Goal: Contribute content: Contribute content

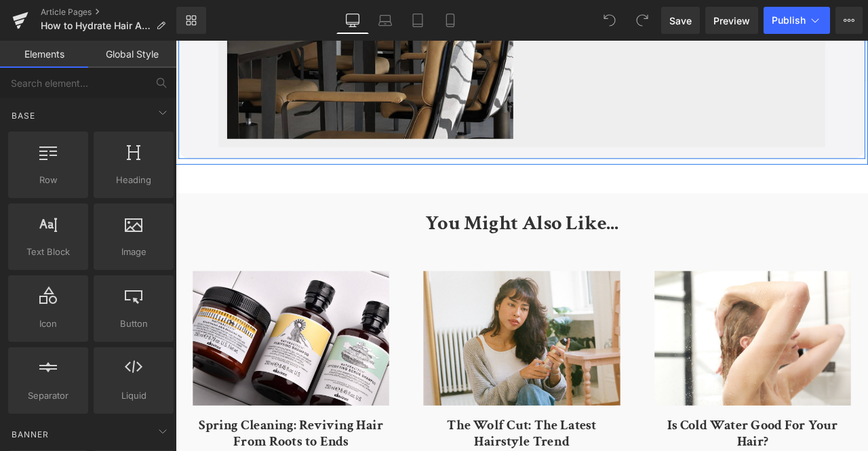
scroll to position [4126, 0]
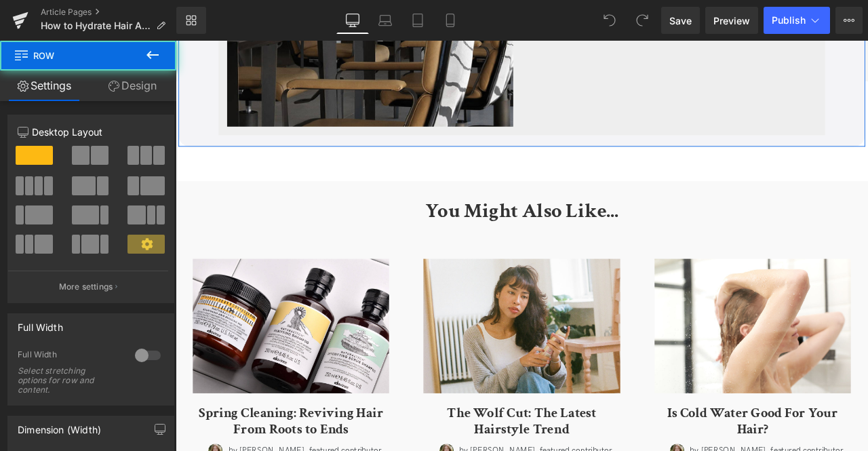
click at [144, 97] on link "Design" at bounding box center [132, 86] width 88 height 31
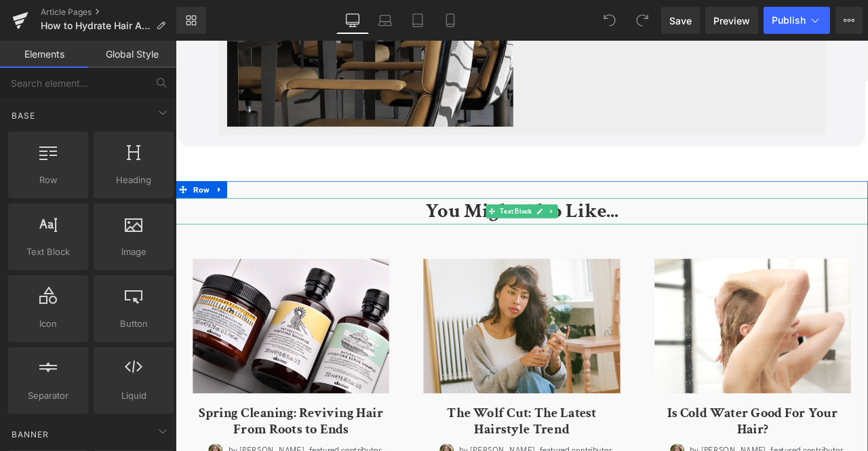
click at [212, 259] on p "You Might Also Like..." at bounding box center [586, 243] width 821 height 32
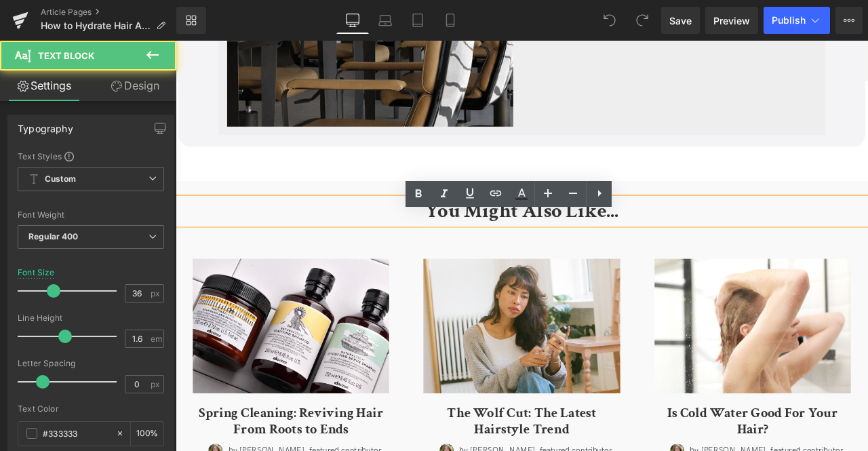
click at [246, 244] on div "You Might Also Like..." at bounding box center [586, 243] width 821 height 32
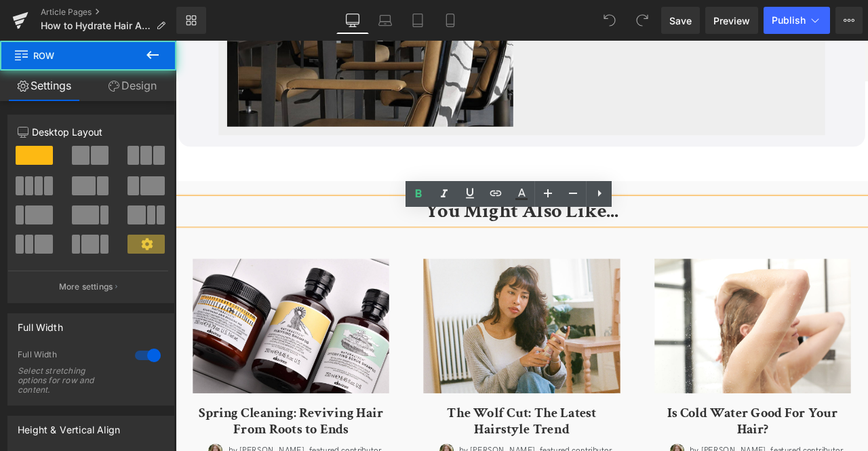
click at [272, 228] on div "You Might Also Like... Text Block (A) Image Spring Cleaning: Reviving Hair From…" at bounding box center [586, 442] width 821 height 471
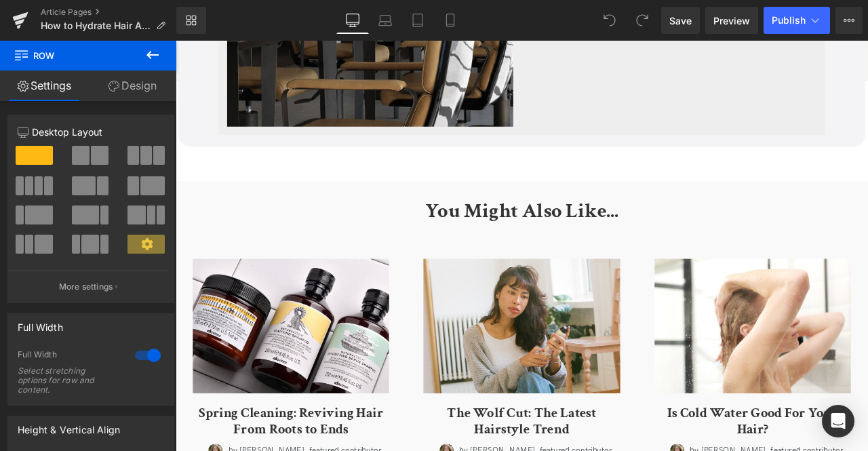
click at [272, 228] on div "You Might Also Like... Text Block (A) Image Spring Cleaning: Reviving Hair From…" at bounding box center [586, 442] width 821 height 471
click at [130, 100] on link "Design" at bounding box center [132, 86] width 88 height 31
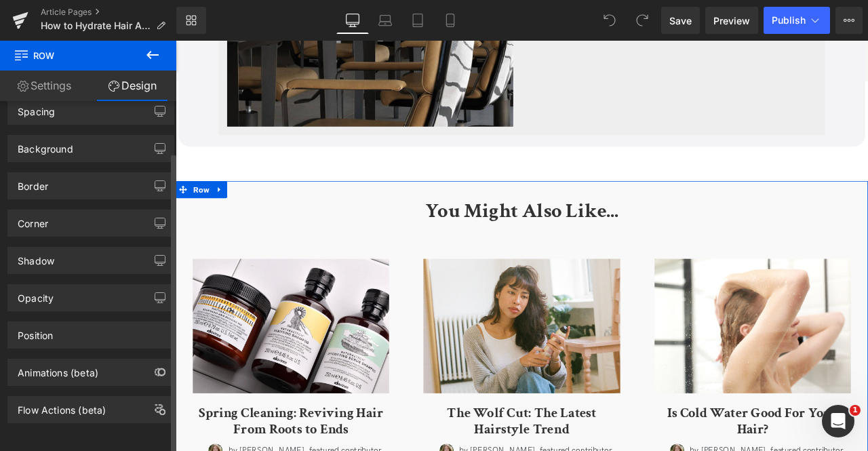
scroll to position [0, 0]
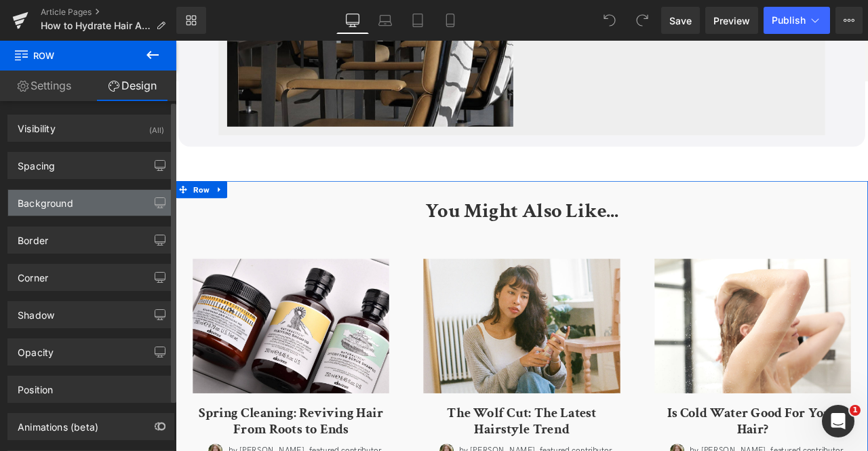
click at [49, 202] on div "Background" at bounding box center [46, 199] width 56 height 19
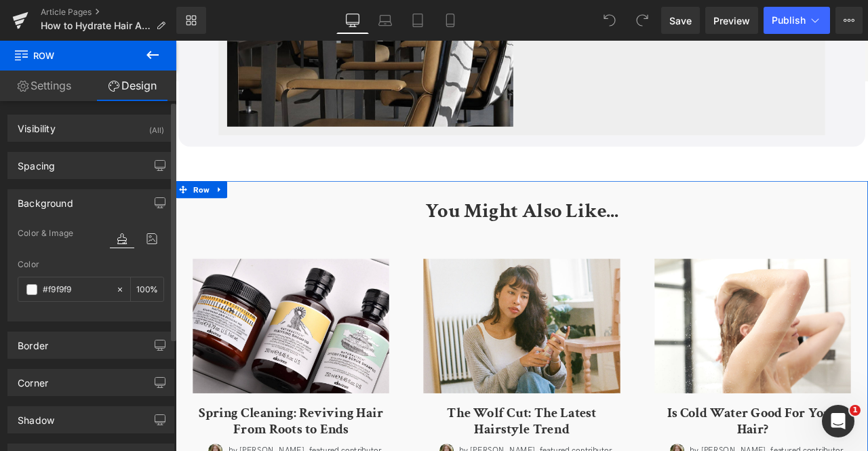
click at [56, 274] on div "Color #f9f9f9 100 %" at bounding box center [91, 289] width 147 height 58
click at [59, 286] on input "#f9f9f9" at bounding box center [76, 289] width 66 height 15
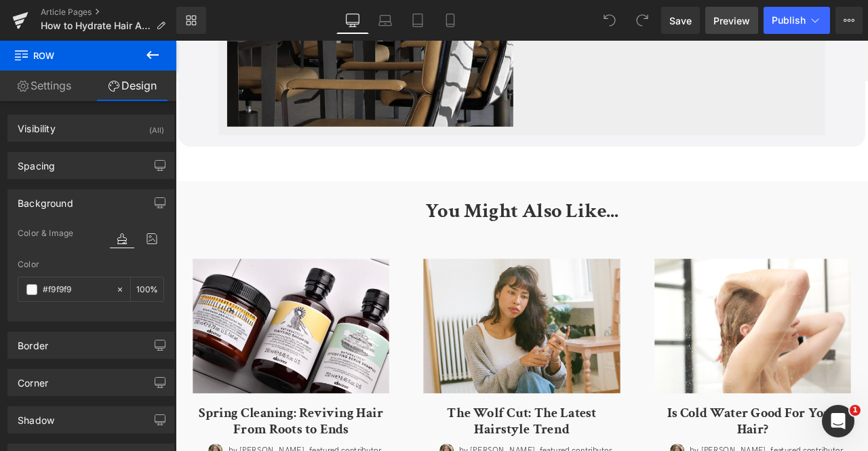
paste input "4f4f7"
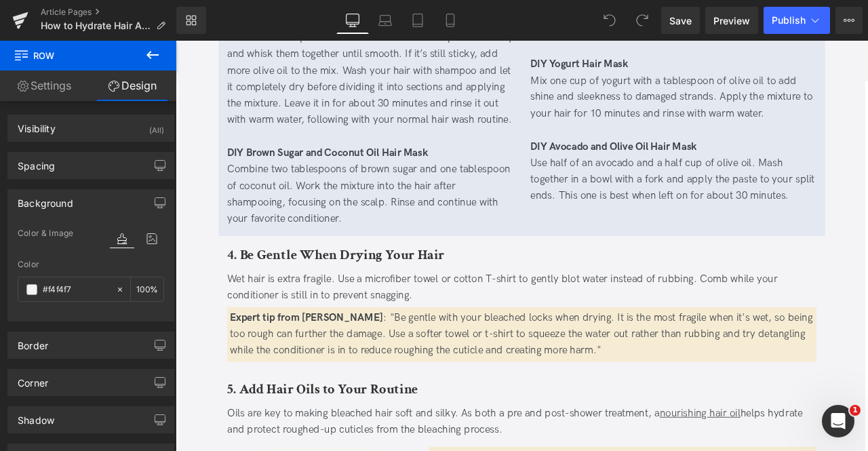
scroll to position [1684, 0]
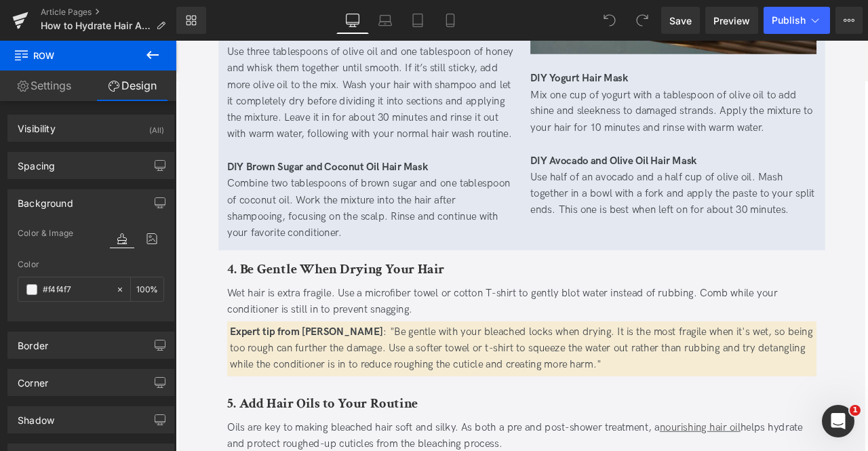
type input "#f4f4f7"
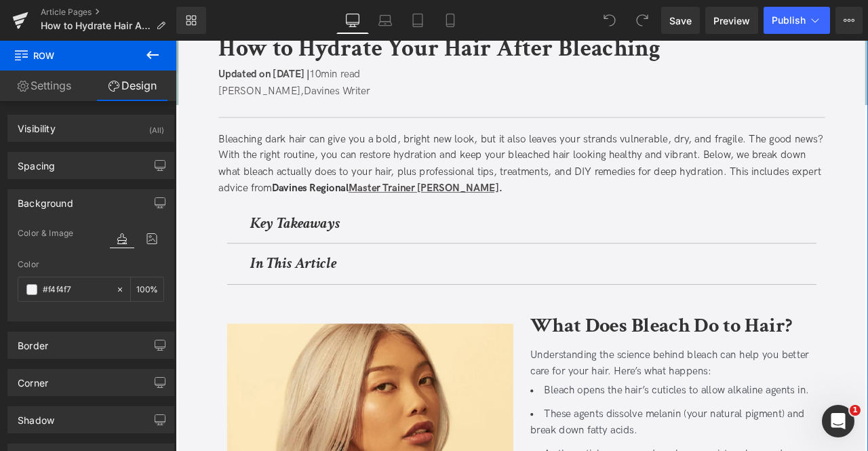
scroll to position [160, 0]
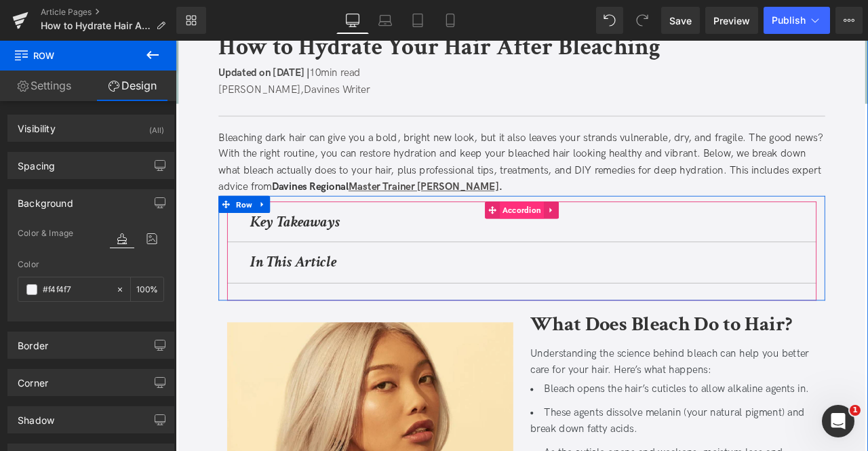
click at [583, 237] on span "Accordion" at bounding box center [586, 241] width 52 height 20
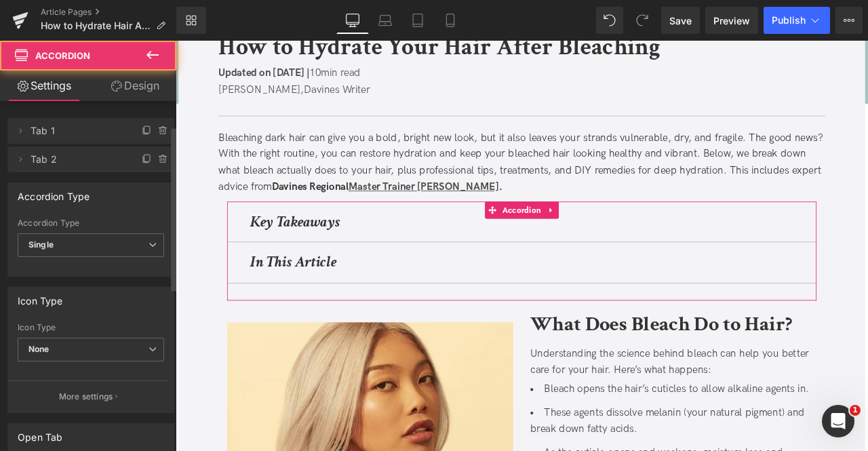
scroll to position [132, 0]
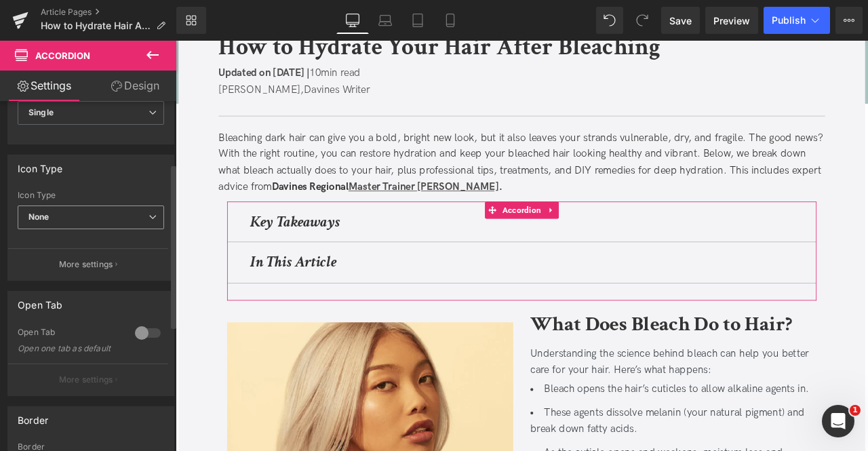
click at [65, 218] on span "None" at bounding box center [91, 218] width 147 height 24
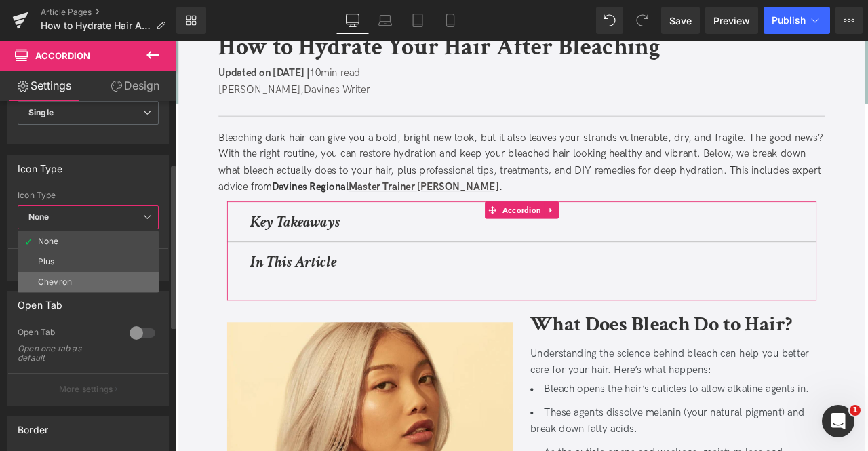
click at [54, 279] on div "Chevron" at bounding box center [55, 281] width 34 height 9
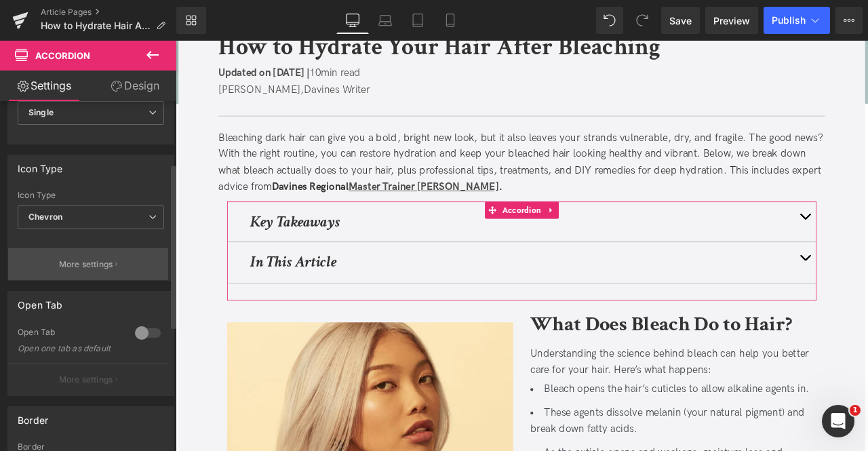
click at [83, 270] on button "More settings" at bounding box center [88, 264] width 160 height 32
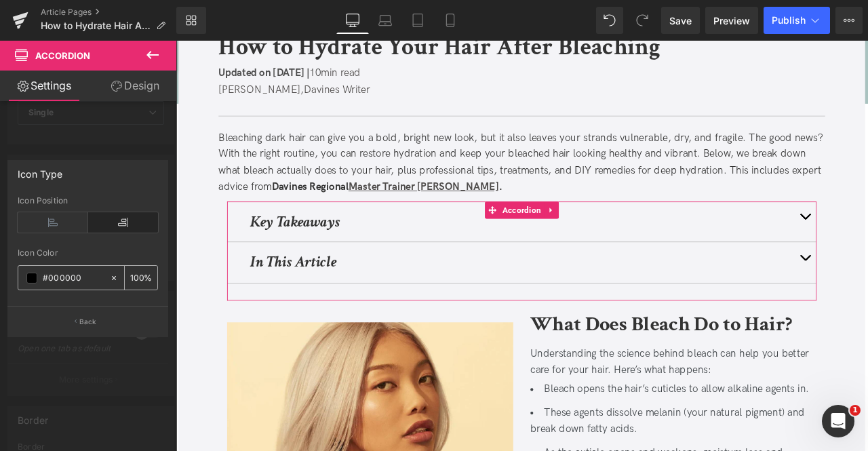
click at [77, 269] on div "#000000" at bounding box center [63, 278] width 91 height 24
click at [64, 274] on input "#000000" at bounding box center [73, 278] width 60 height 15
paste input "333333"
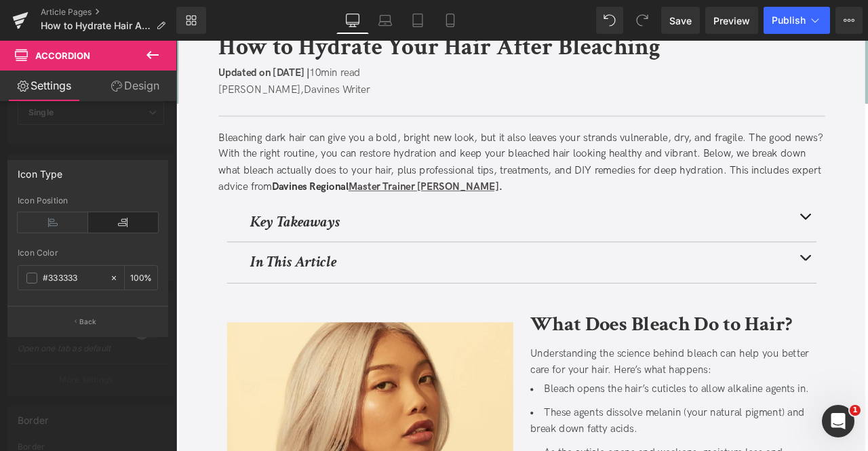
type input "#333333"
click at [379, 26] on icon at bounding box center [386, 21] width 14 height 14
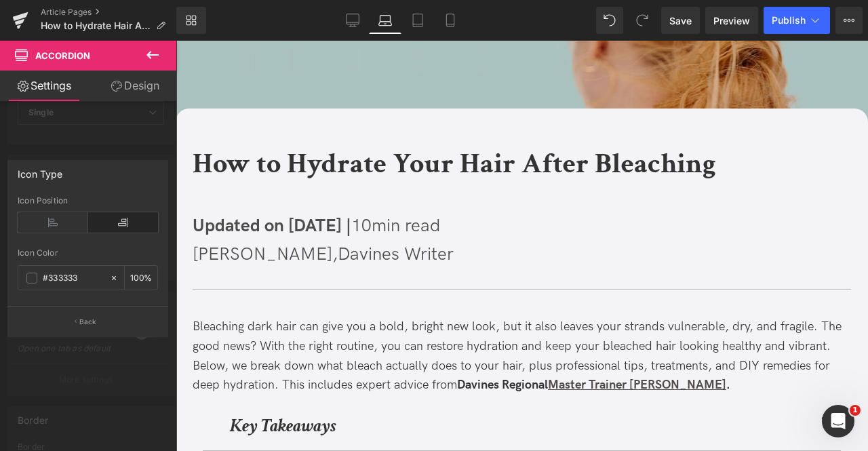
scroll to position [52, 0]
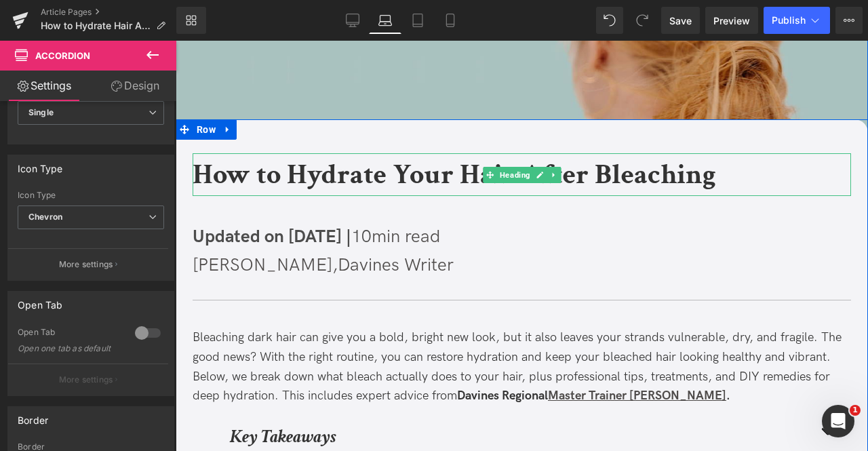
click at [305, 191] on b "How to Hydrate Your Hair After Bleaching" at bounding box center [455, 174] width 524 height 37
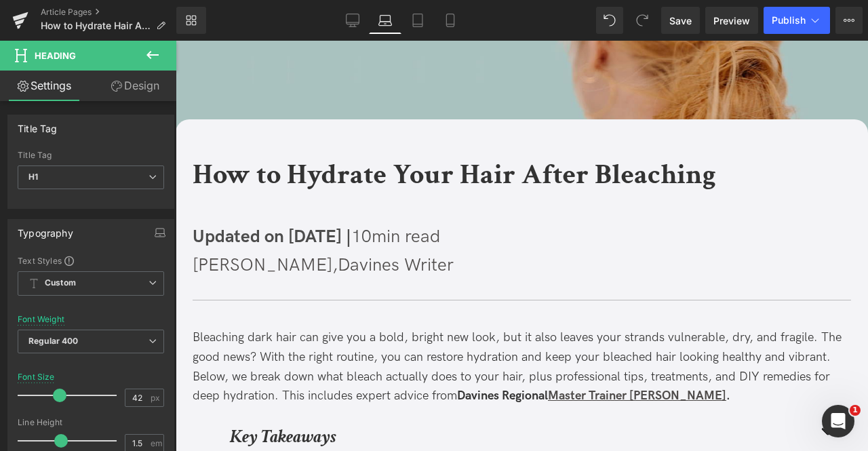
click at [117, 88] on icon at bounding box center [116, 86] width 11 height 11
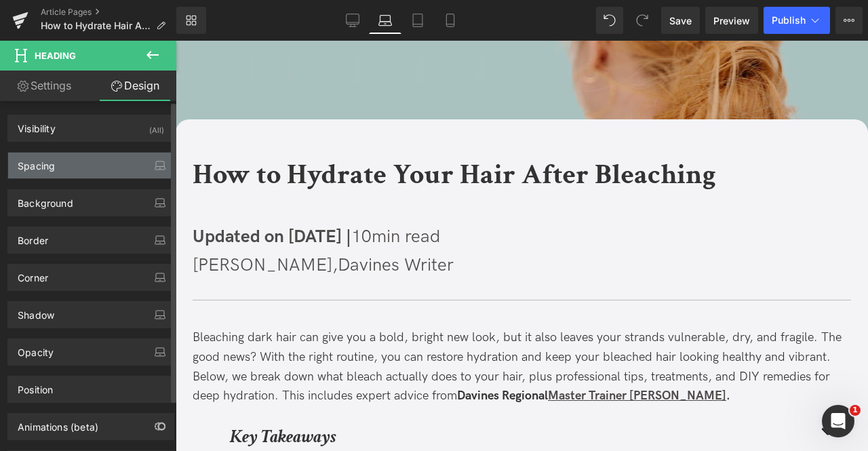
click at [66, 172] on div "Spacing" at bounding box center [91, 166] width 166 height 26
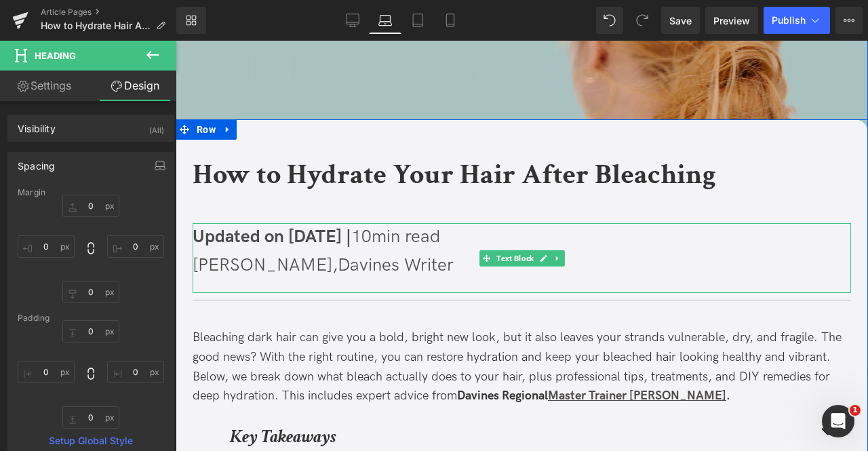
click at [233, 228] on span "Updated on [DATE] |" at bounding box center [272, 237] width 159 height 21
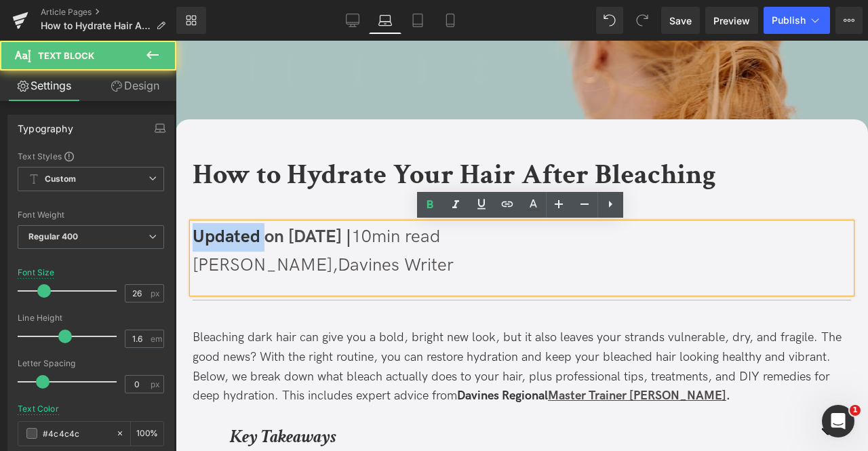
click at [233, 228] on span "Updated on [DATE] |" at bounding box center [272, 237] width 159 height 21
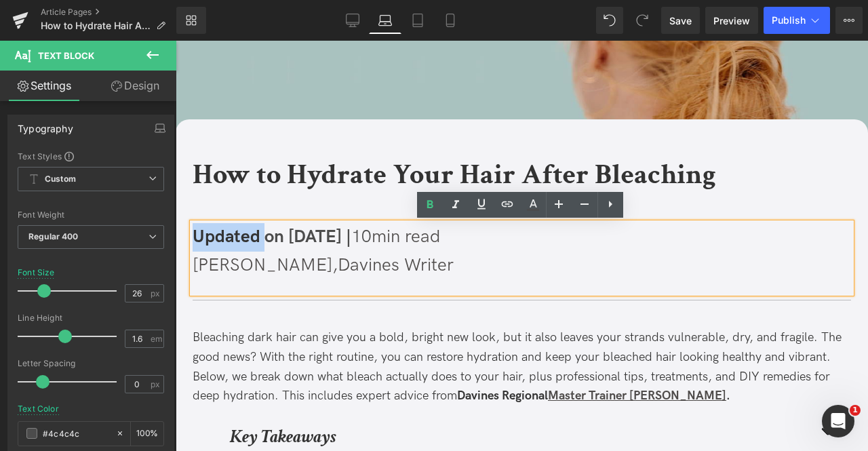
click at [214, 242] on span "Updated on [DATE] |" at bounding box center [272, 237] width 159 height 21
click at [353, 15] on icon at bounding box center [353, 21] width 14 height 14
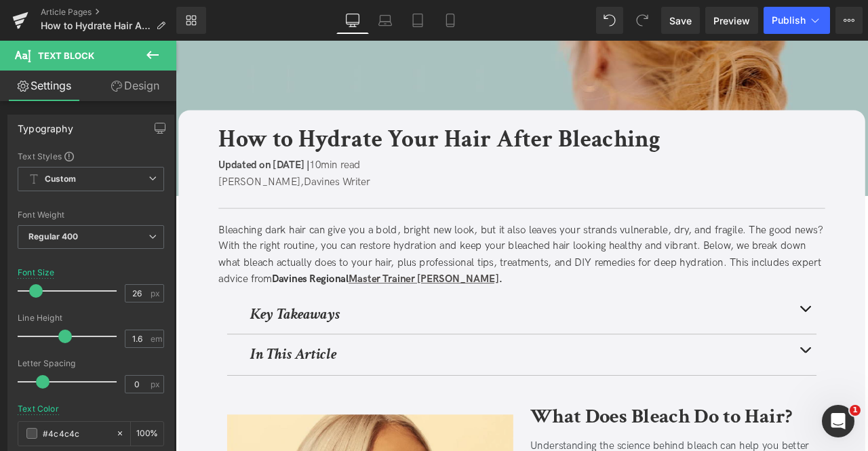
scroll to position [7, 0]
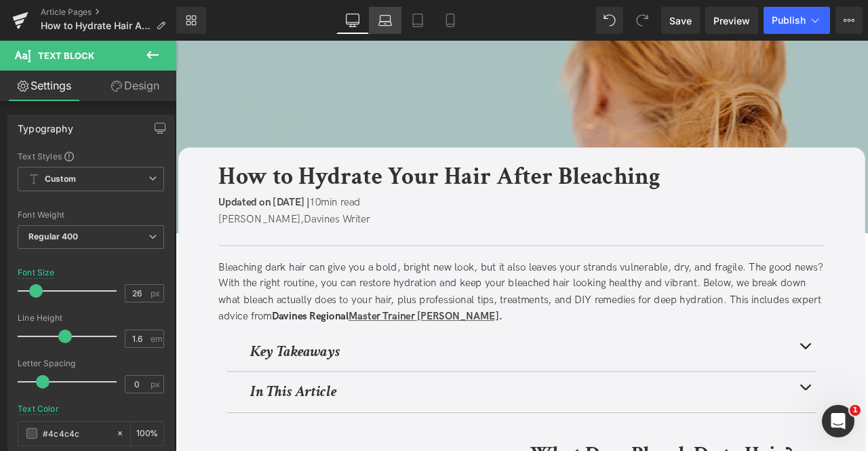
click at [394, 20] on link "Laptop" at bounding box center [385, 20] width 33 height 27
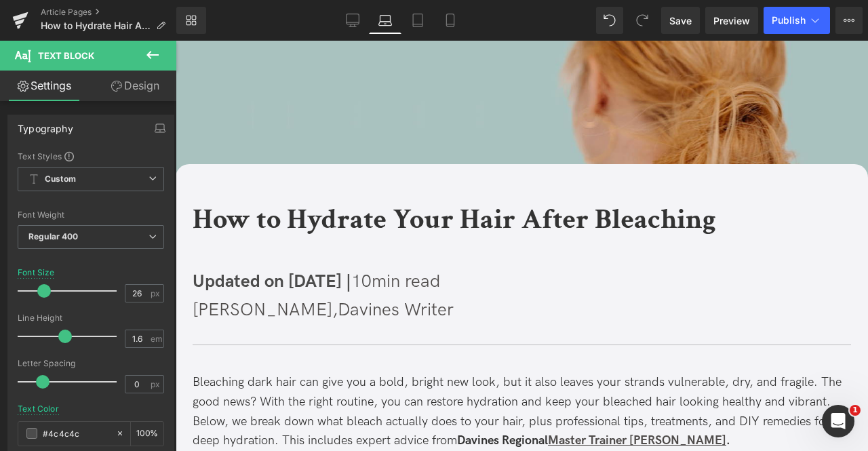
scroll to position [52, 0]
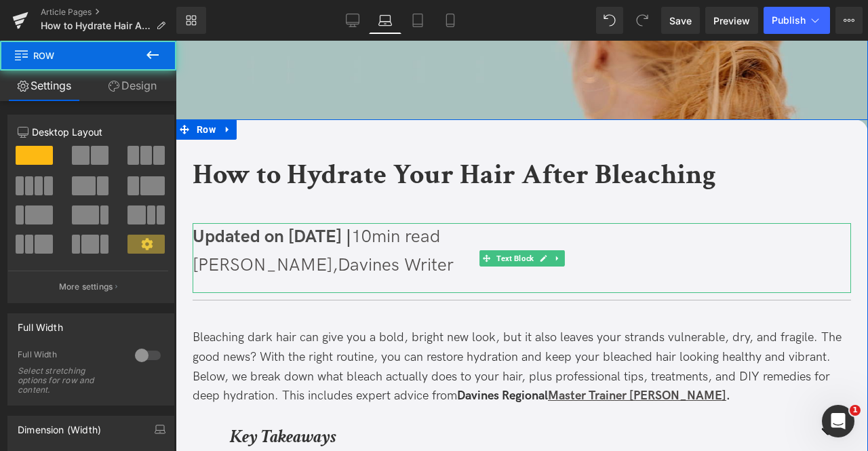
click at [262, 237] on span "Updated on [DATE] |" at bounding box center [272, 237] width 159 height 21
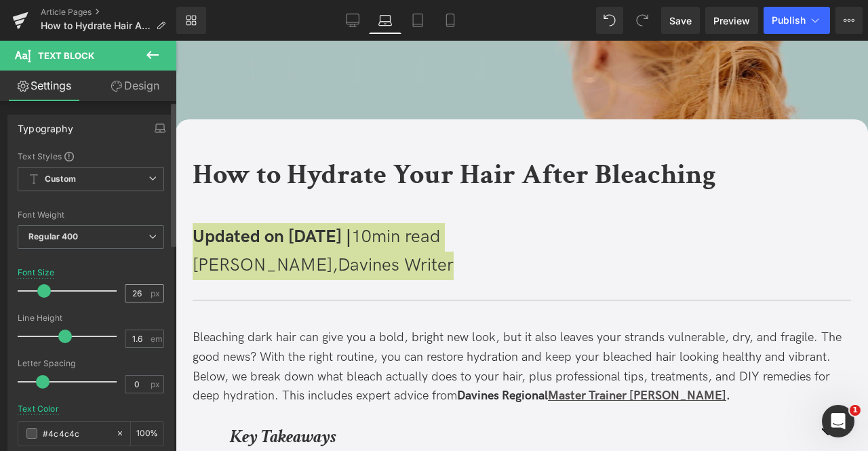
click at [141, 286] on input "26" at bounding box center [138, 293] width 24 height 17
type input "2"
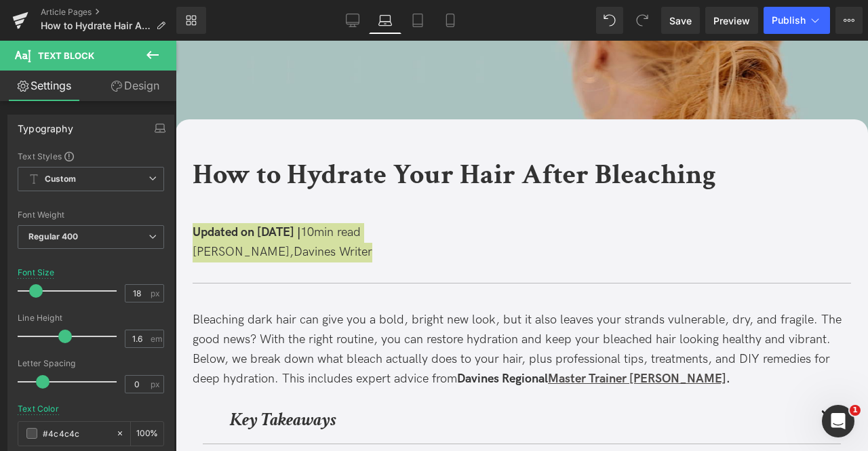
type input "18"
click at [130, 89] on link "Design" at bounding box center [135, 86] width 88 height 31
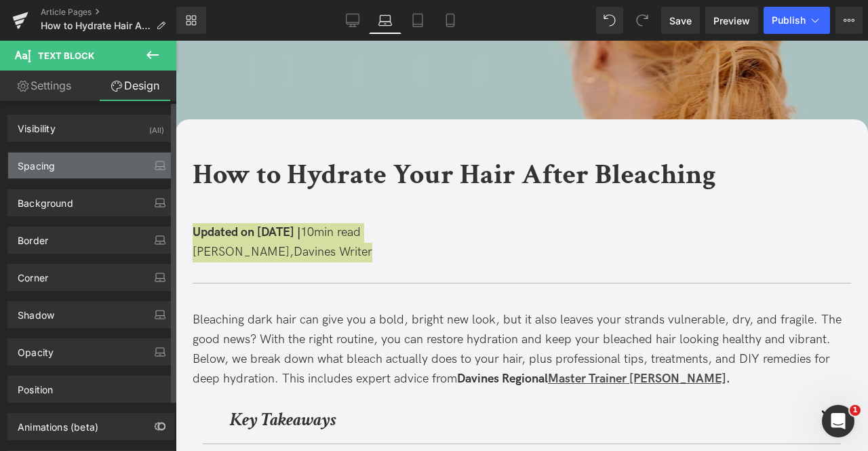
click at [99, 169] on div "Spacing" at bounding box center [91, 166] width 166 height 26
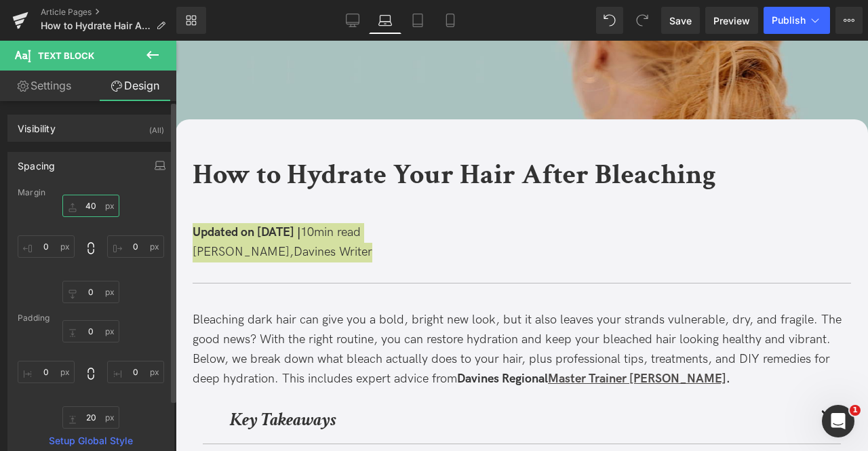
click at [88, 202] on input "40" at bounding box center [90, 206] width 57 height 22
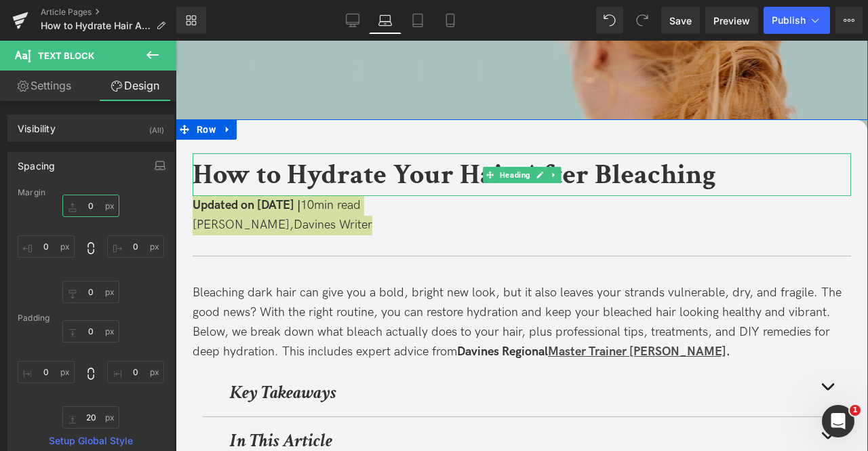
type input "0"
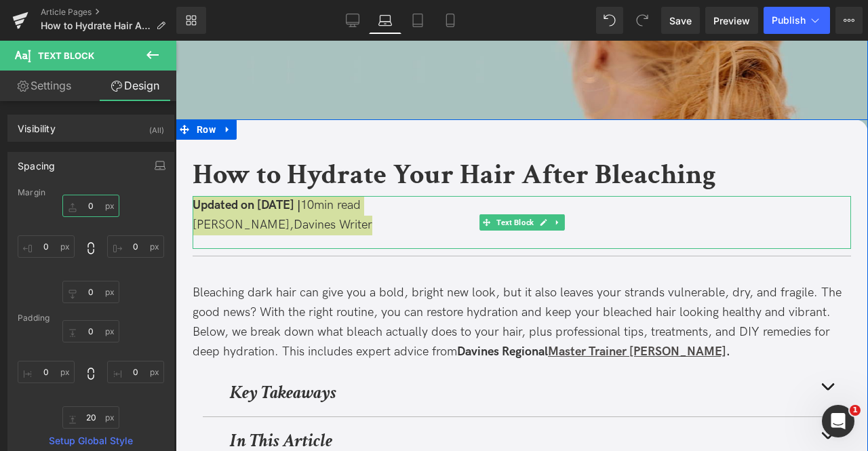
scroll to position [172, 0]
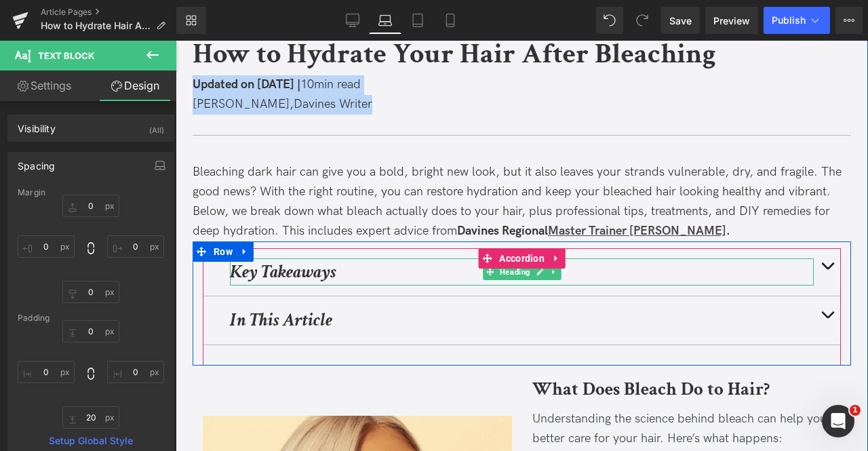
click at [318, 271] on strong "Key Takeaways" at bounding box center [283, 272] width 107 height 24
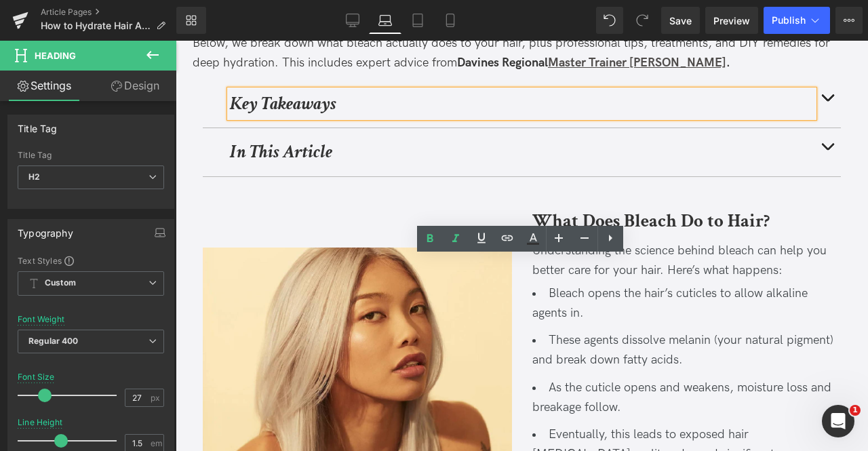
scroll to position [345, 0]
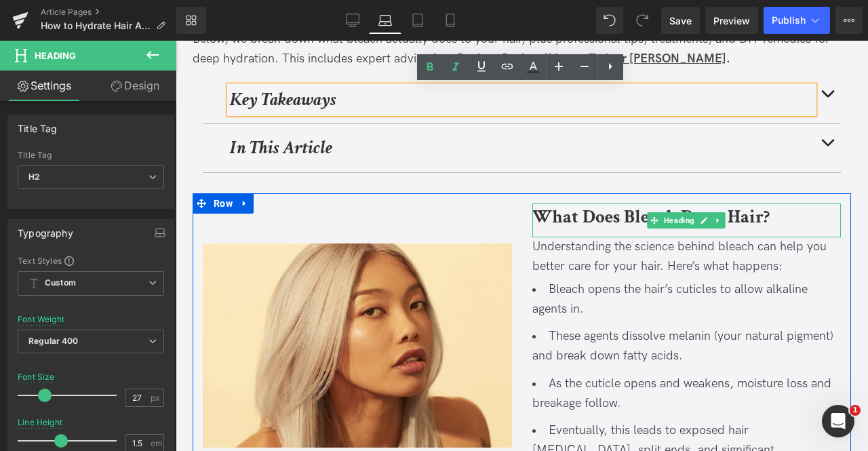
click at [574, 212] on b "What Does Bleach Do to Hair?" at bounding box center [651, 217] width 237 height 24
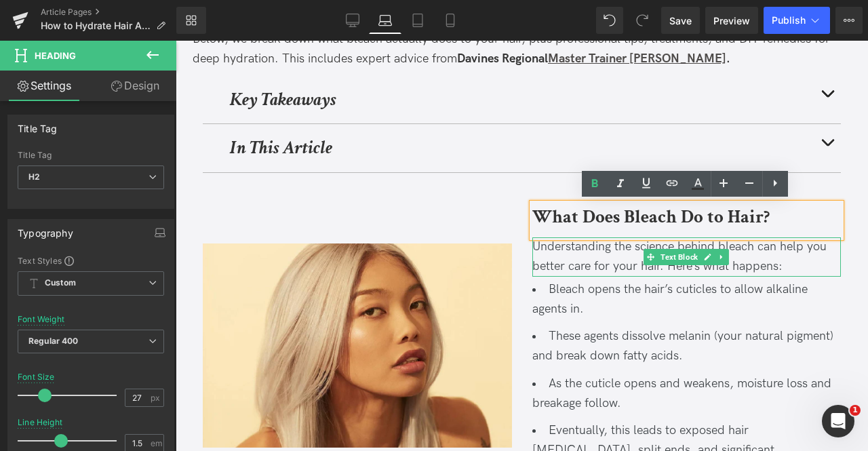
click at [570, 263] on div "Understanding the science behind bleach can help you better care for your hair.…" at bounding box center [687, 256] width 309 height 39
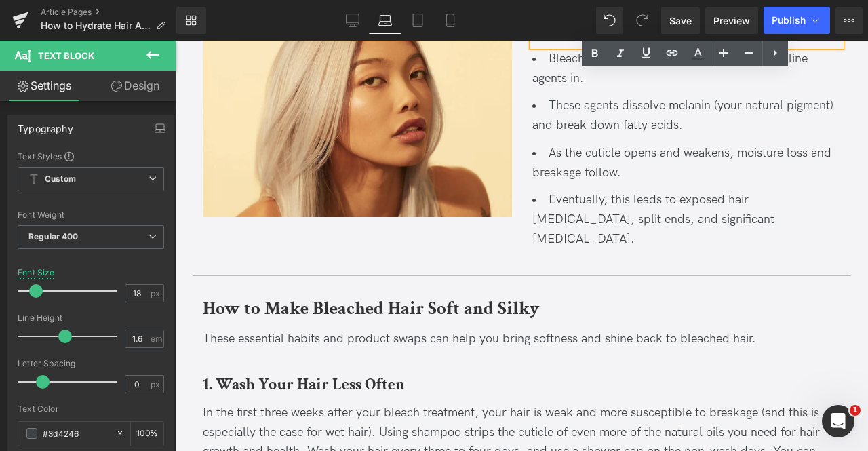
scroll to position [630, 0]
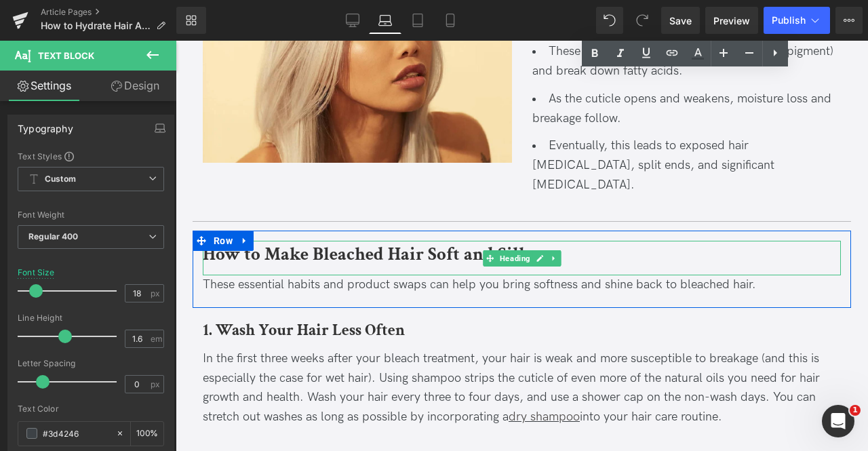
click at [445, 242] on b "How to Make Bleached Hair Soft and Silky" at bounding box center [371, 254] width 337 height 24
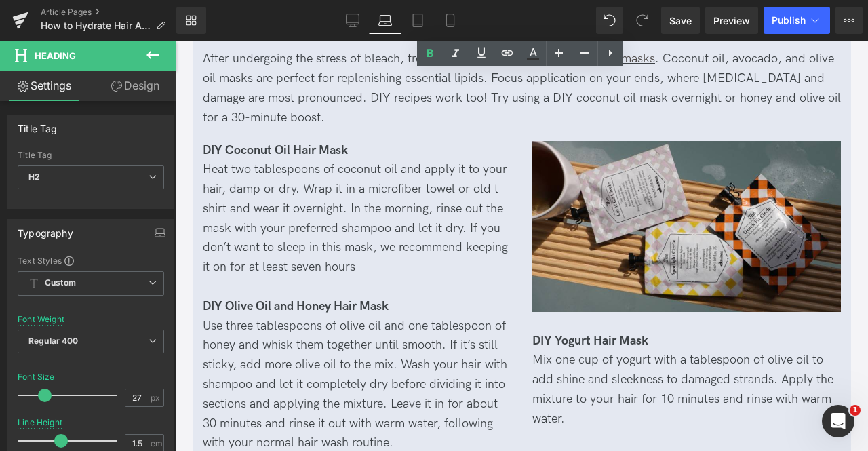
scroll to position [1387, 0]
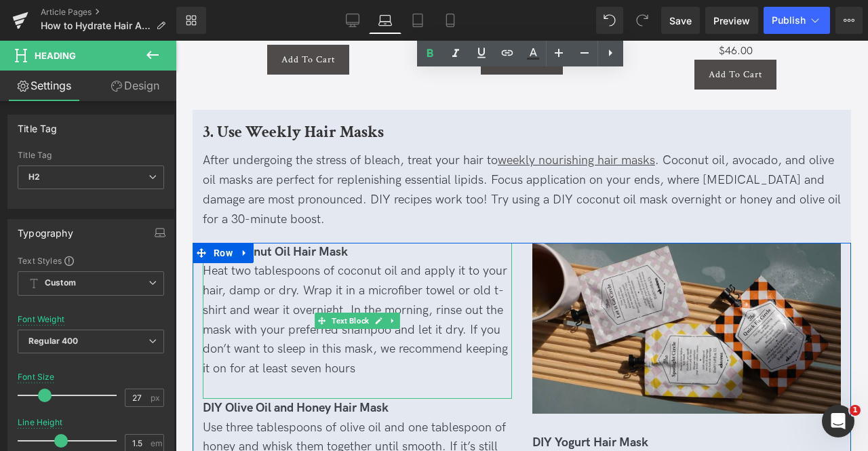
click at [292, 245] on span "DIY Coconut Oil Hair Mask" at bounding box center [275, 252] width 145 height 14
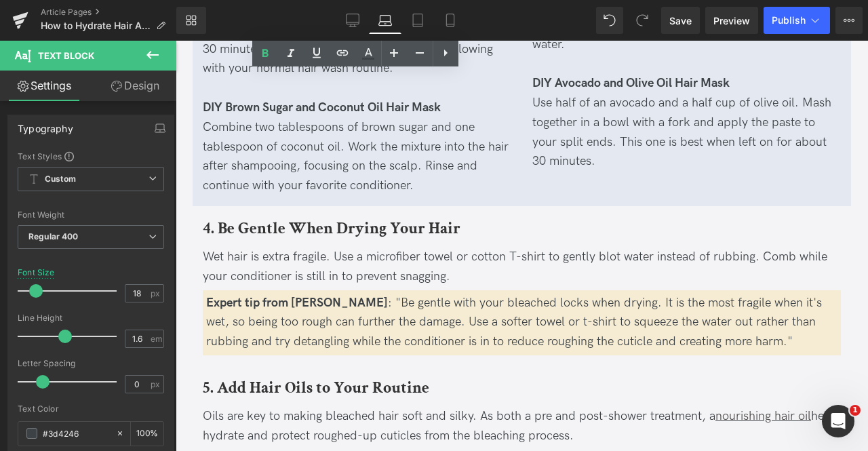
scroll to position [1864, 0]
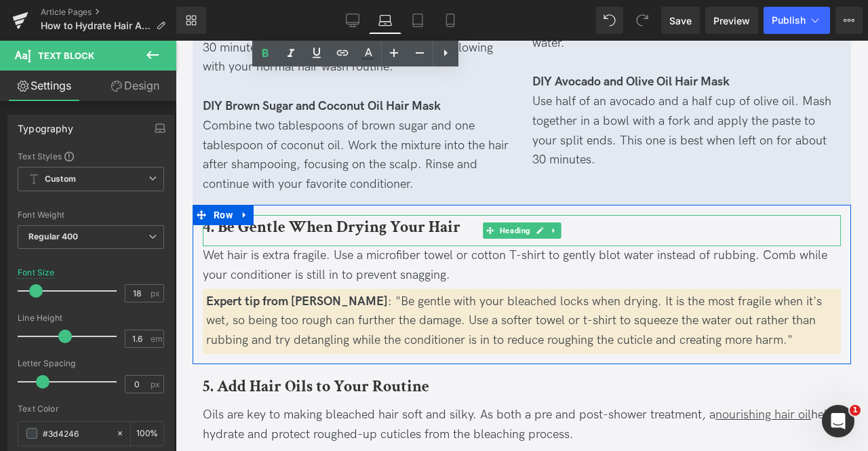
click at [318, 216] on b "4. Be Gentle When Drying Your Hair" at bounding box center [332, 226] width 258 height 21
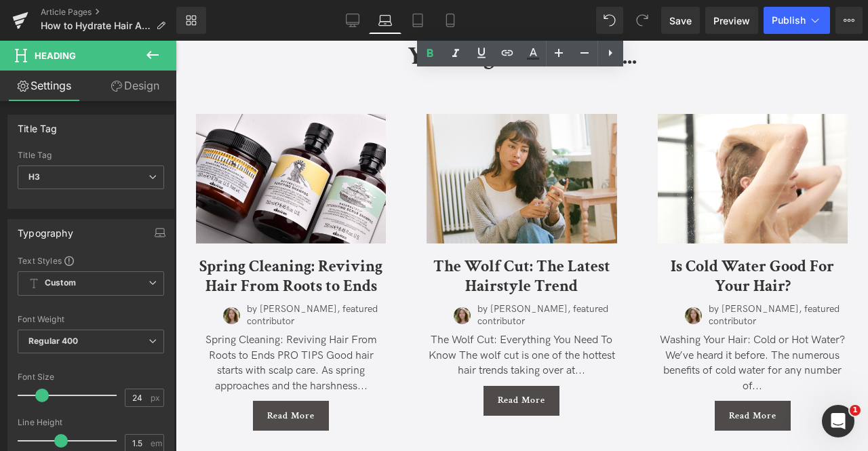
scroll to position [4274, 0]
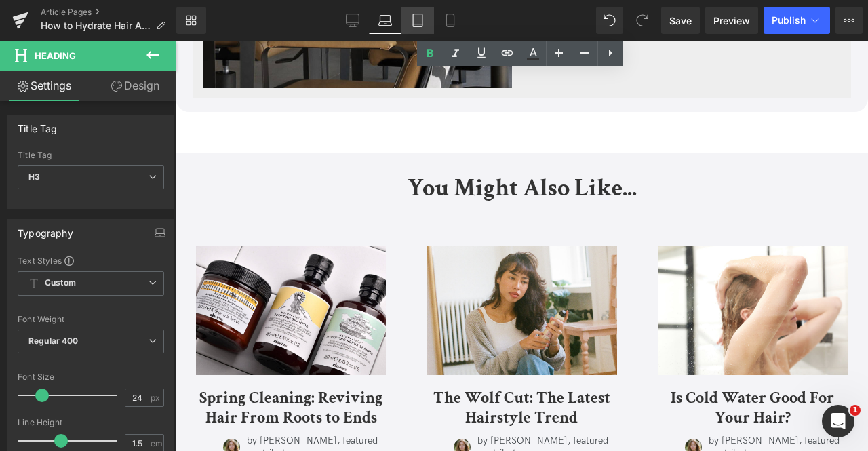
click at [418, 24] on icon at bounding box center [417, 24] width 9 height 0
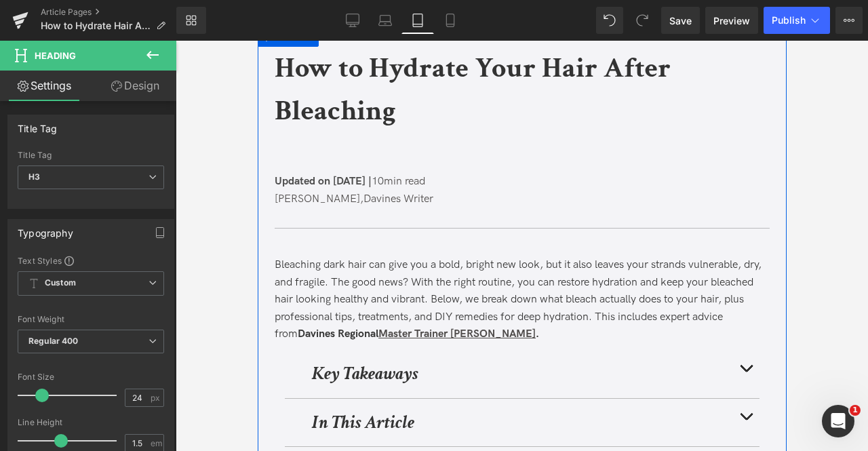
scroll to position [0, 0]
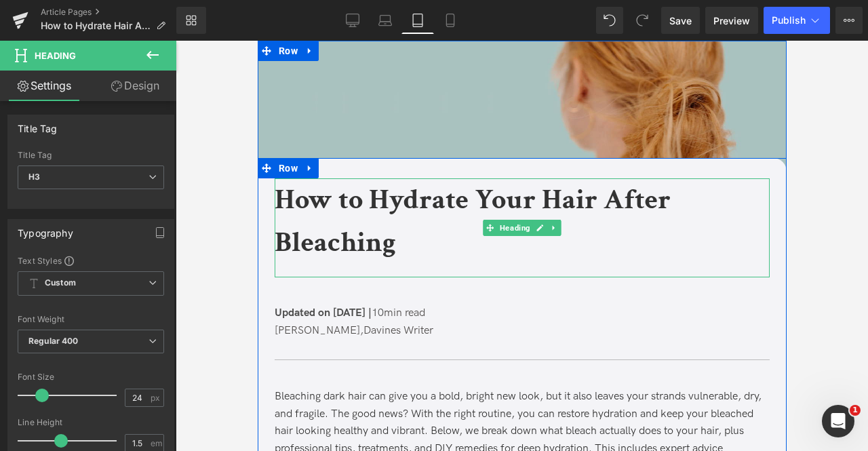
click at [358, 215] on b "How to Hydrate Your Hair After Bleaching" at bounding box center [472, 221] width 396 height 80
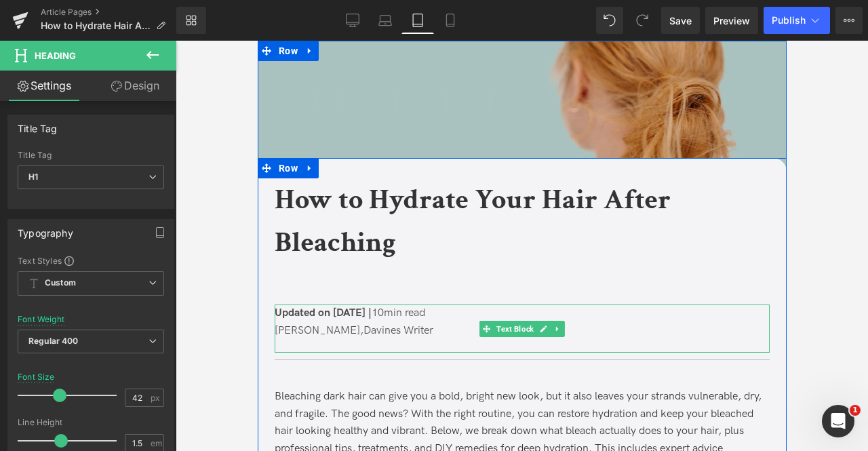
click at [330, 313] on span "Updated on [DATE] |" at bounding box center [322, 313] width 97 height 13
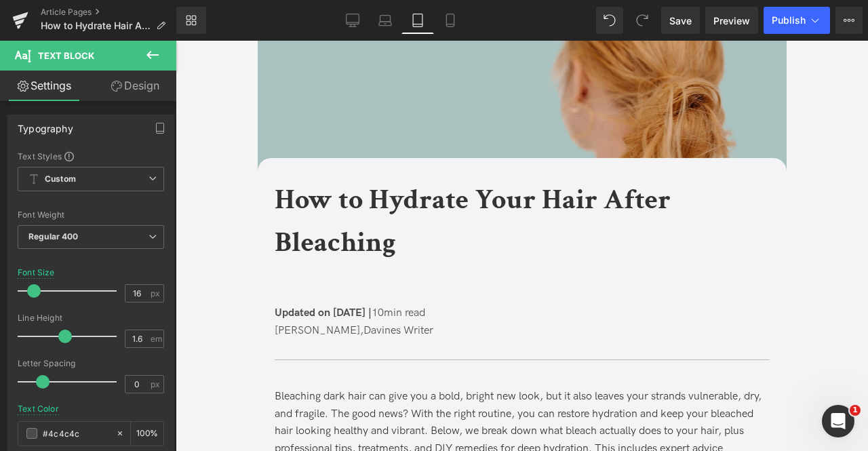
click at [138, 94] on link "Design" at bounding box center [135, 86] width 88 height 31
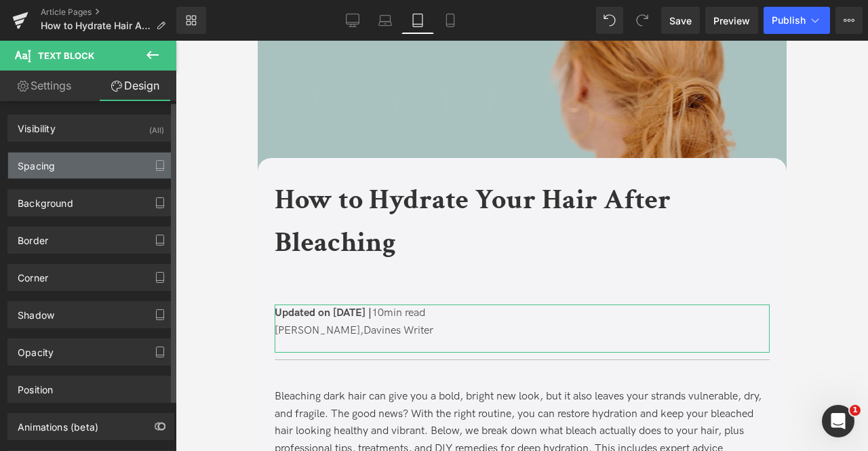
click at [63, 164] on div "Spacing" at bounding box center [91, 166] width 166 height 26
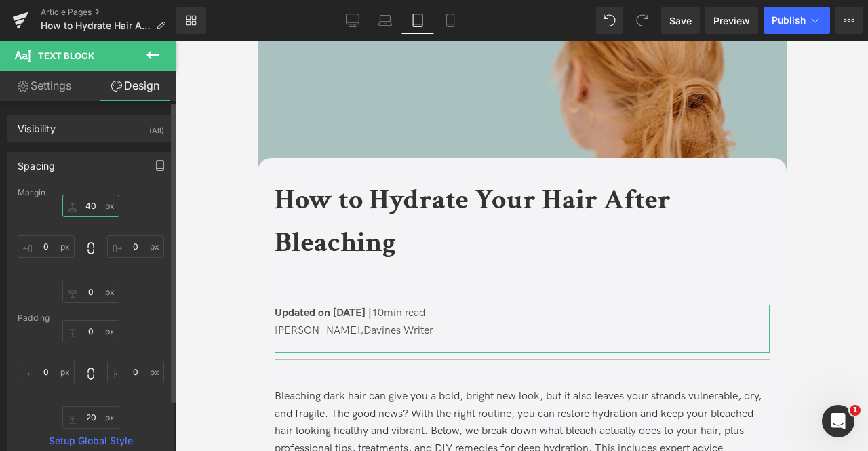
click at [92, 206] on input "40" at bounding box center [90, 206] width 57 height 22
type input "0"
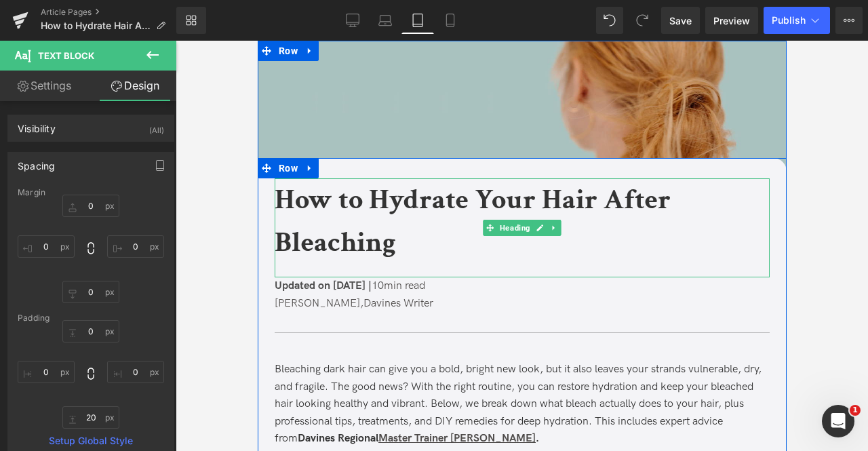
click at [348, 266] on div "How to Hydrate Your Hair After Bleaching" at bounding box center [521, 227] width 495 height 99
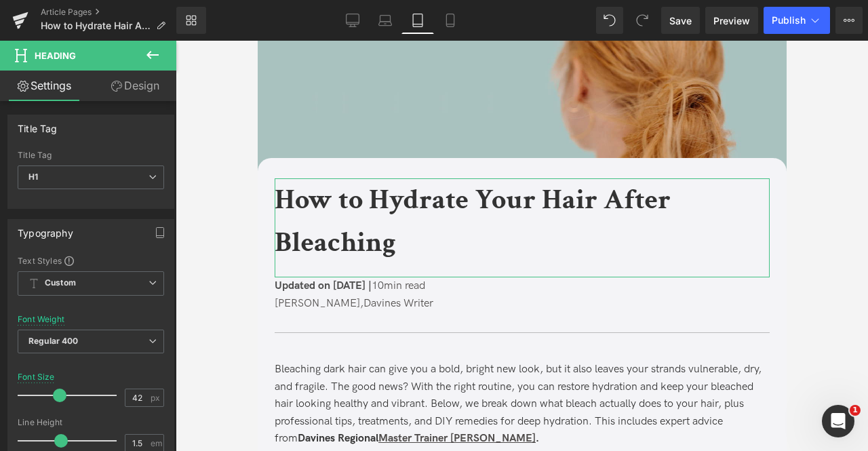
click at [123, 86] on link "Design" at bounding box center [135, 86] width 88 height 31
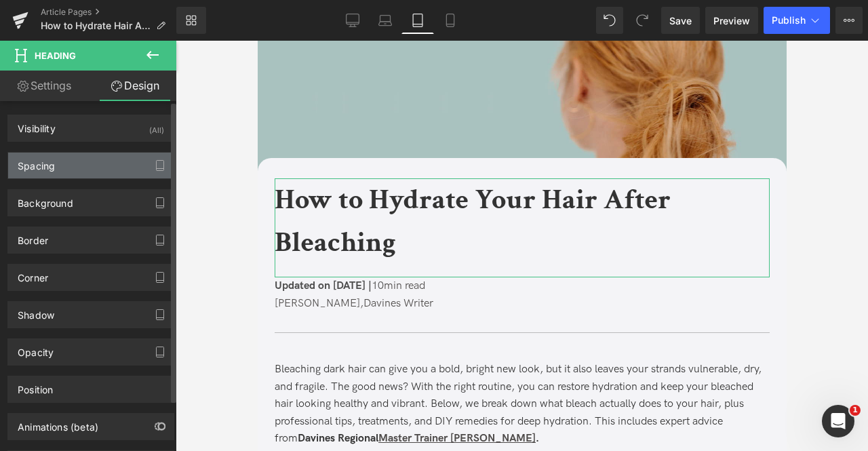
click at [105, 161] on div "Spacing" at bounding box center [91, 166] width 166 height 26
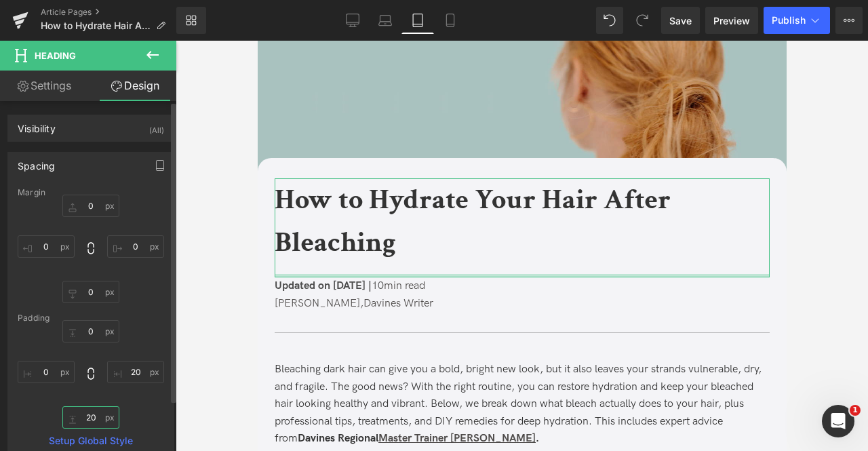
click at [85, 419] on input "20" at bounding box center [90, 417] width 57 height 22
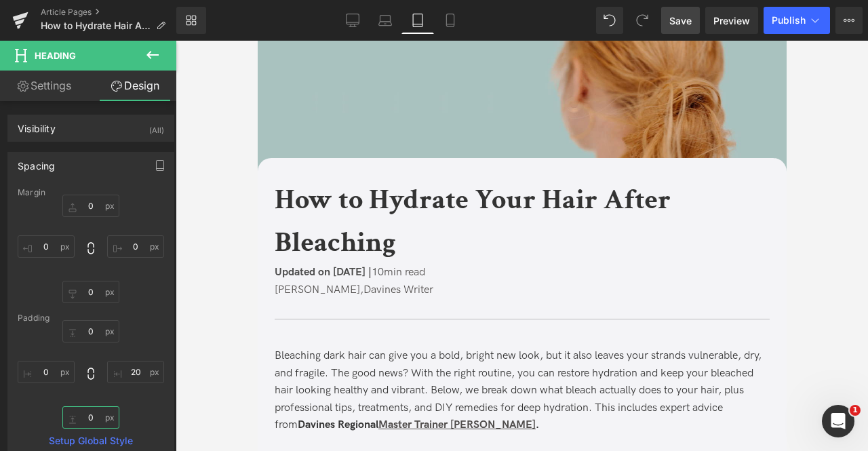
type input "0"
click at [685, 16] on span "Save" at bounding box center [681, 21] width 22 height 14
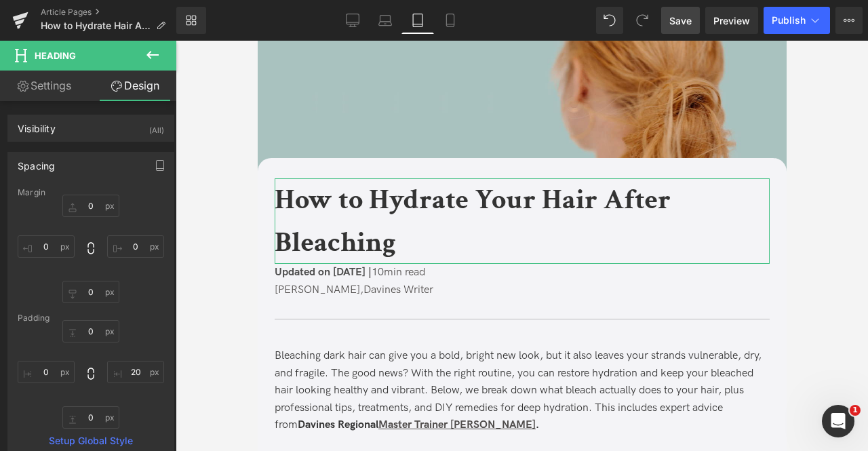
click at [77, 94] on link "Settings" at bounding box center [44, 86] width 88 height 31
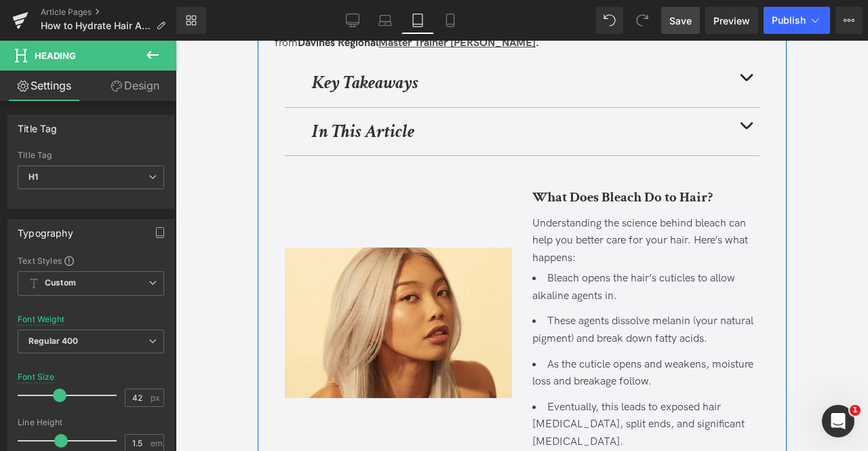
scroll to position [385, 0]
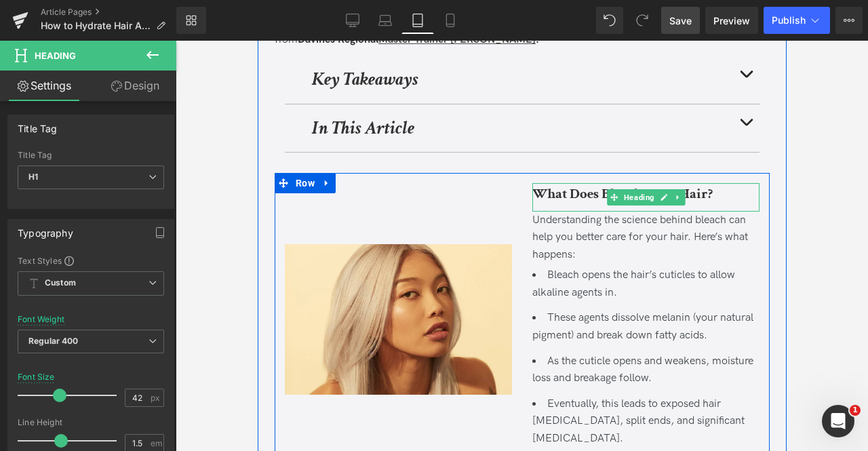
click at [577, 193] on b "What Does Bleach Do to Hair?" at bounding box center [622, 194] width 180 height 18
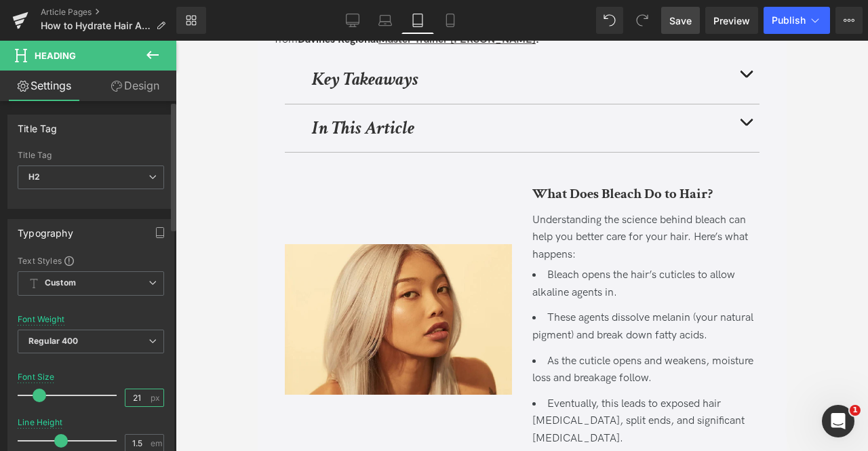
click at [140, 398] on input "21" at bounding box center [138, 397] width 24 height 17
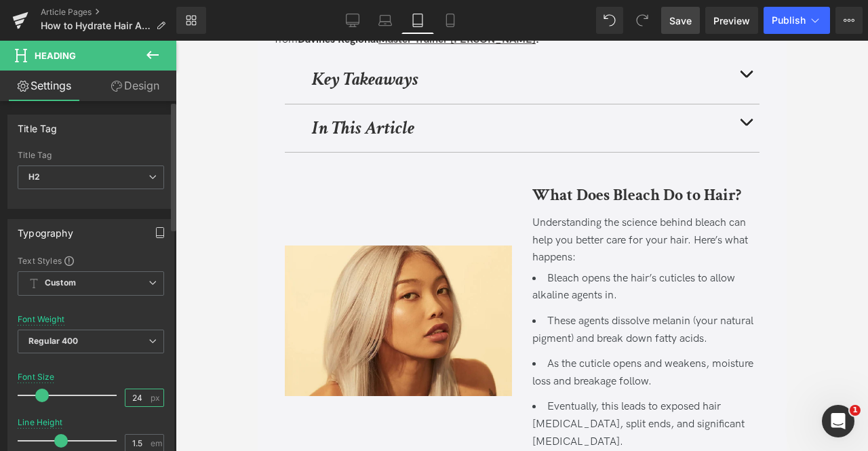
type input "24"
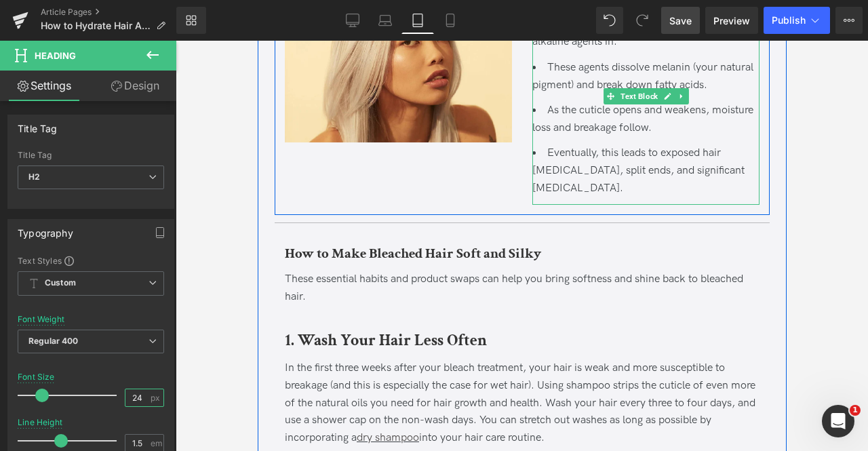
scroll to position [672, 0]
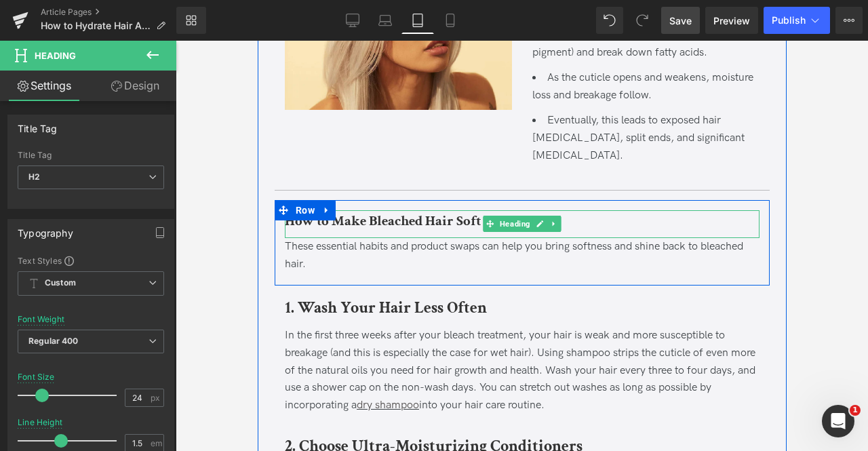
click at [458, 212] on b "How to Make Bleached Hair Soft and Silky" at bounding box center [412, 221] width 256 height 18
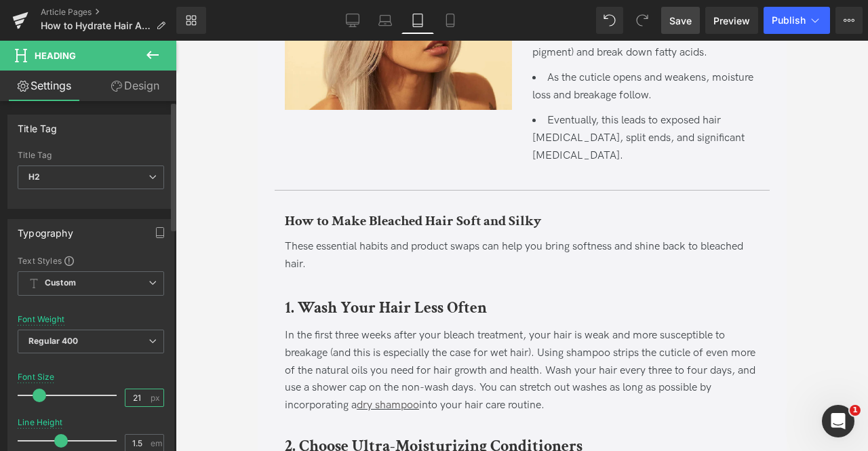
click at [136, 396] on input "21" at bounding box center [138, 397] width 24 height 17
type input "24"
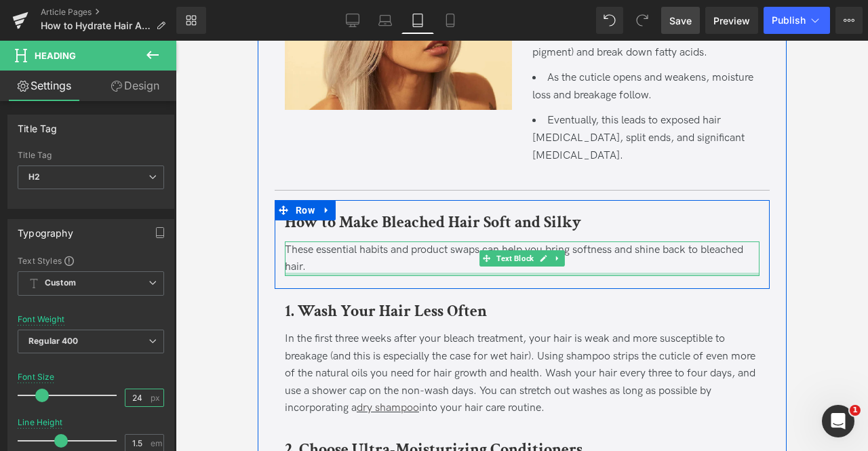
scroll to position [714, 0]
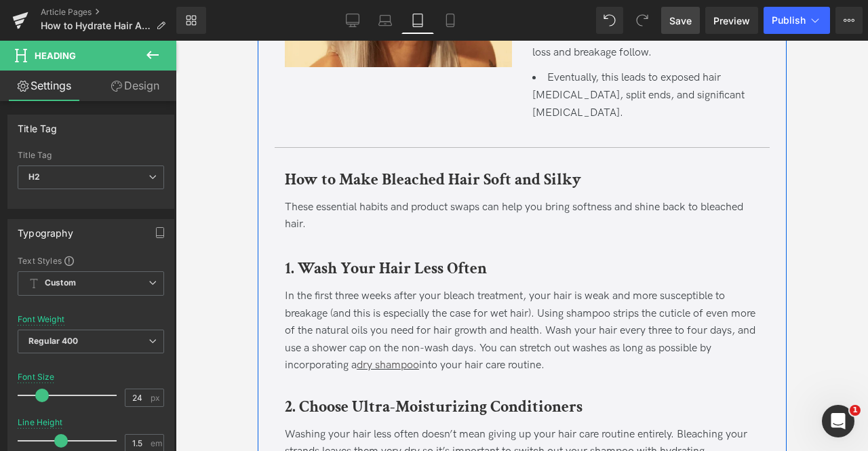
click at [383, 258] on b "1. Wash Your Hair Less Often" at bounding box center [385, 268] width 202 height 21
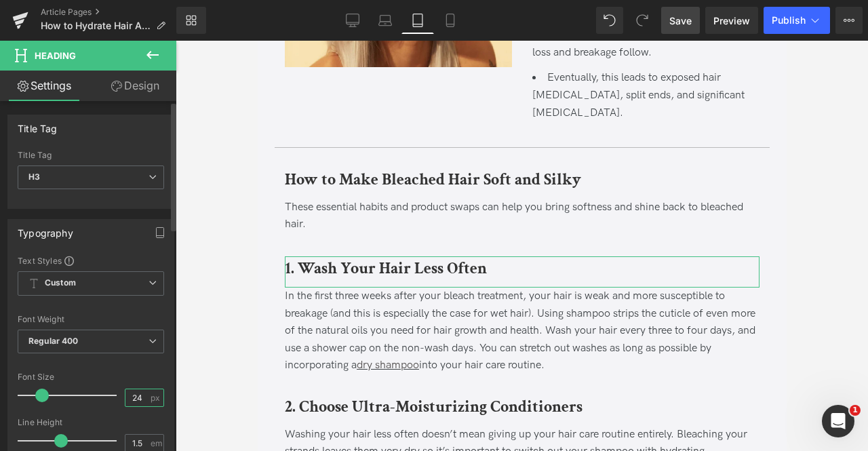
click at [140, 391] on input "24" at bounding box center [138, 397] width 24 height 17
type input "20"
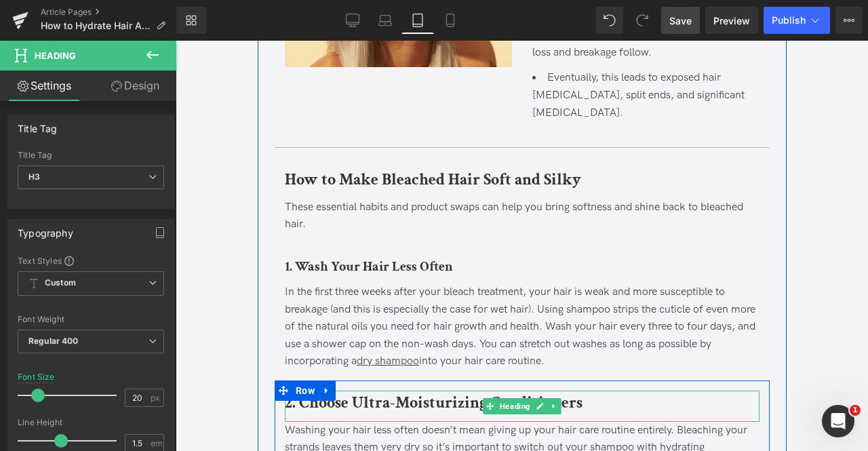
click at [306, 394] on b "2. Choose Ultra-Moisturizing Conditioners" at bounding box center [433, 402] width 298 height 21
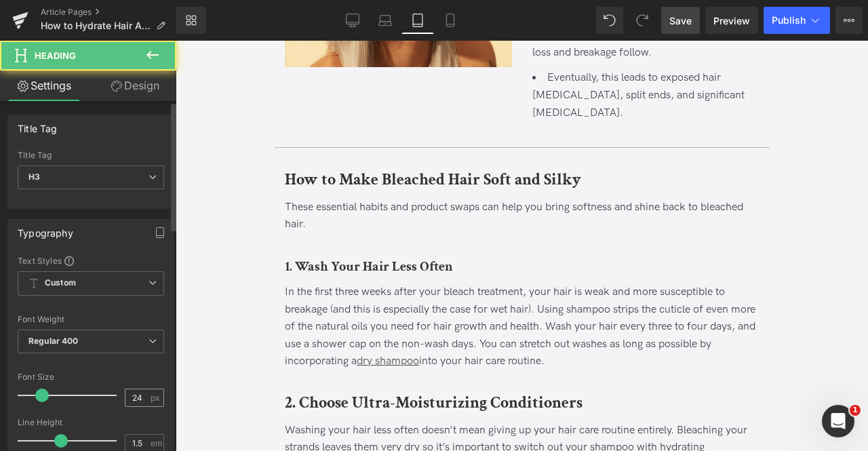
click at [151, 394] on span "px" at bounding box center [157, 398] width 12 height 9
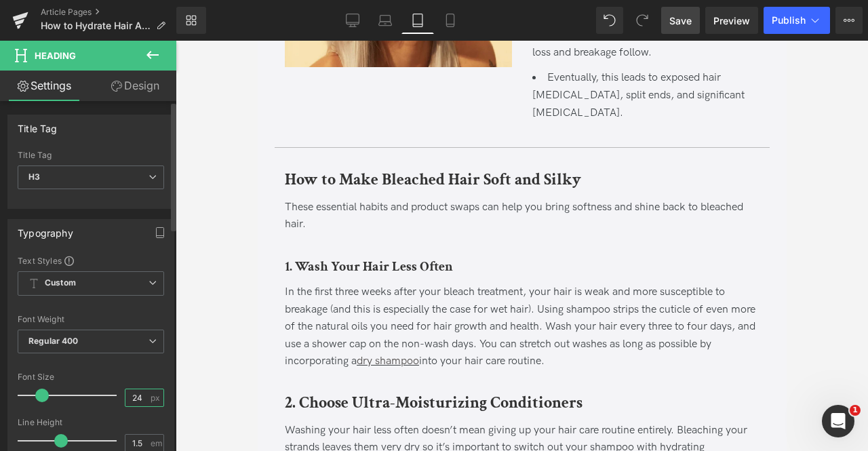
click at [139, 394] on input "24" at bounding box center [138, 397] width 24 height 17
type input "20"
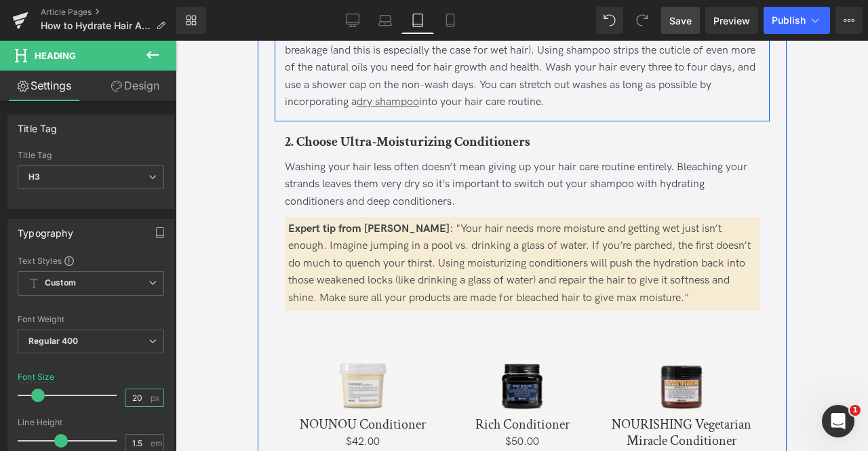
scroll to position [979, 0]
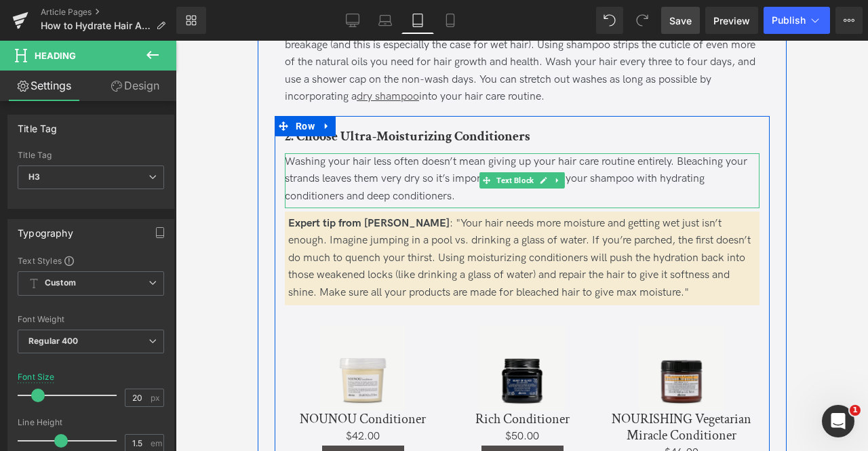
click at [355, 176] on div "Washing your hair less often doesn’t mean giving up your hair care routine enti…" at bounding box center [521, 179] width 475 height 52
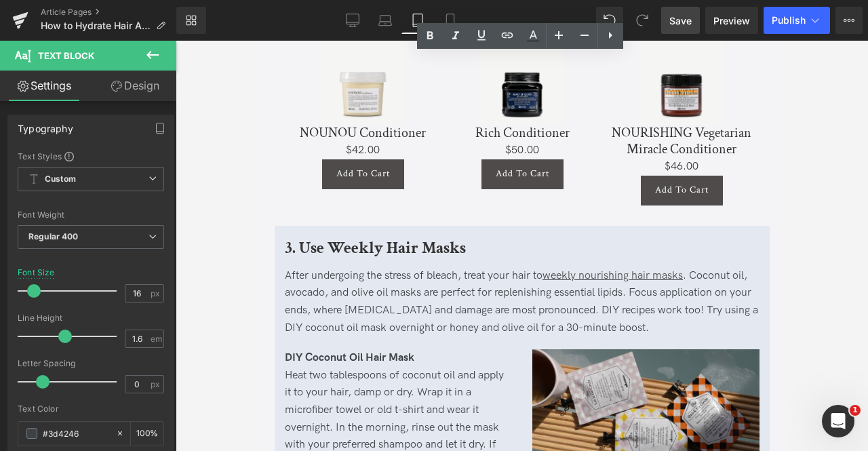
scroll to position [1334, 0]
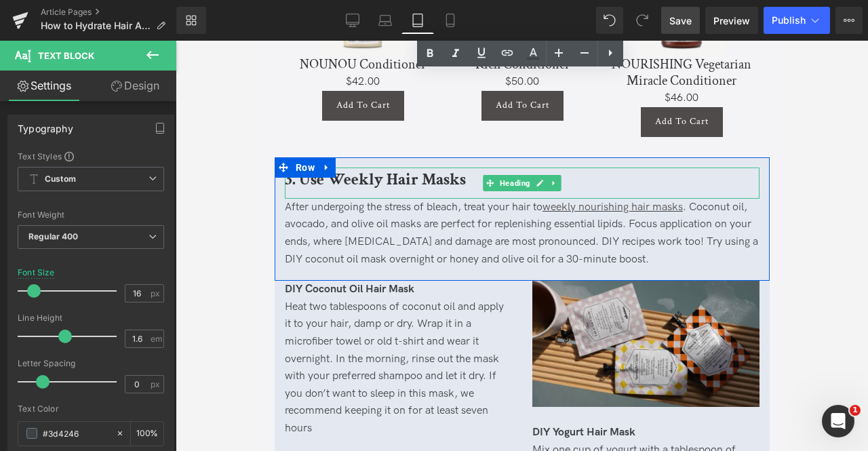
click at [354, 169] on b "3. Use Weekly Hair Masks" at bounding box center [374, 179] width 181 height 21
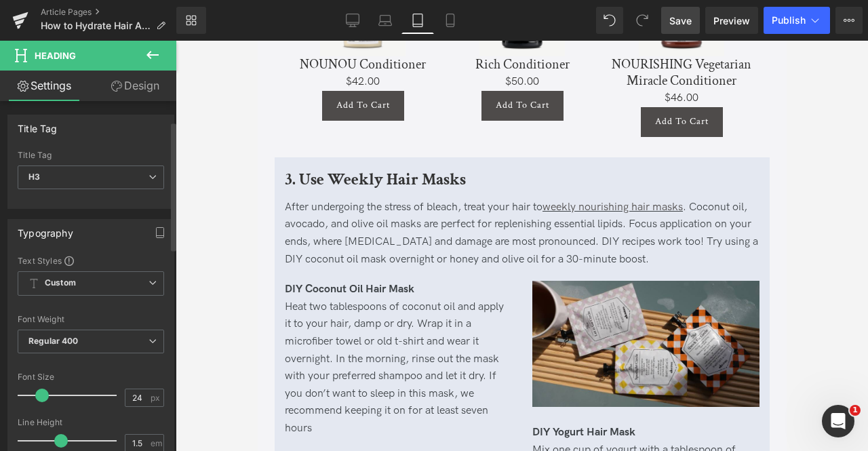
scroll to position [54, 0]
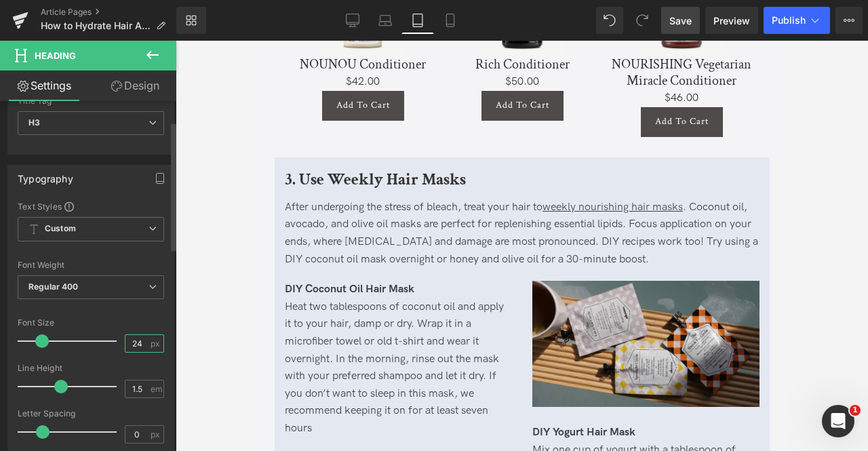
click at [140, 340] on input "24" at bounding box center [138, 343] width 24 height 17
type input "20"
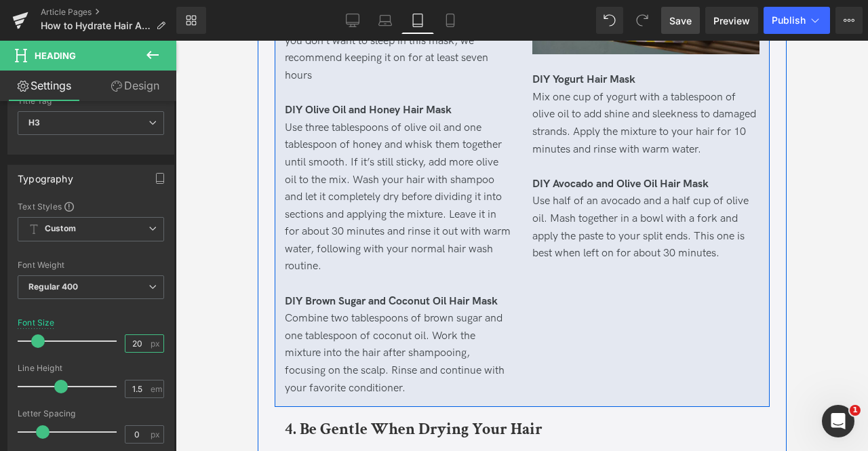
scroll to position [1842, 0]
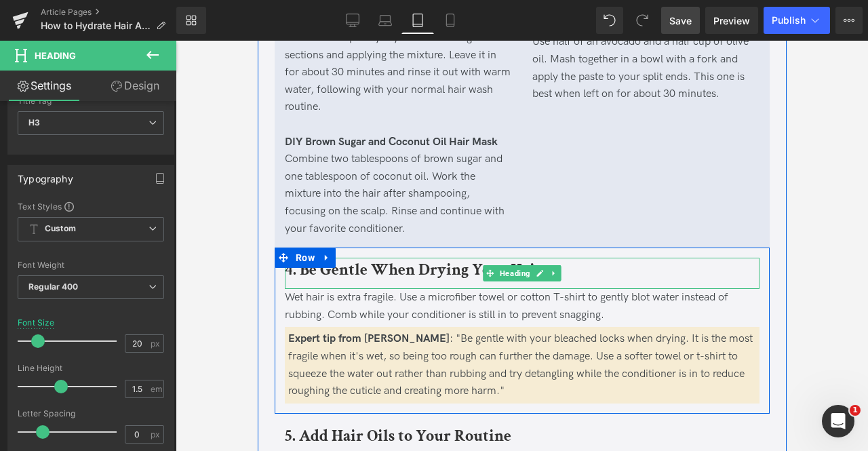
click at [344, 259] on b "4. Be Gentle When Drying Your Hair" at bounding box center [413, 269] width 258 height 21
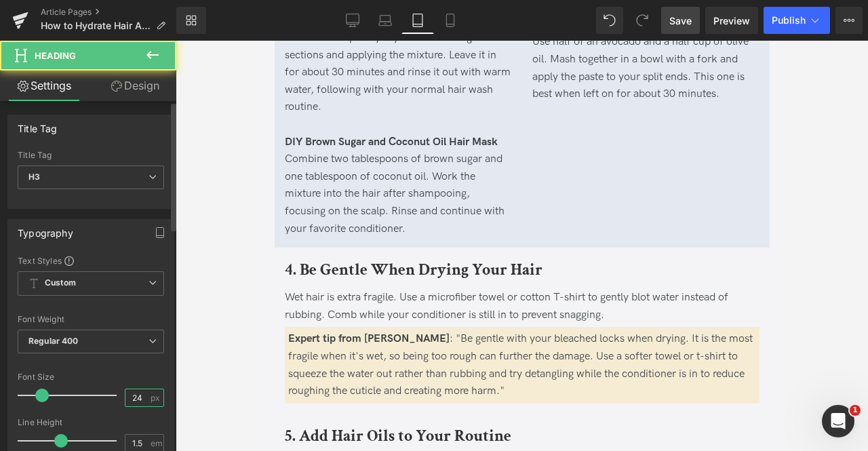
click at [138, 390] on input "24" at bounding box center [138, 397] width 24 height 17
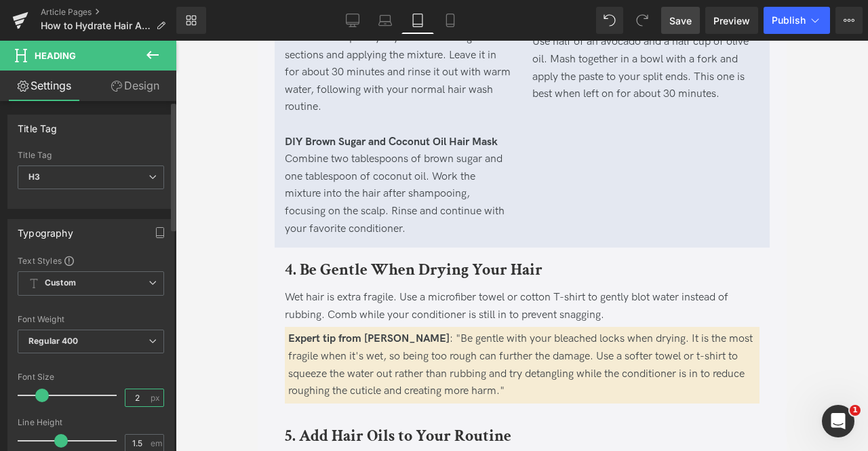
type input "20"
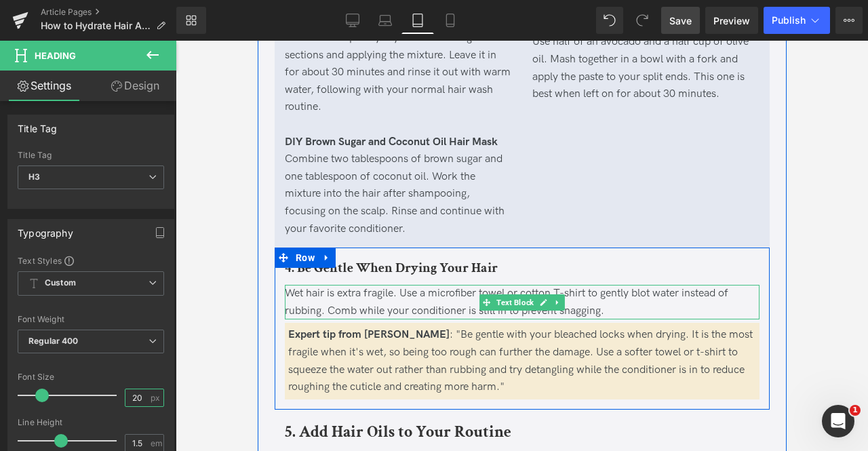
scroll to position [1997, 0]
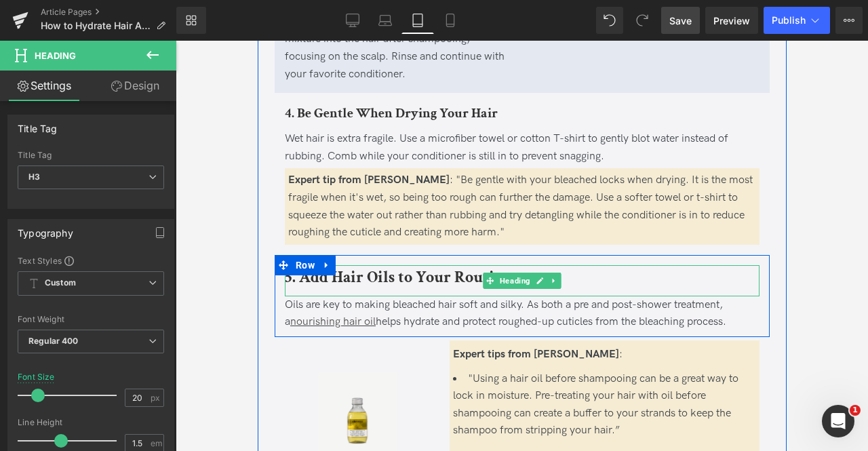
click at [382, 267] on b "5. Add Hair Oils to Your Routine" at bounding box center [397, 277] width 227 height 21
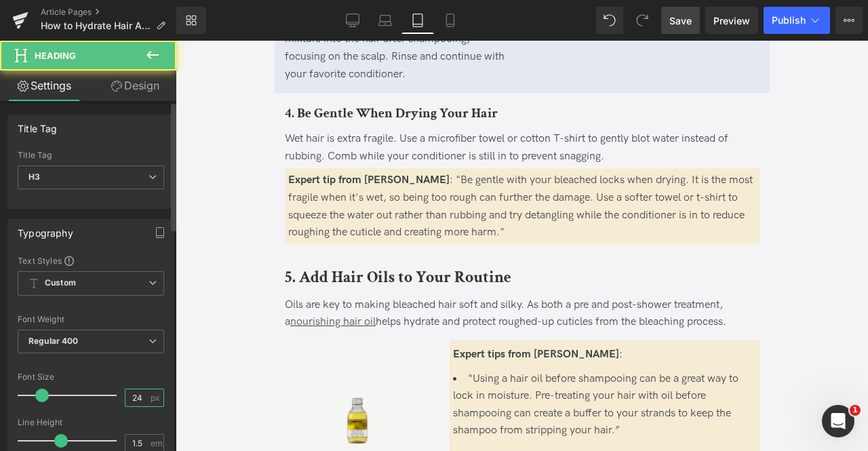
click at [137, 396] on input "24" at bounding box center [138, 397] width 24 height 17
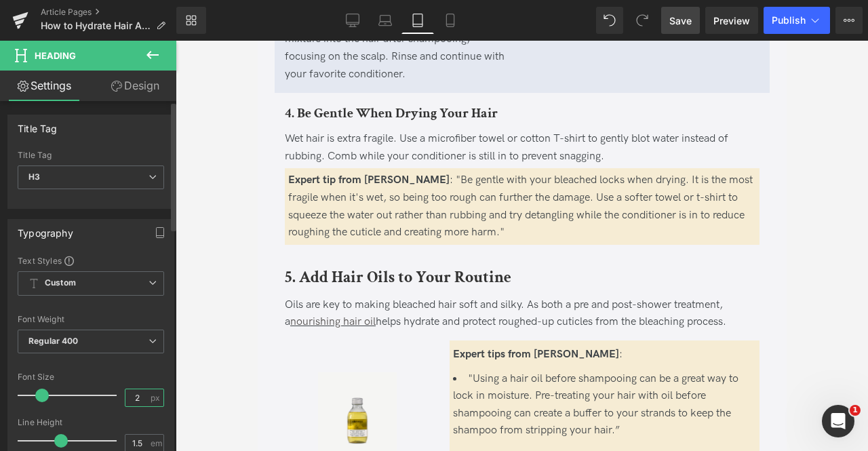
type input "20"
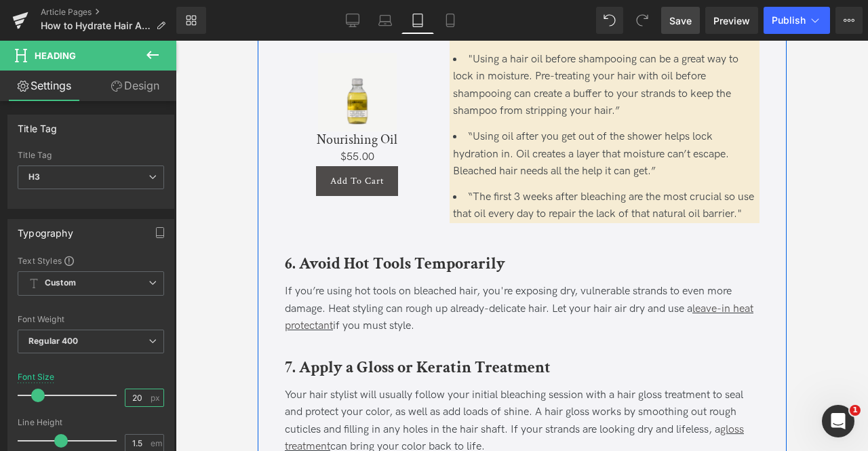
scroll to position [2313, 0]
click at [341, 261] on b "6. Avoid Hot Tools Temporarily" at bounding box center [394, 262] width 221 height 21
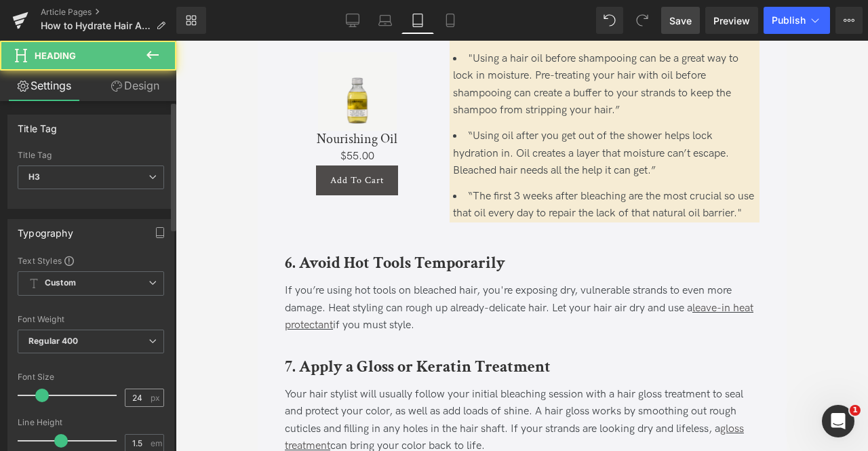
click at [144, 394] on div "24 px" at bounding box center [144, 398] width 39 height 18
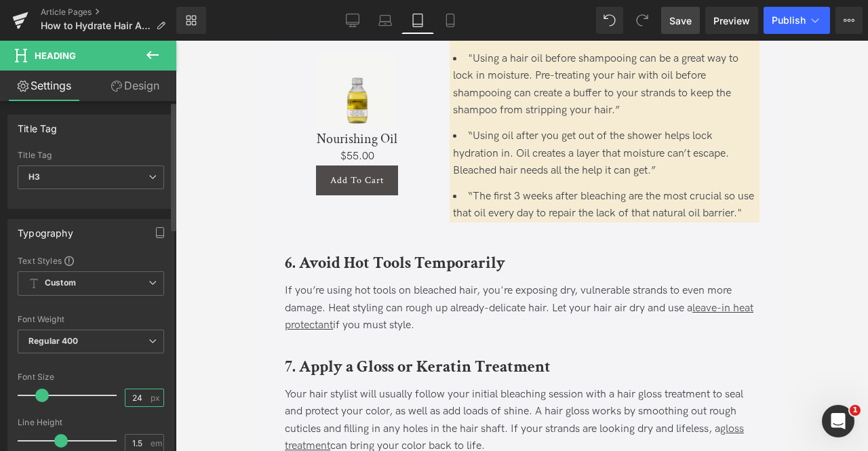
click at [134, 392] on input "24" at bounding box center [138, 397] width 24 height 17
type input "20"
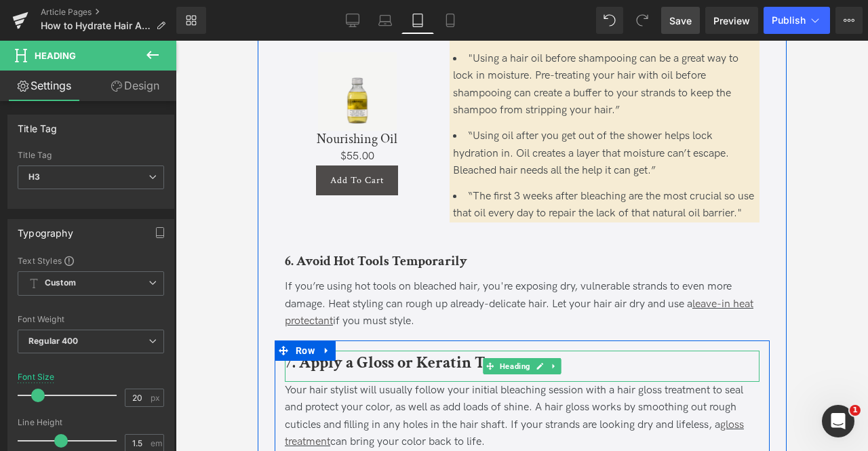
click at [308, 366] on b "7. Apply a Gloss or Keratin Treatment" at bounding box center [417, 362] width 266 height 21
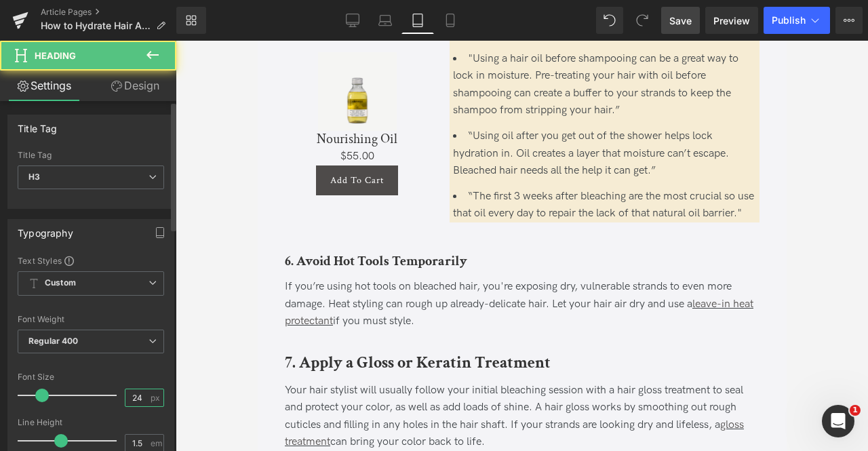
click at [136, 391] on input "24" at bounding box center [138, 397] width 24 height 17
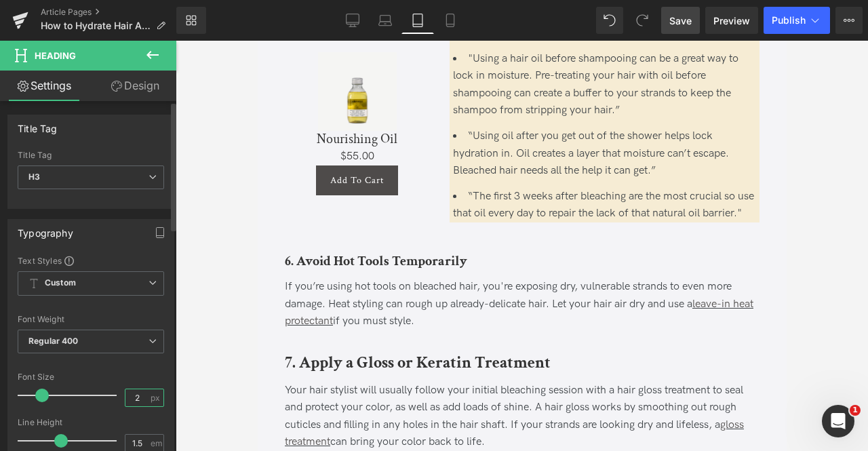
type input "20"
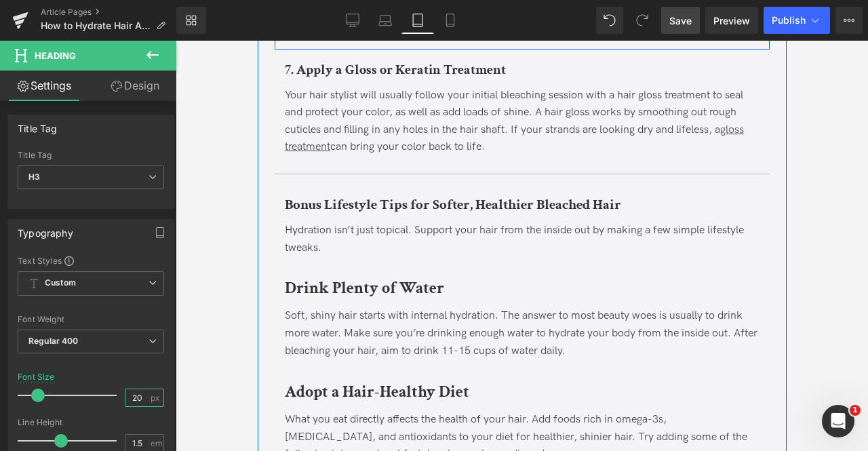
scroll to position [2617, 0]
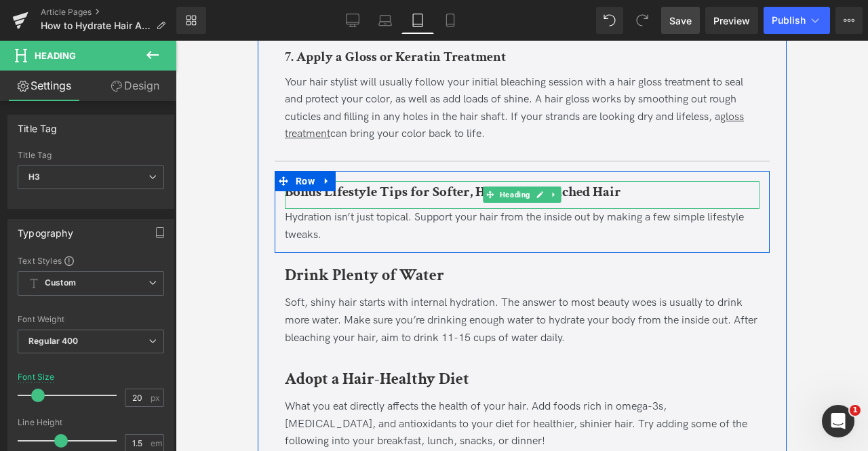
click at [368, 187] on b "Bonus Lifestyle Tips for Softer, Healthier Bleached Hair" at bounding box center [452, 192] width 337 height 18
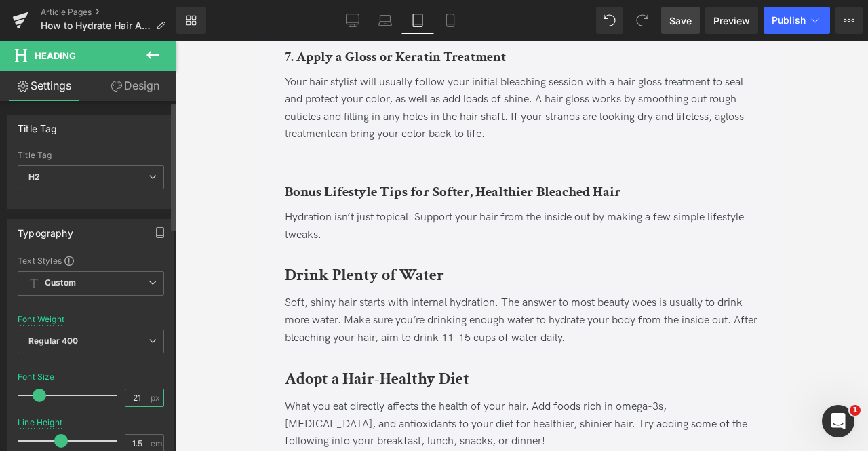
click at [142, 400] on input "21" at bounding box center [138, 397] width 24 height 17
type input "24"
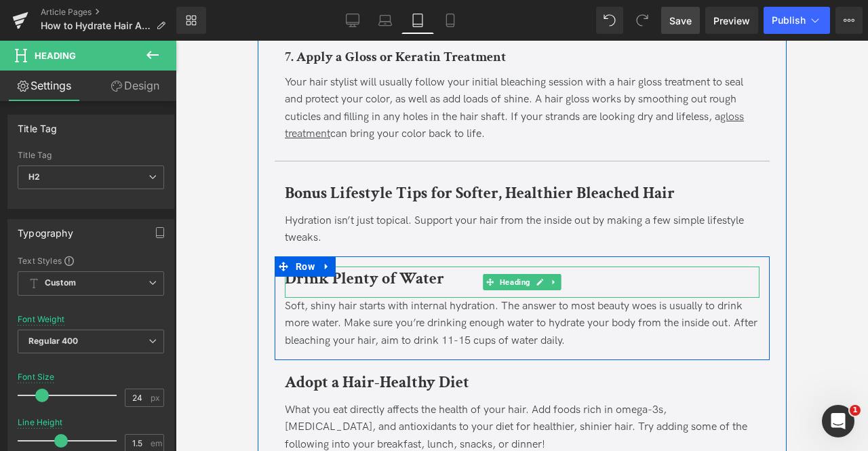
click at [348, 277] on b "Drink Plenty of Water" at bounding box center [363, 278] width 159 height 21
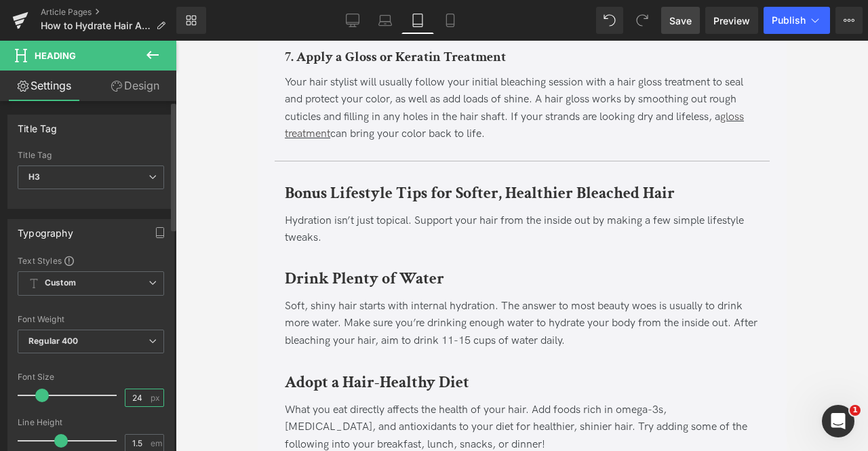
click at [140, 393] on input "24" at bounding box center [138, 397] width 24 height 17
type input "20"
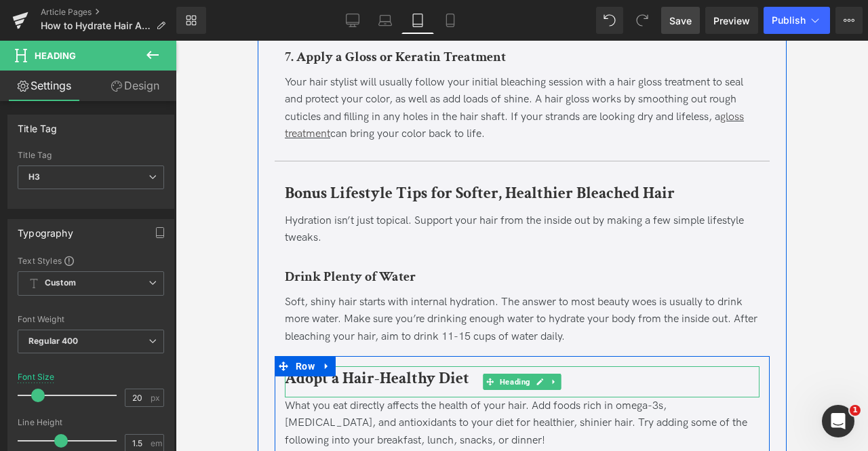
click at [324, 377] on b "Adopt a Hair-Healthy Diet" at bounding box center [376, 378] width 185 height 21
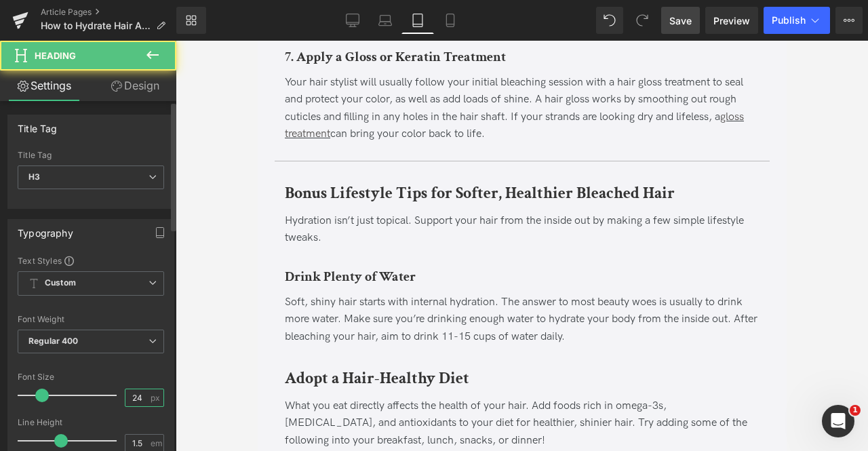
click at [138, 391] on input "24" at bounding box center [138, 397] width 24 height 17
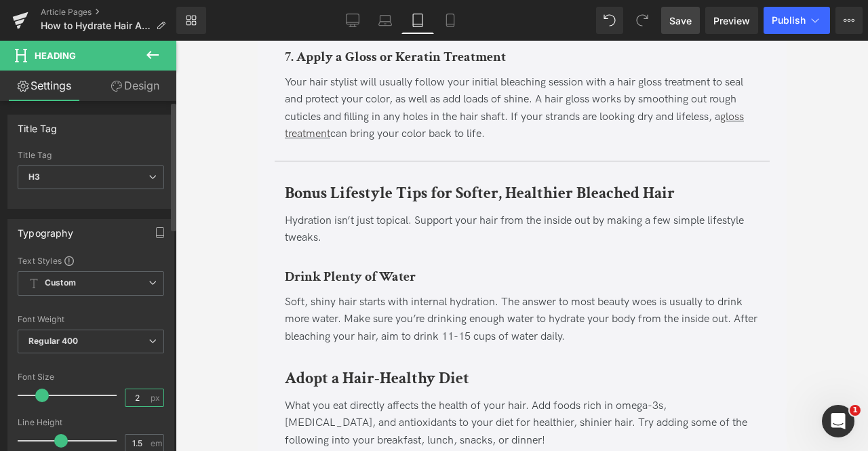
type input "20"
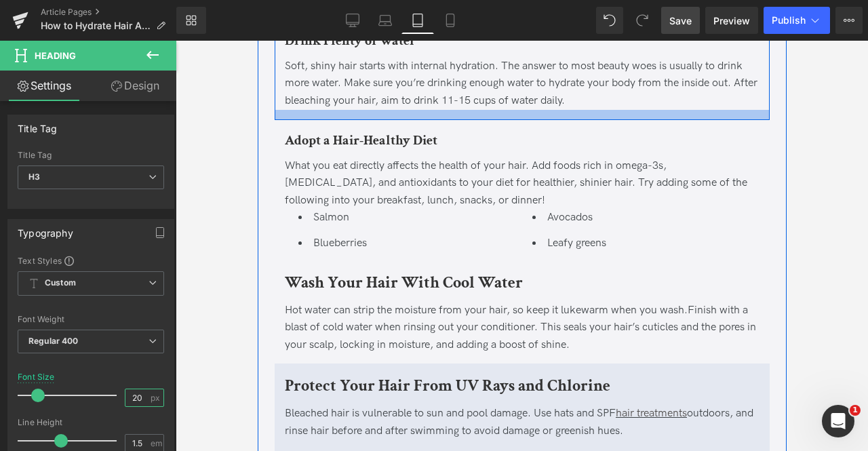
scroll to position [2869, 0]
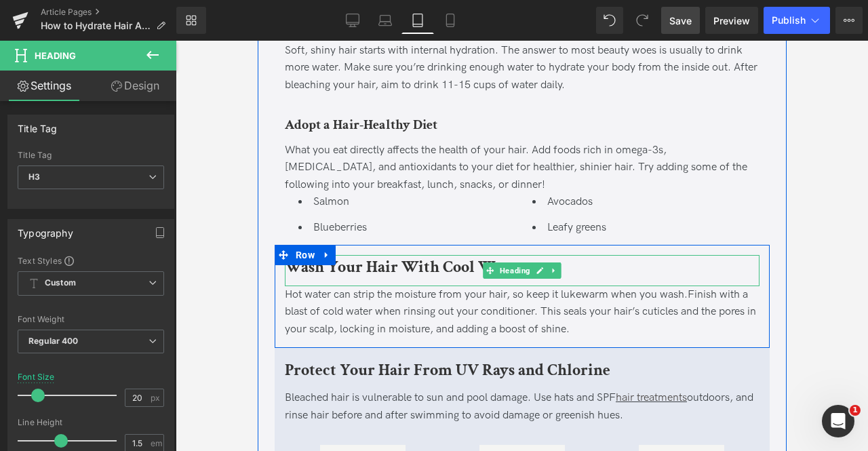
click at [335, 263] on b "Wash Your Hair With Cool Water" at bounding box center [403, 266] width 238 height 21
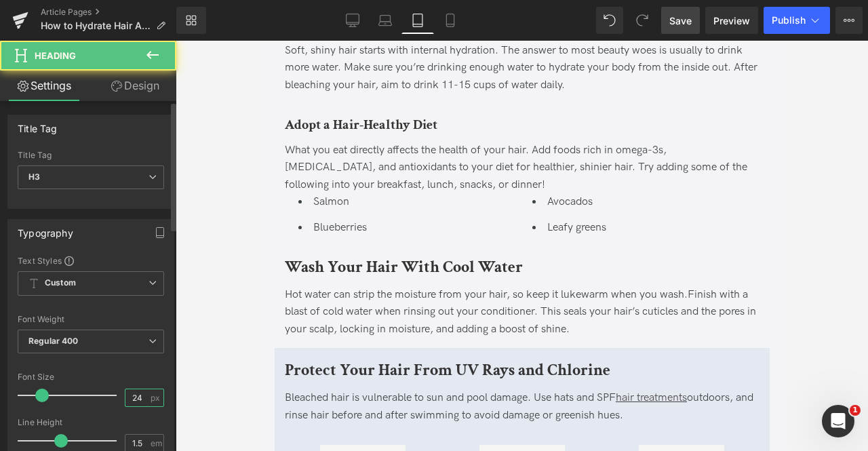
click at [140, 394] on input "24" at bounding box center [138, 397] width 24 height 17
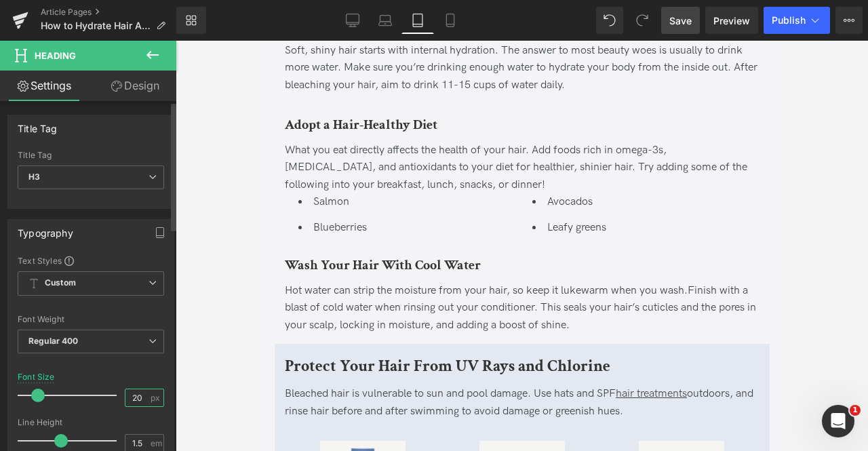
type input "20"
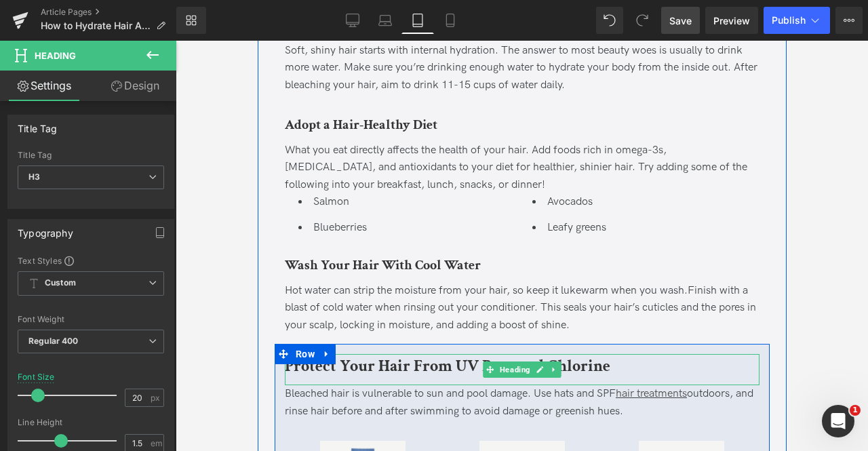
click at [362, 357] on b "Protect Your Hair From UV Rays and Chlorine" at bounding box center [447, 366] width 326 height 21
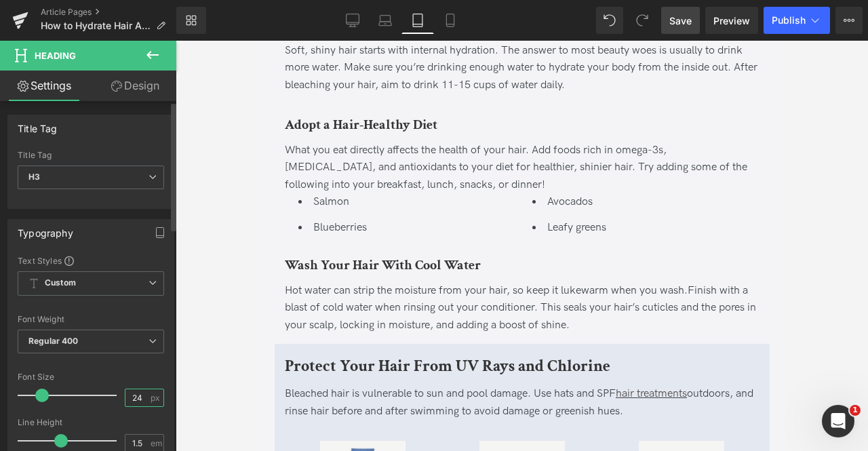
click at [141, 396] on input "24" at bounding box center [138, 397] width 24 height 17
type input "20"
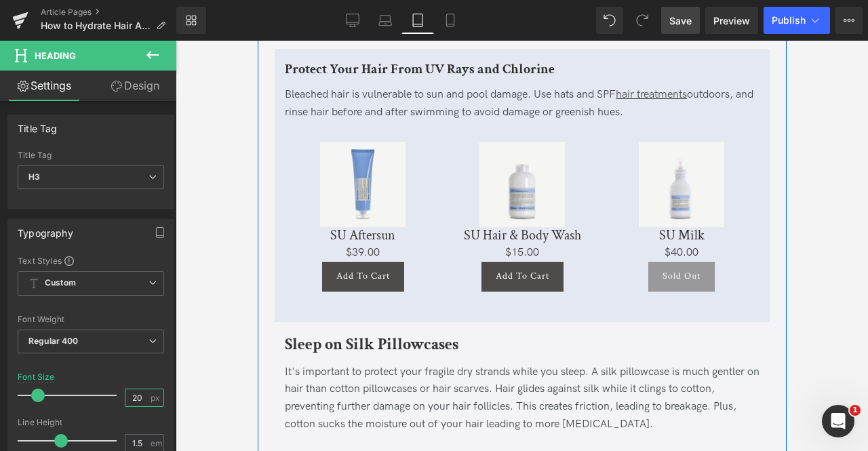
scroll to position [3187, 0]
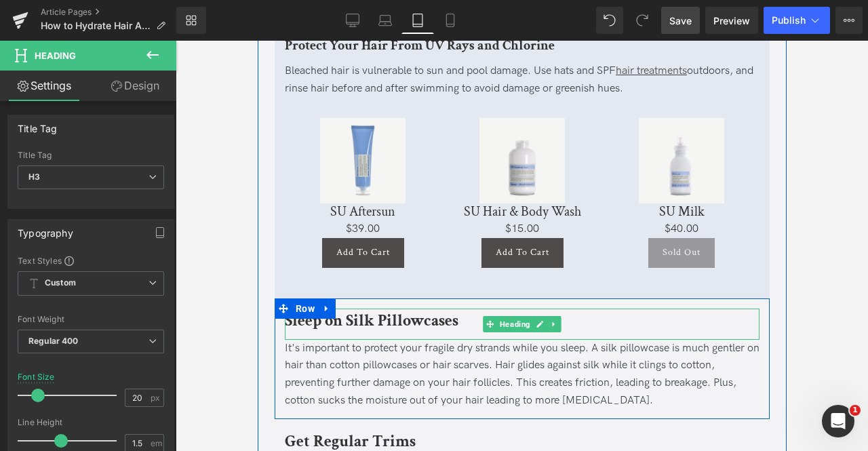
click at [375, 320] on b "Sleep on Silk Pillowcases" at bounding box center [371, 320] width 174 height 21
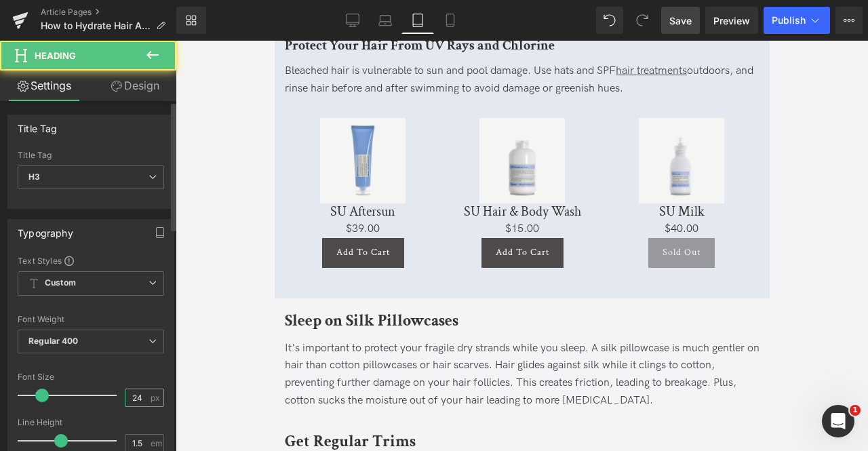
click at [140, 401] on input "24" at bounding box center [138, 397] width 24 height 17
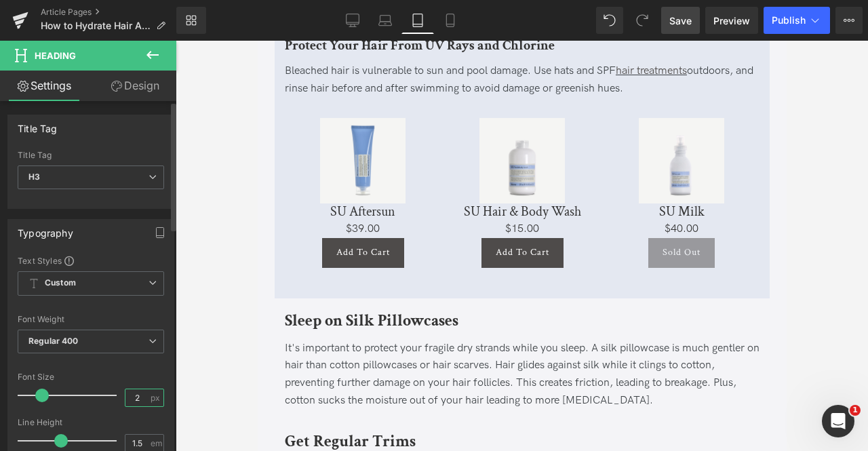
type input "20"
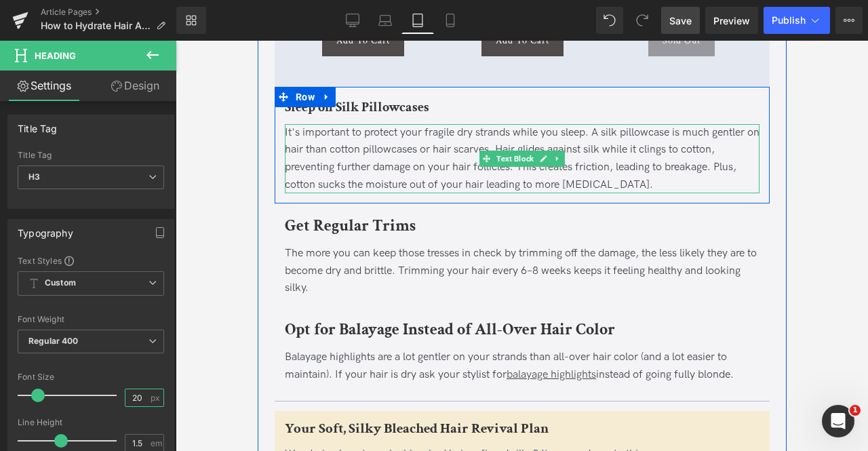
scroll to position [3400, 0]
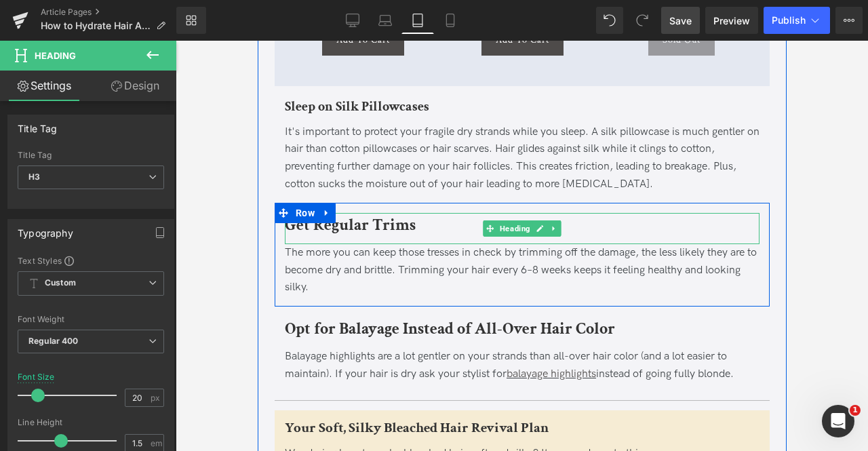
click at [372, 220] on b "Get Regular Trims" at bounding box center [349, 224] width 131 height 21
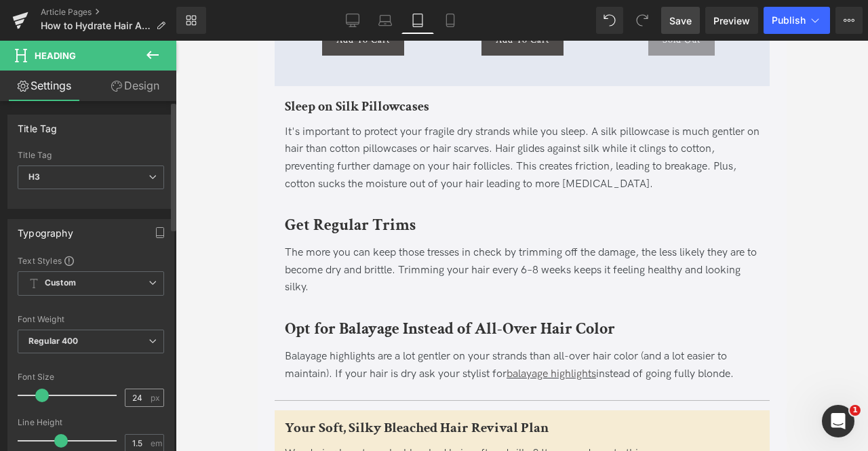
click at [145, 394] on div "24 px" at bounding box center [144, 398] width 39 height 18
click at [137, 396] on input "24" at bounding box center [138, 397] width 24 height 17
type input "20"
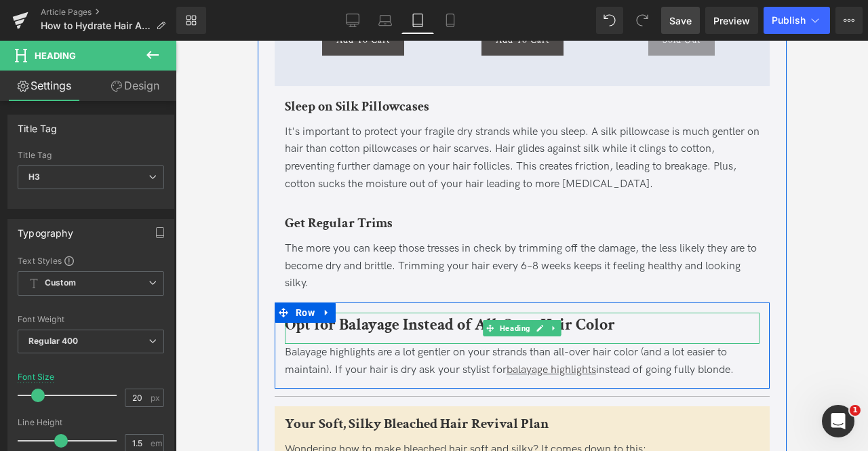
click at [368, 321] on b "Opt for Balayage Instead of All-Over Hair Color" at bounding box center [449, 324] width 330 height 21
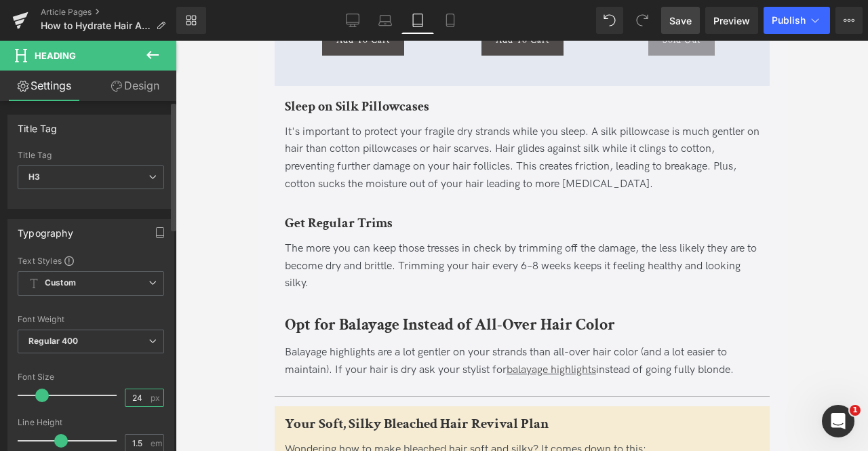
click at [137, 391] on input "24" at bounding box center [138, 397] width 24 height 17
type input "20"
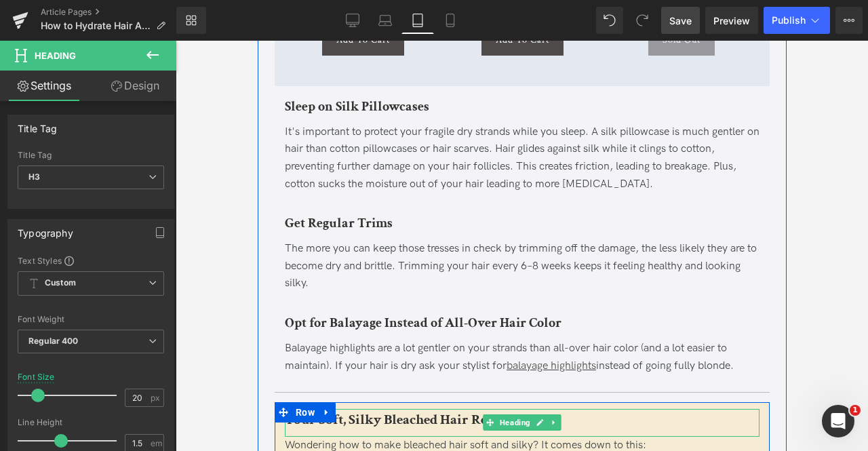
click at [373, 416] on b "Your Soft, Silky Bleached Hair Revival Plan" at bounding box center [416, 419] width 264 height 18
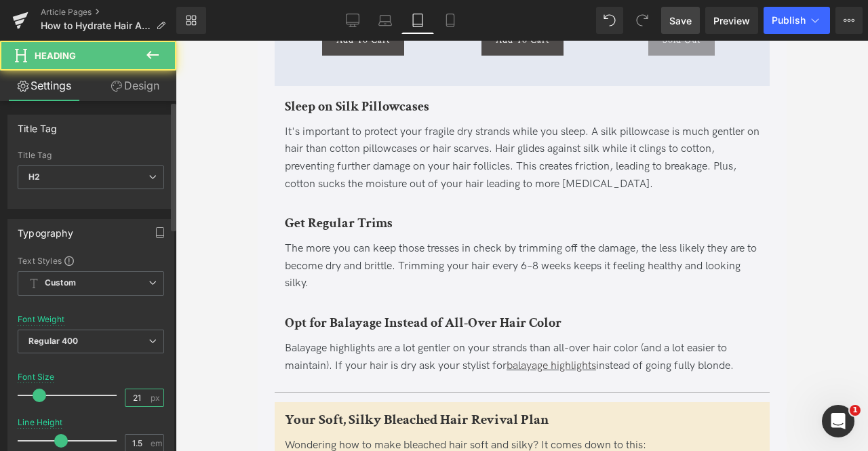
click at [141, 390] on input "21" at bounding box center [138, 397] width 24 height 17
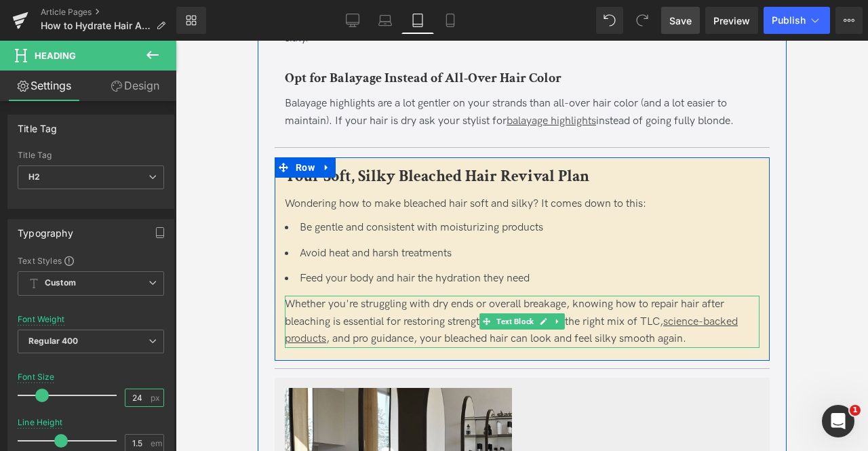
scroll to position [3892, 0]
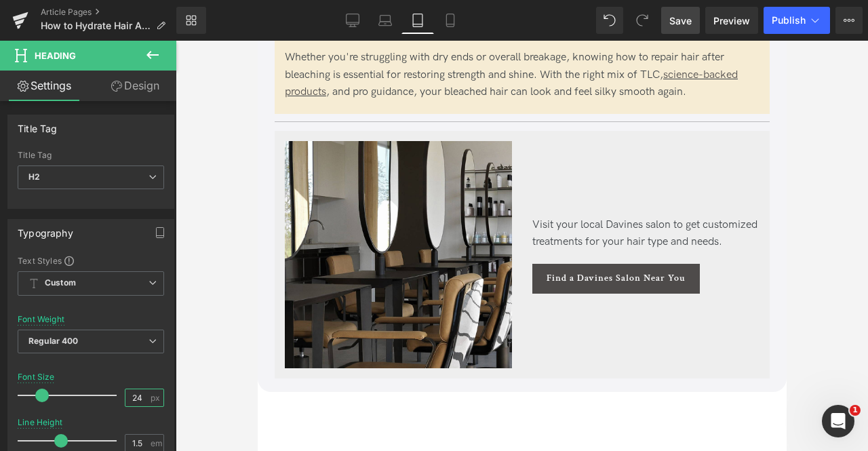
type input "24"
click at [455, 16] on icon at bounding box center [451, 21] width 14 height 14
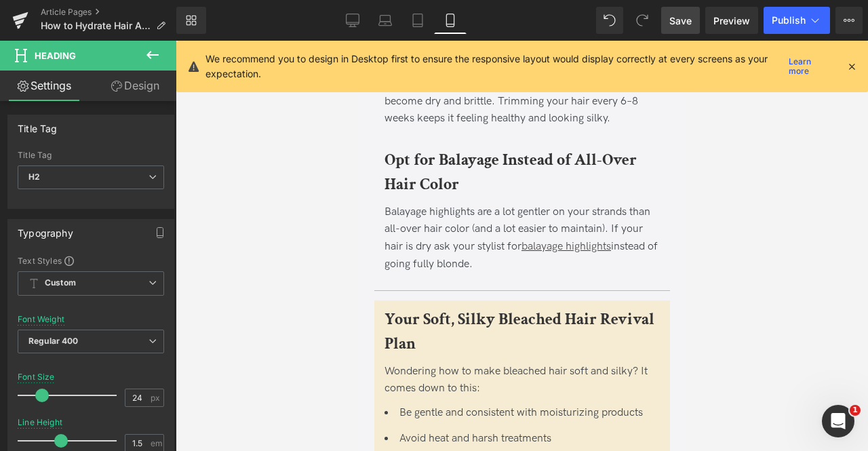
scroll to position [5276, 0]
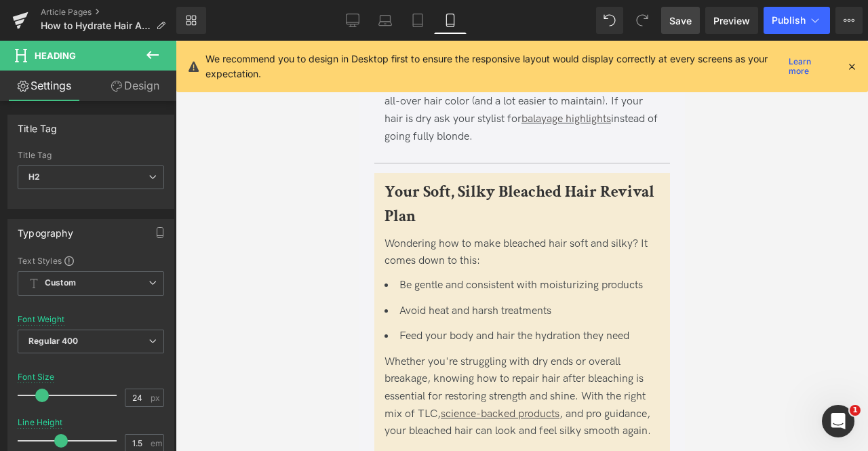
click at [672, 14] on span "Save" at bounding box center [681, 21] width 22 height 14
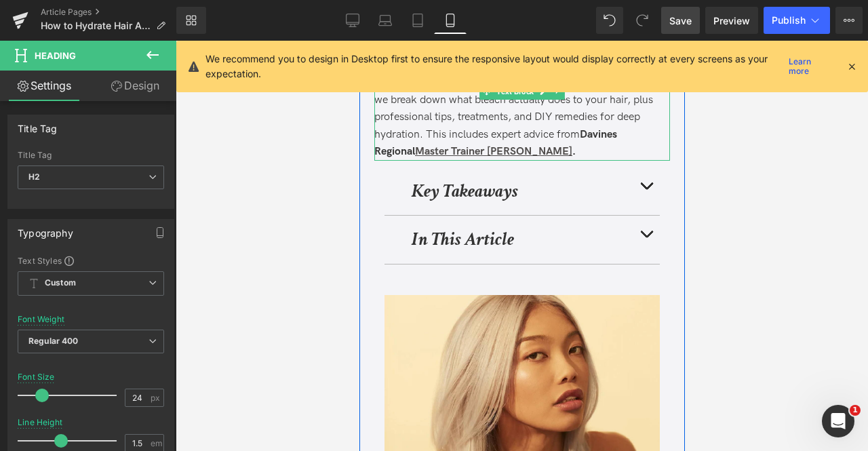
scroll to position [294, 0]
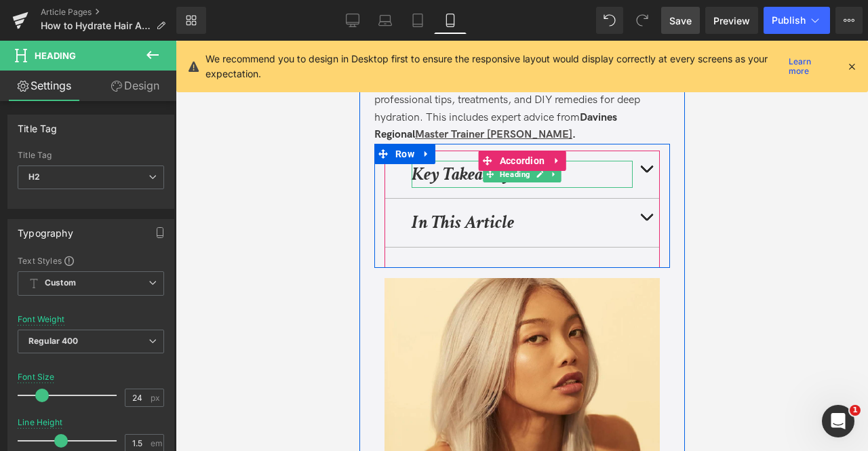
click at [442, 173] on strong "Key Takeaways" at bounding box center [464, 174] width 107 height 24
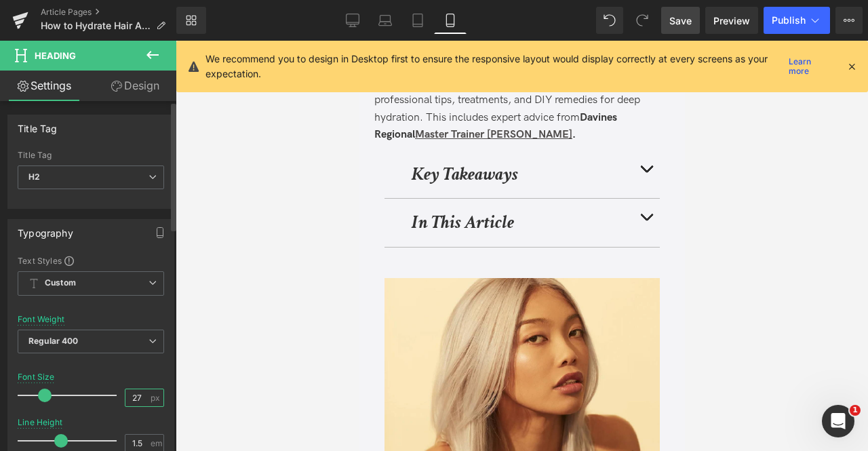
click at [140, 394] on input "27" at bounding box center [138, 397] width 24 height 17
type input "24"
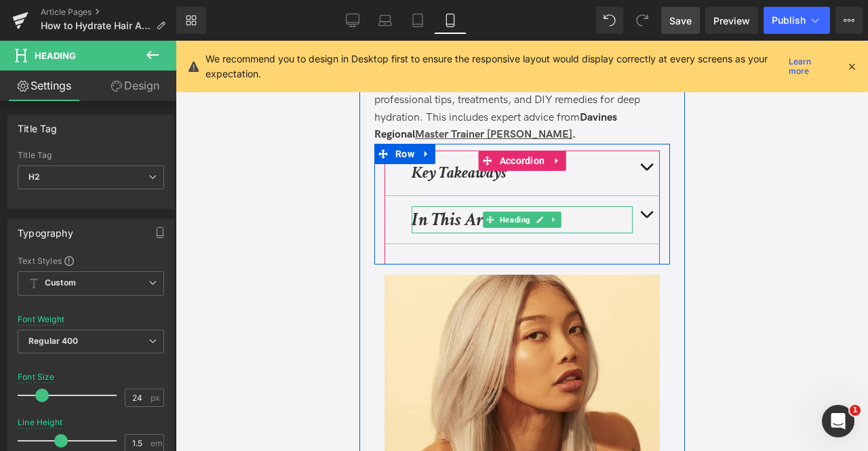
click at [445, 216] on strong "In This Article" at bounding box center [462, 220] width 102 height 24
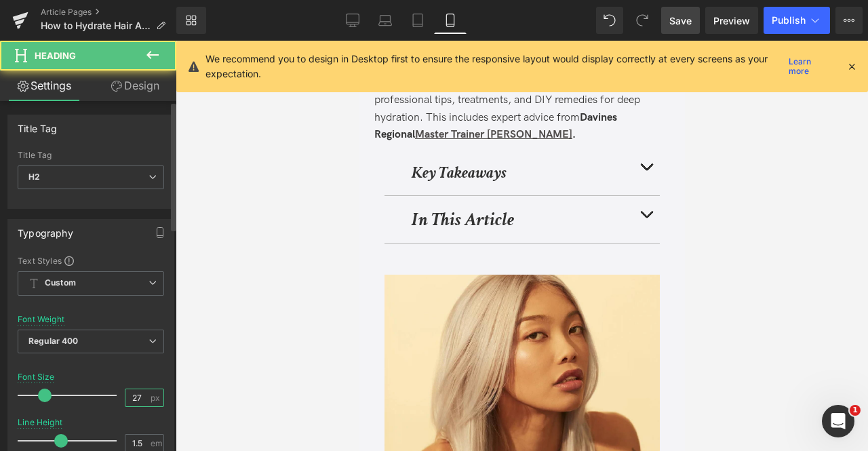
click at [136, 397] on input "27" at bounding box center [138, 397] width 24 height 17
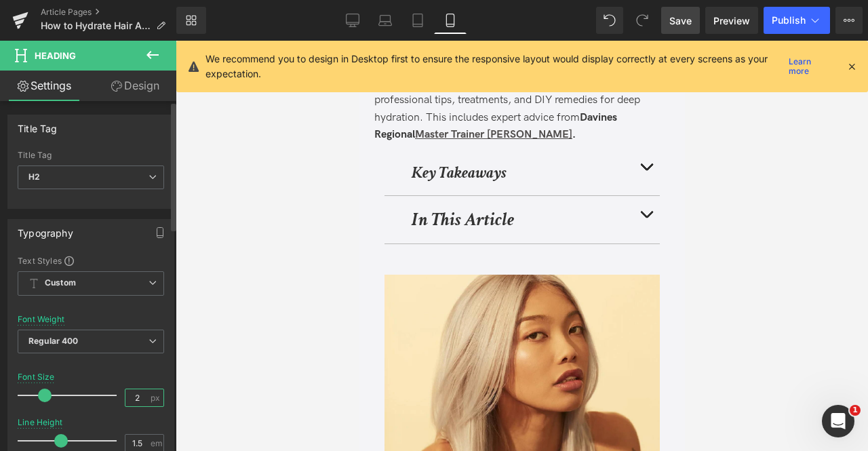
type input "24"
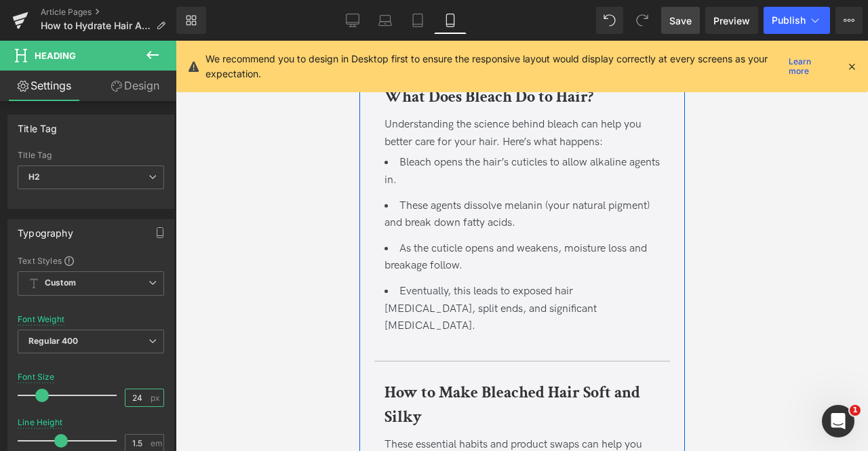
scroll to position [550, 0]
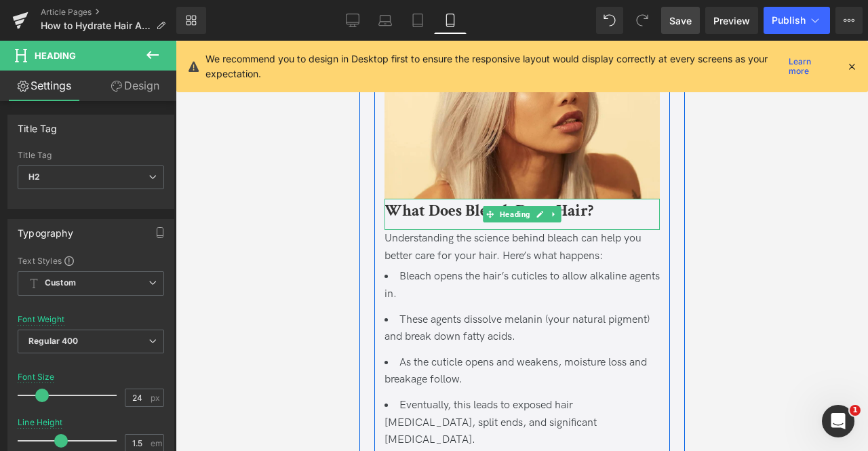
click at [468, 208] on b "What Does Bleach Do to Hair?" at bounding box center [488, 210] width 209 height 21
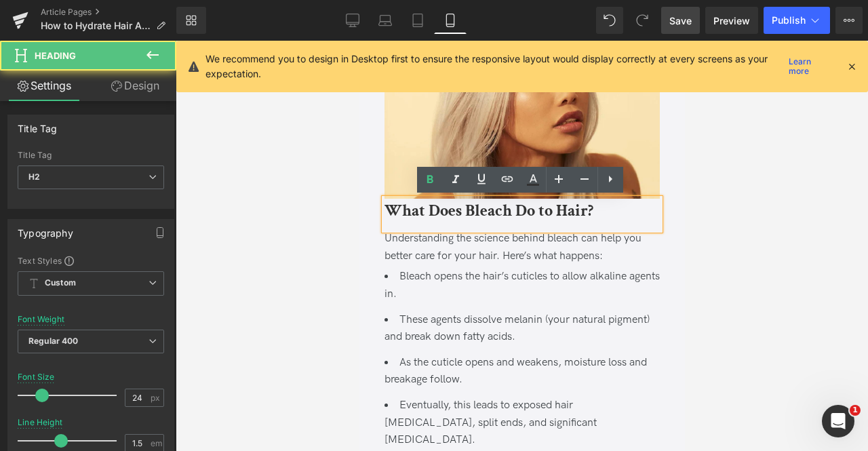
scroll to position [802, 0]
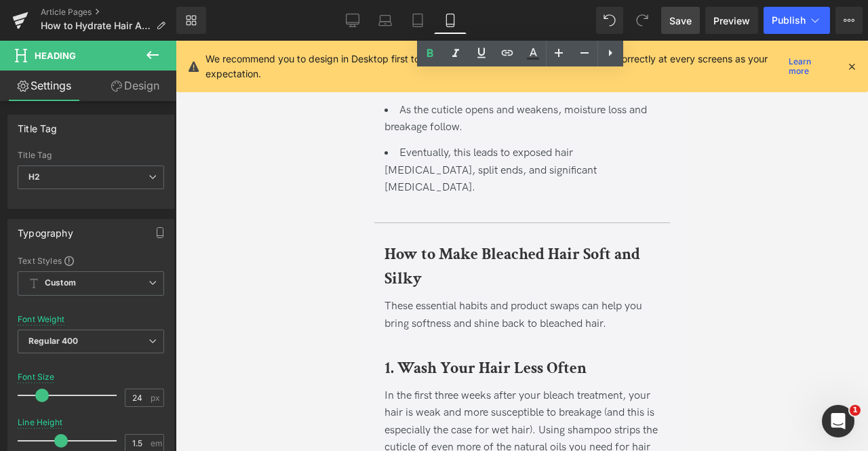
click at [466, 252] on h2 "How to Make Bleached Hair Soft and Silky" at bounding box center [521, 266] width 275 height 49
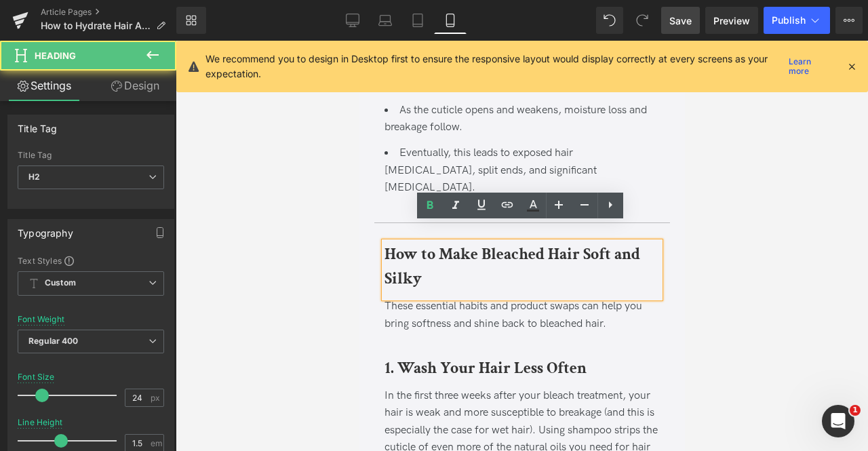
scroll to position [890, 0]
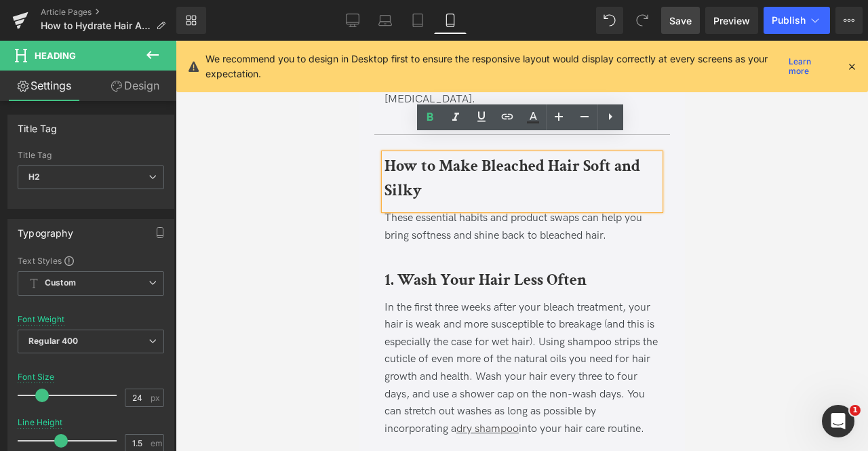
click at [457, 269] on b "1. Wash Your Hair Less Often" at bounding box center [485, 279] width 202 height 21
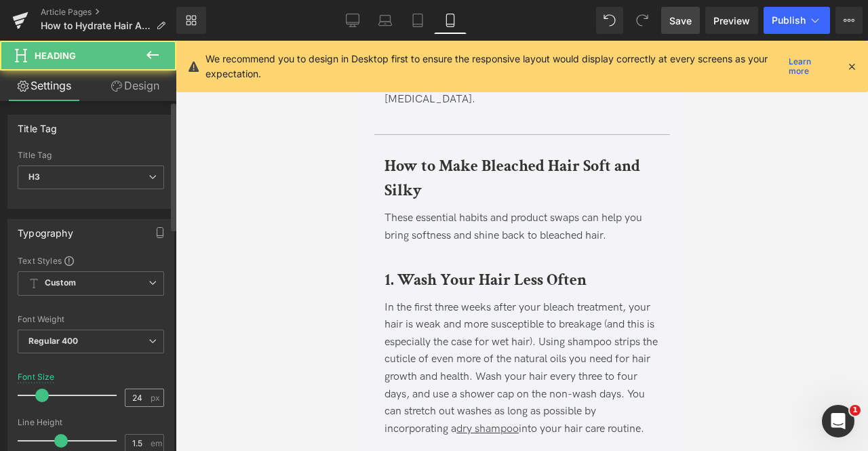
click at [144, 393] on div "24 px" at bounding box center [144, 398] width 39 height 18
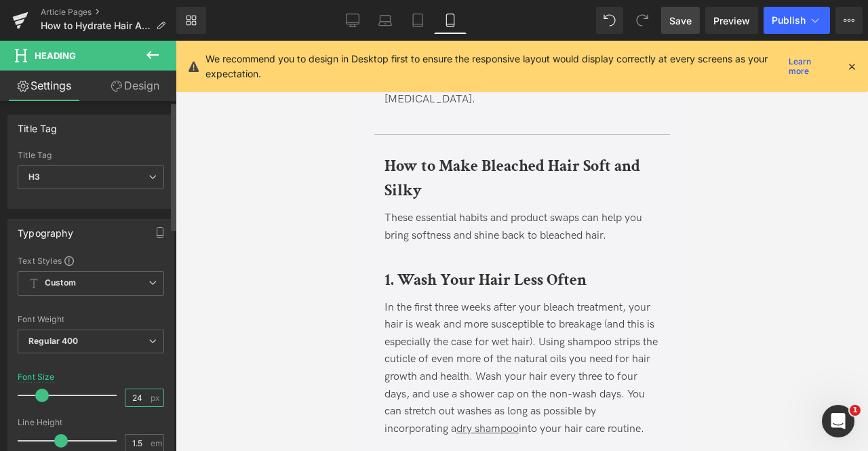
click at [136, 392] on input "24" at bounding box center [138, 397] width 24 height 17
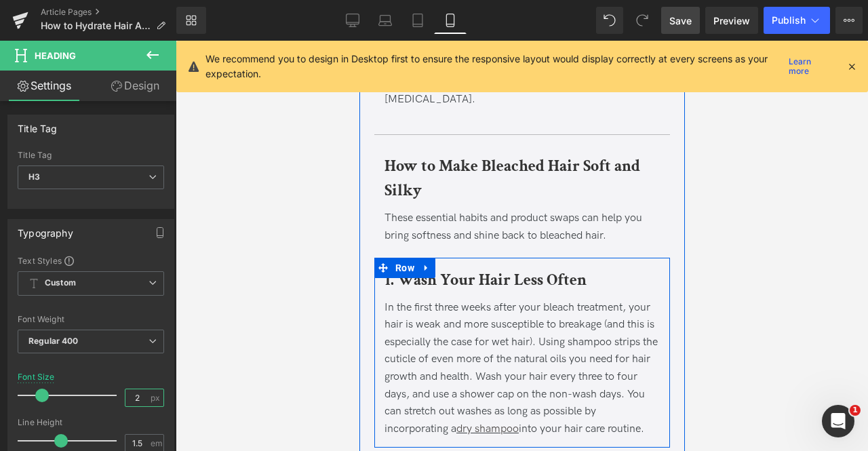
type input "20"
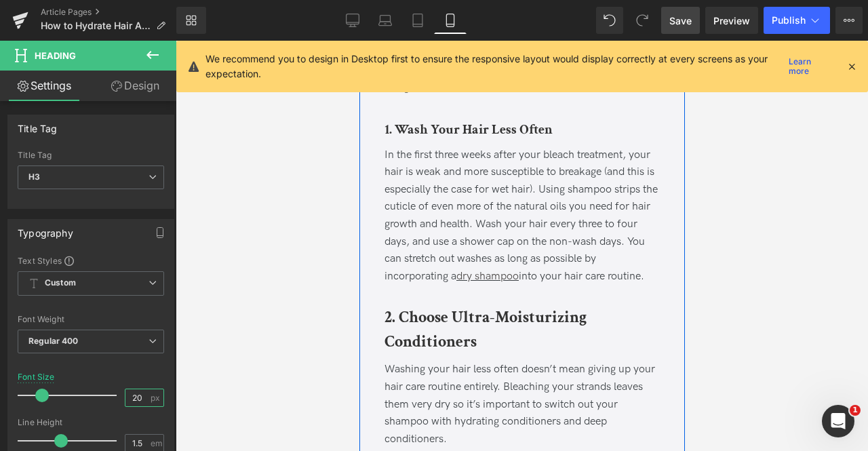
scroll to position [1041, 0]
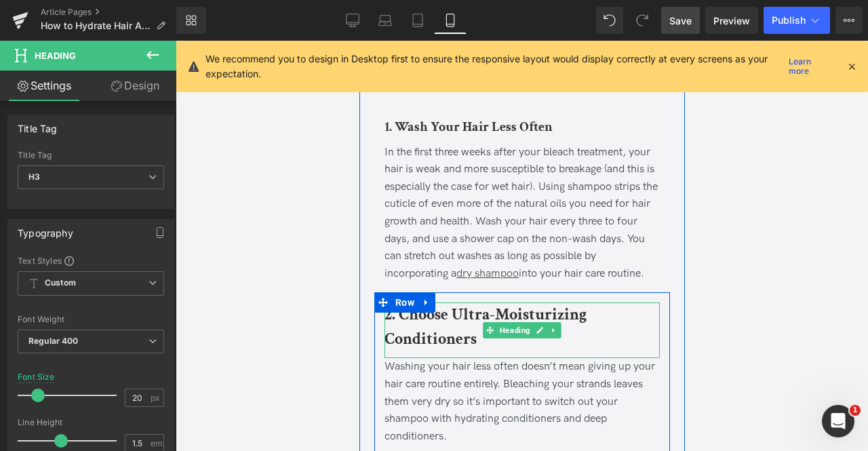
click at [411, 307] on h3 "2. Choose Ultra-Moisturizing Conditioners" at bounding box center [521, 327] width 275 height 49
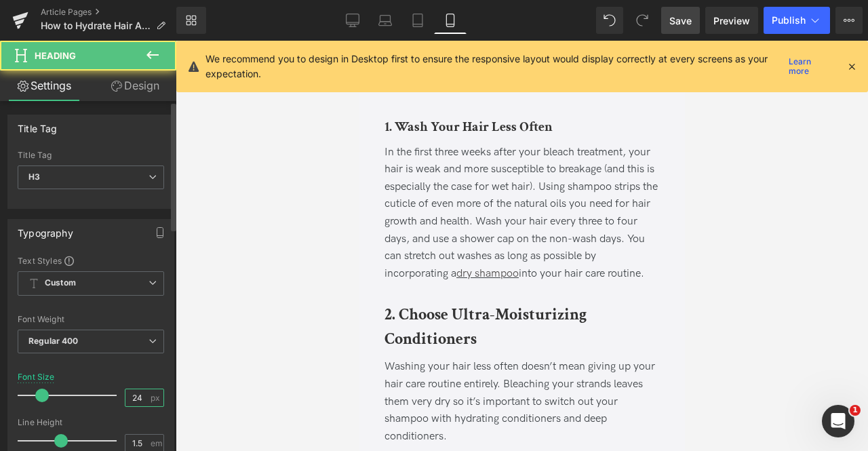
click at [138, 398] on input "24" at bounding box center [138, 397] width 24 height 17
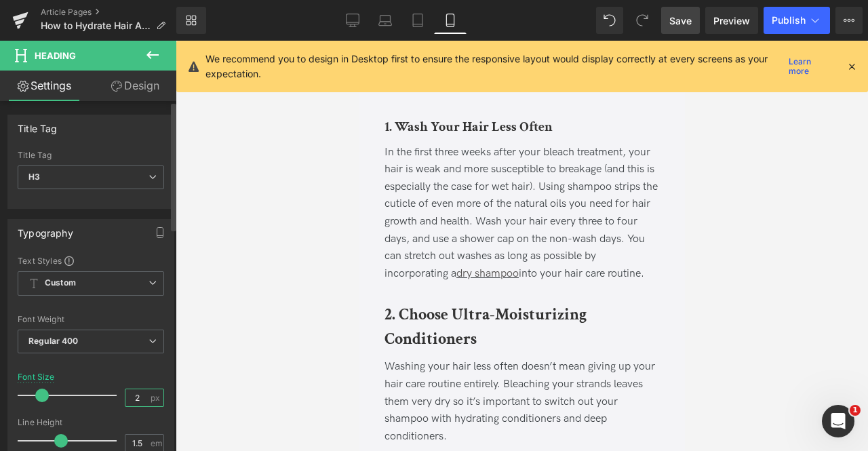
type input "20"
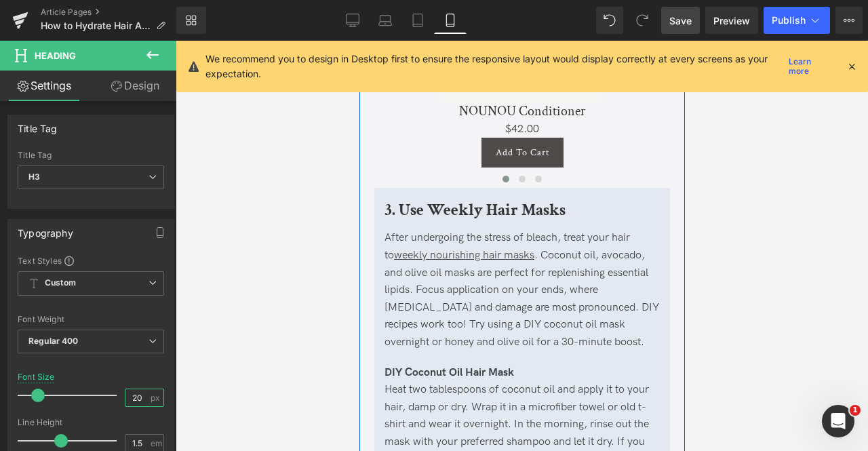
scroll to position [1700, 0]
click at [433, 202] on b "3. Use Weekly Hair Masks" at bounding box center [474, 212] width 181 height 21
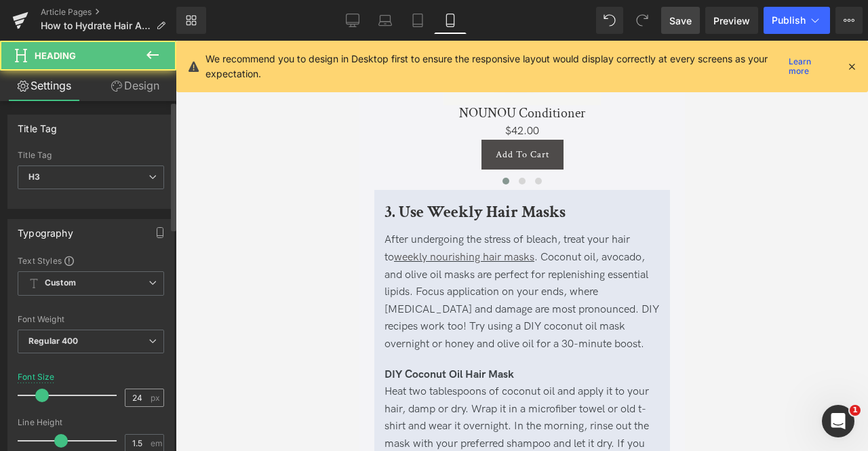
click at [139, 396] on input "24" at bounding box center [138, 397] width 24 height 17
type input "20"
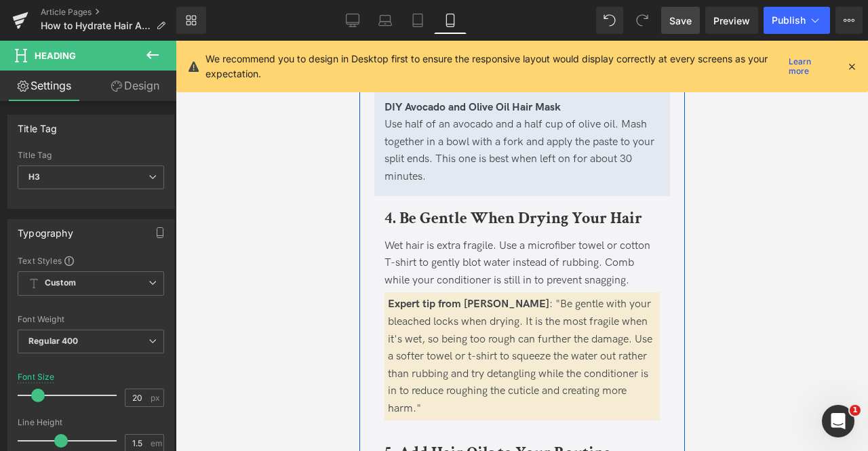
scroll to position [2659, 0]
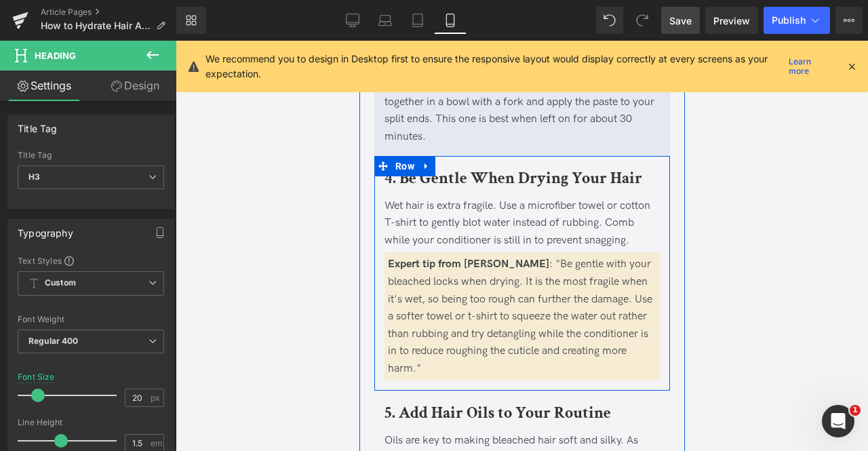
click at [441, 168] on b "4. Be Gentle When Drying Your Hair" at bounding box center [513, 178] width 258 height 21
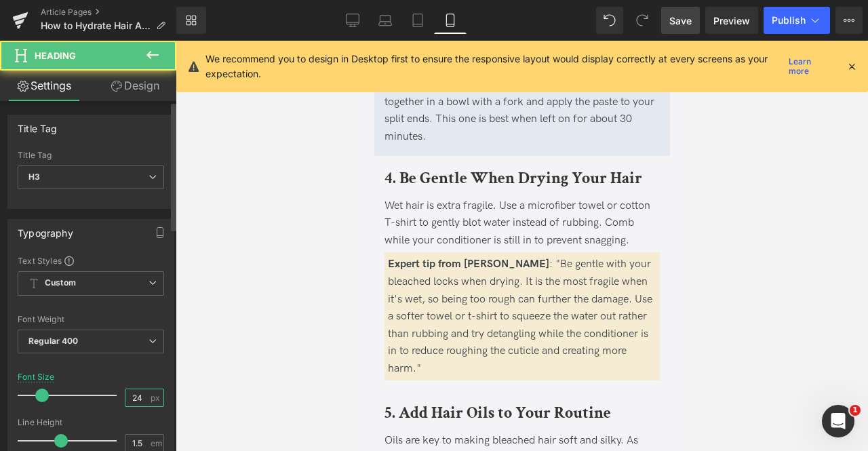
click at [137, 397] on input "24" at bounding box center [138, 397] width 24 height 17
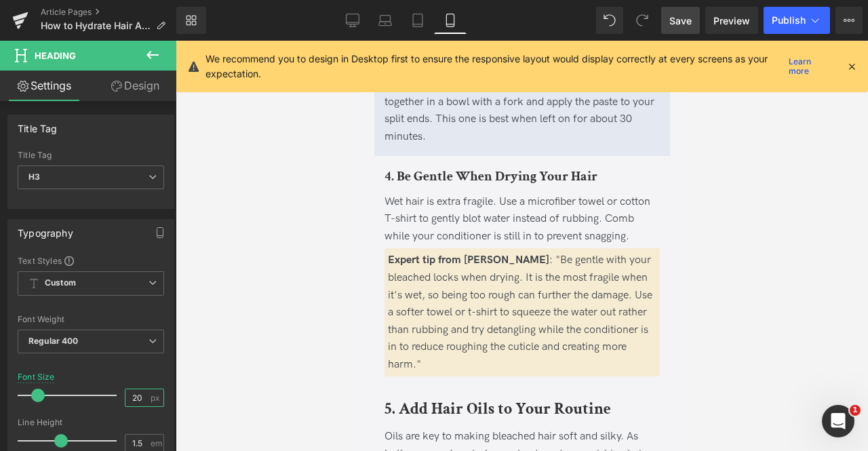
type input "20"
click at [445, 390] on div "Rendering Content" at bounding box center [434, 397] width 83 height 15
click at [433, 394] on div "Rendering Content" at bounding box center [434, 397] width 83 height 15
click at [447, 396] on div "Rendering Content" at bounding box center [434, 397] width 83 height 15
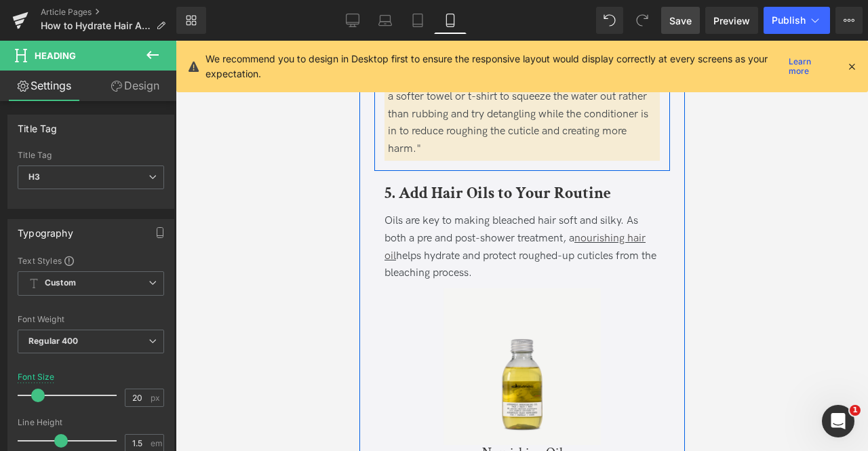
scroll to position [2876, 0]
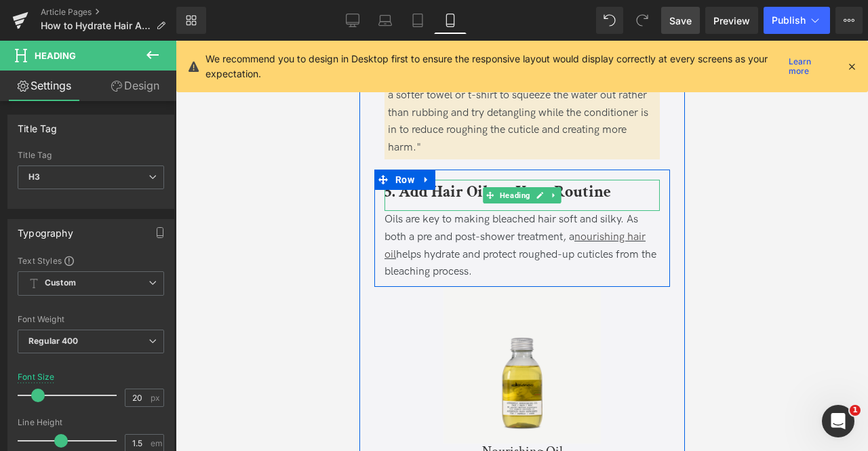
click at [480, 181] on b "5. Add Hair Oils to Your Routine" at bounding box center [497, 191] width 227 height 21
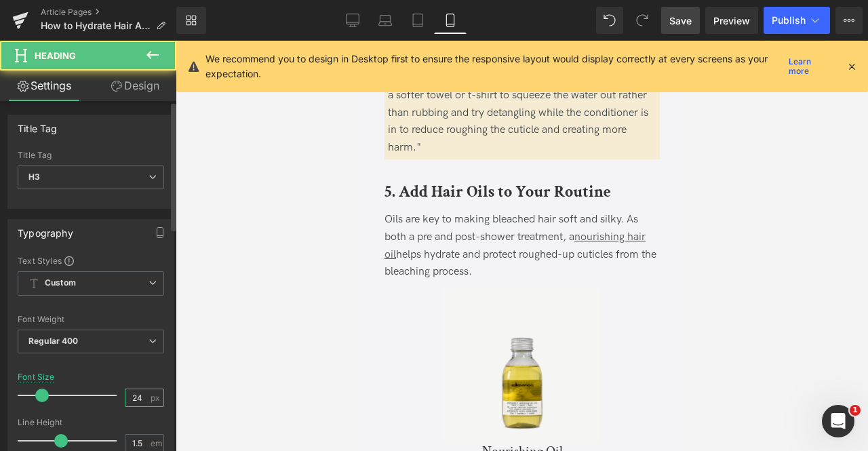
click at [138, 390] on input "24" at bounding box center [138, 397] width 24 height 17
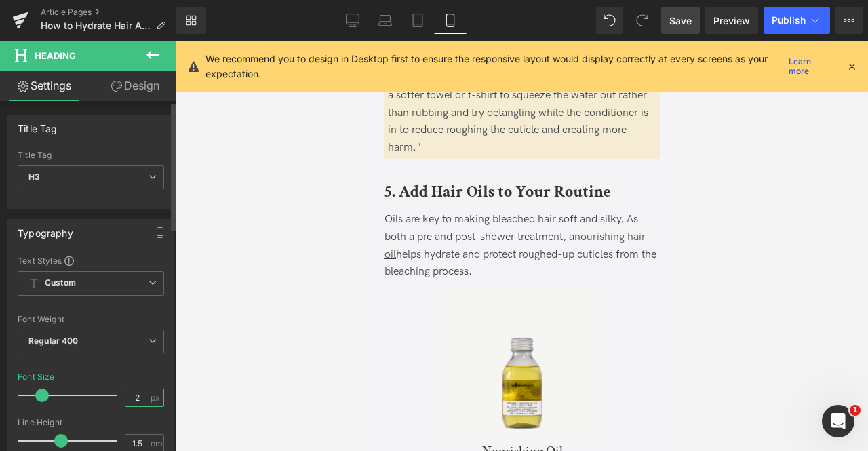
type input "20"
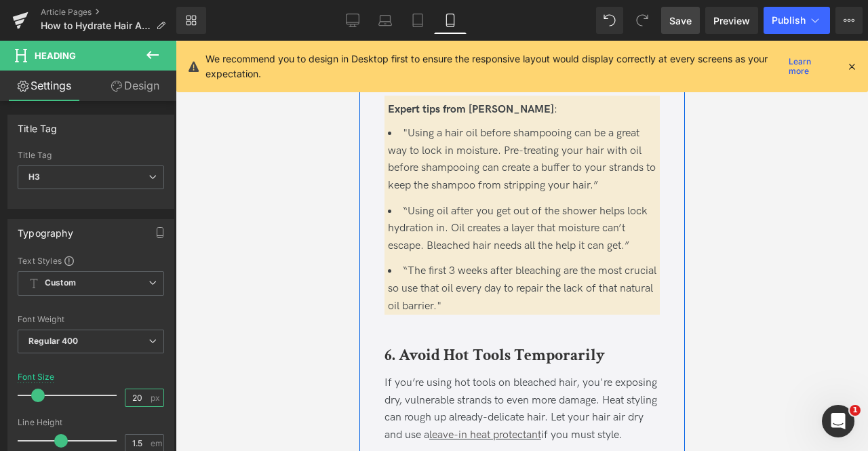
scroll to position [3290, 0]
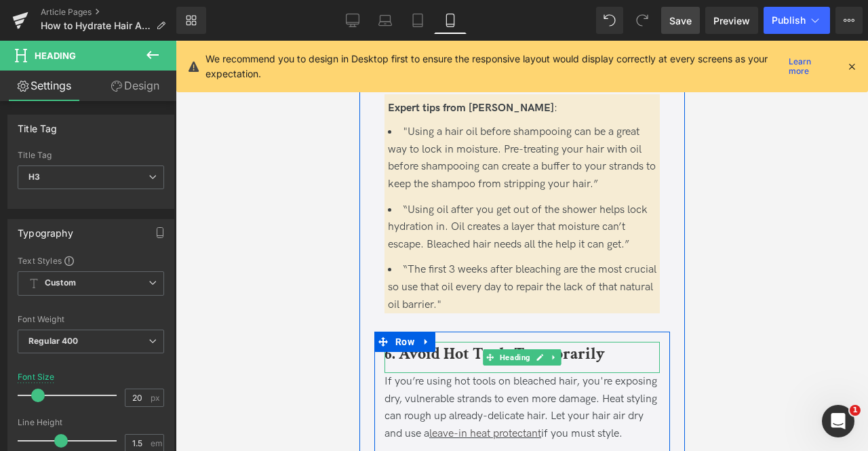
click at [480, 343] on b "6. Avoid Hot Tools Temporarily" at bounding box center [494, 353] width 221 height 21
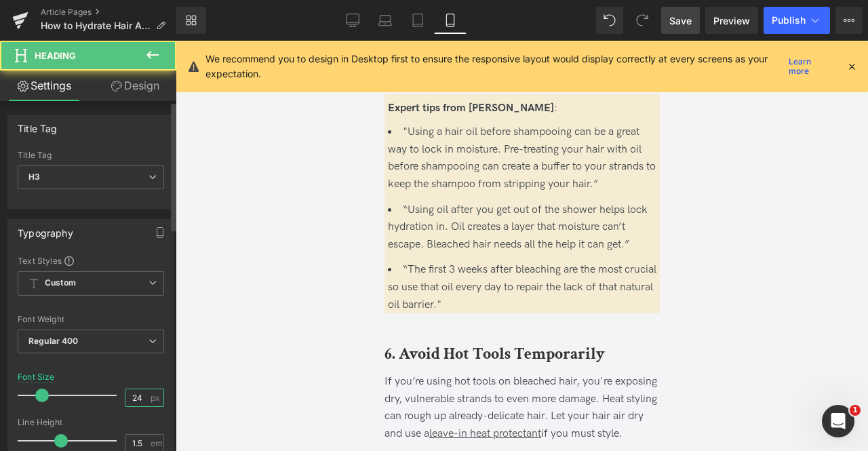
click at [141, 394] on input "24" at bounding box center [138, 397] width 24 height 17
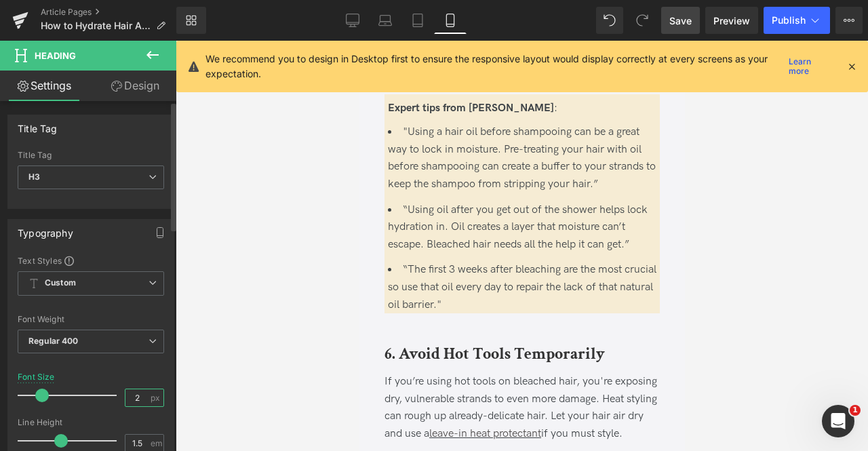
type input "20"
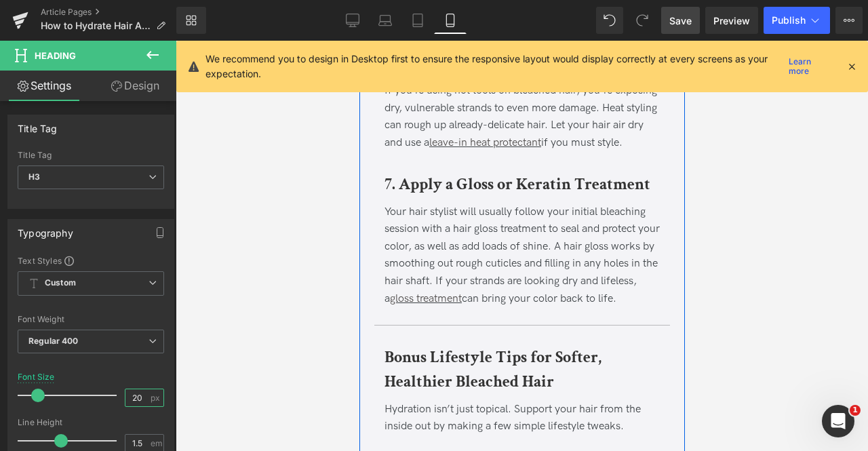
scroll to position [3563, 0]
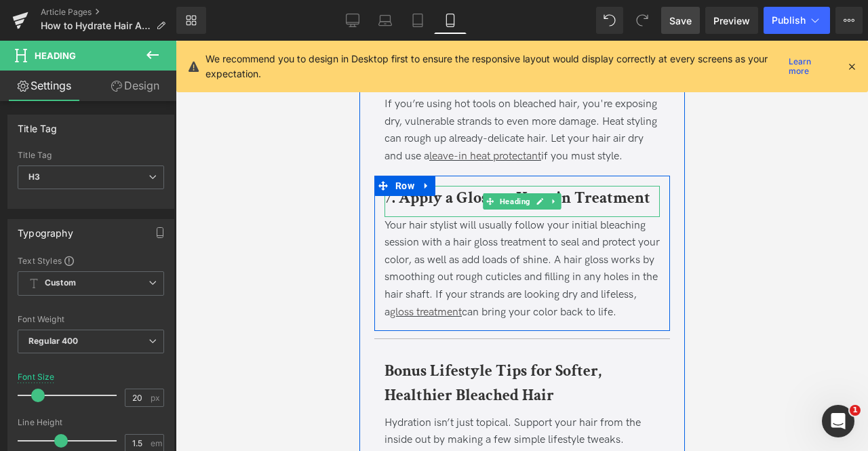
click at [465, 211] on div "7. Apply a Gloss or Keratin Treatment" at bounding box center [521, 201] width 275 height 31
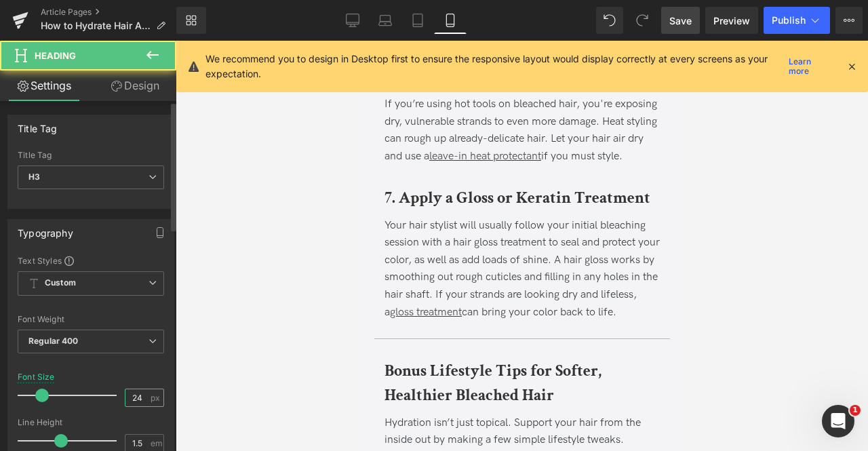
click at [137, 396] on input "24" at bounding box center [138, 397] width 24 height 17
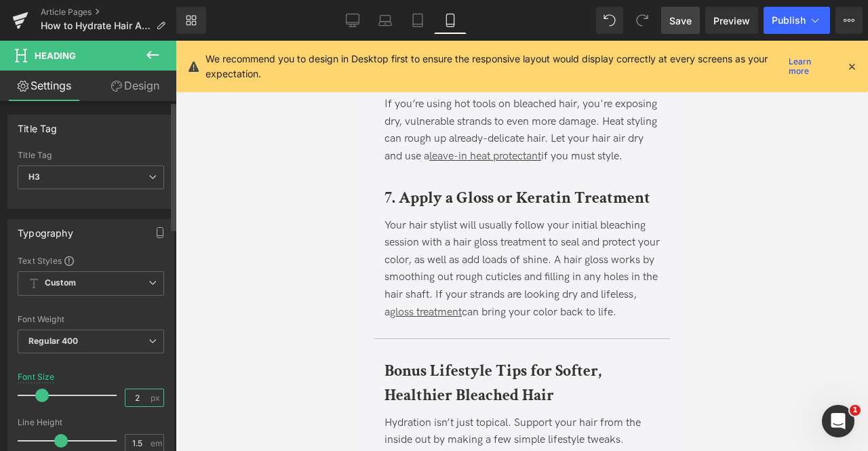
type input "20"
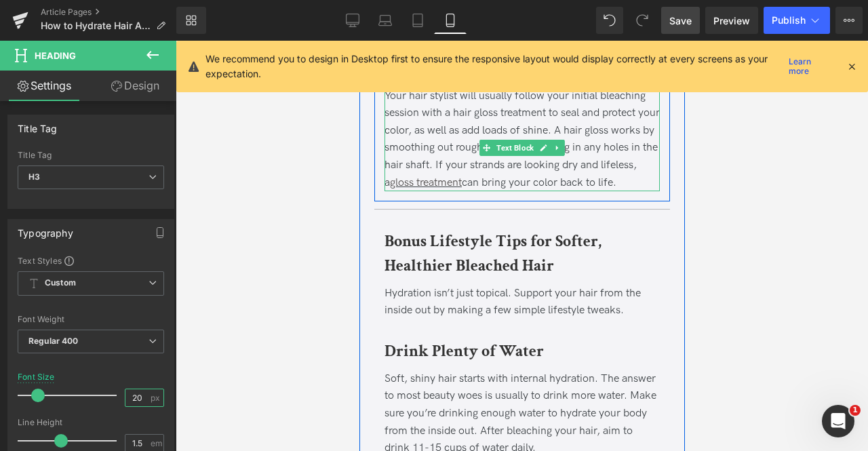
scroll to position [3698, 0]
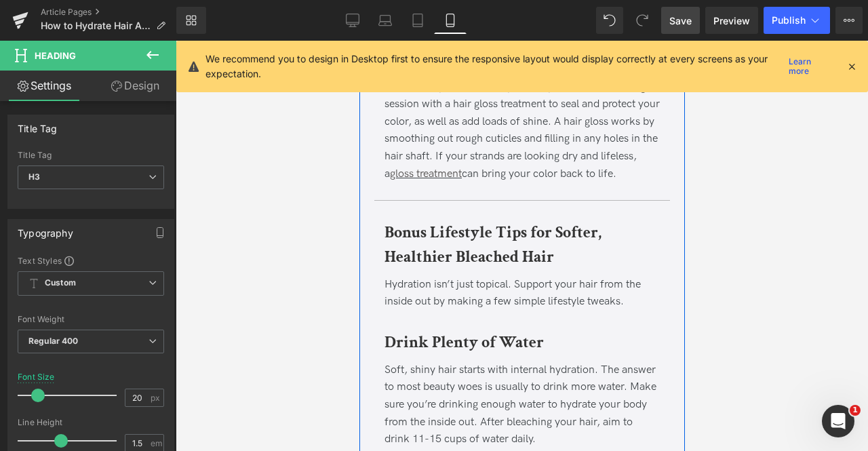
click at [465, 259] on b "Bonus Lifestyle Tips for Softer, Healthier Bleached Hair" at bounding box center [492, 244] width 217 height 45
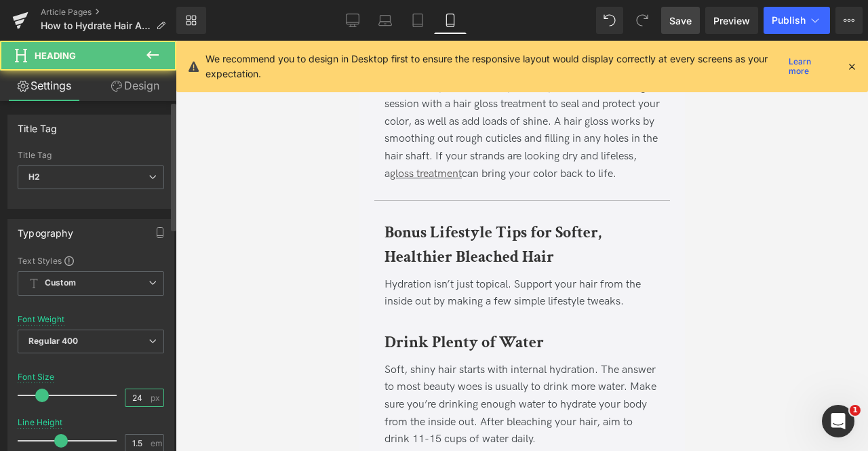
click at [138, 394] on input "24" at bounding box center [138, 397] width 24 height 17
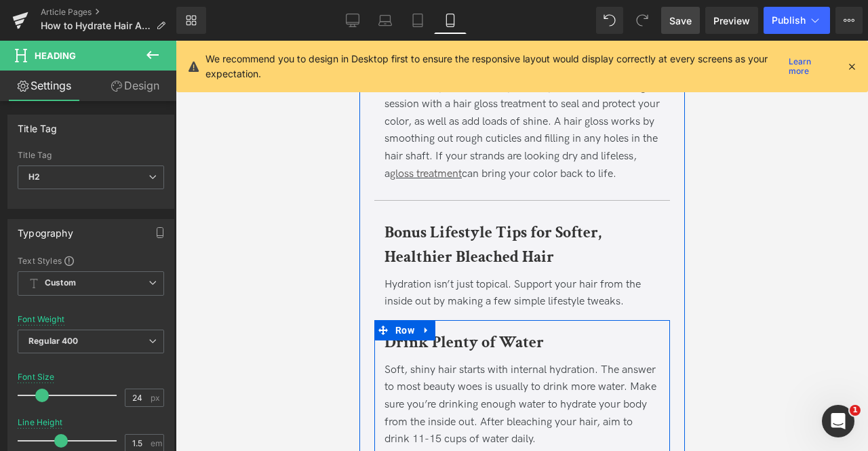
click at [417, 341] on link at bounding box center [426, 330] width 18 height 20
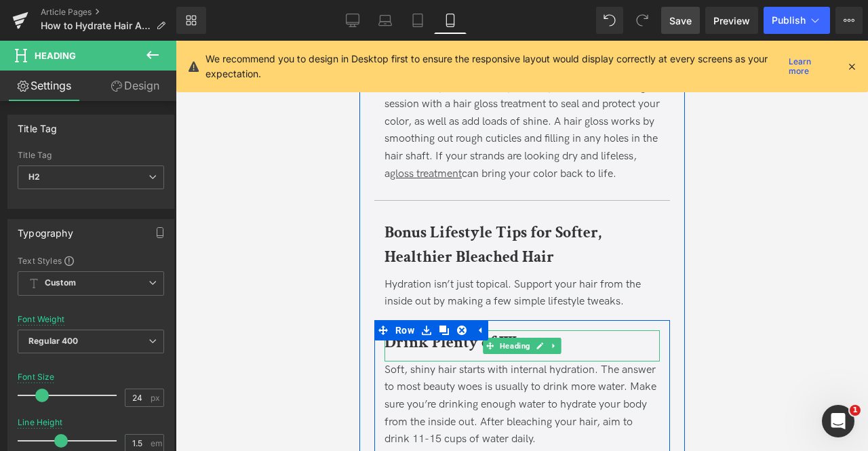
click at [407, 353] on b "Drink Plenty of Water" at bounding box center [463, 342] width 159 height 21
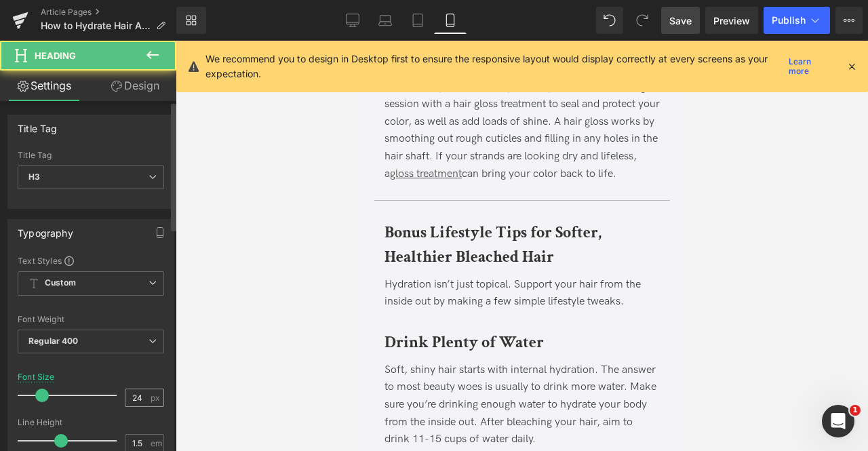
click at [145, 395] on div "24 px" at bounding box center [144, 398] width 39 height 18
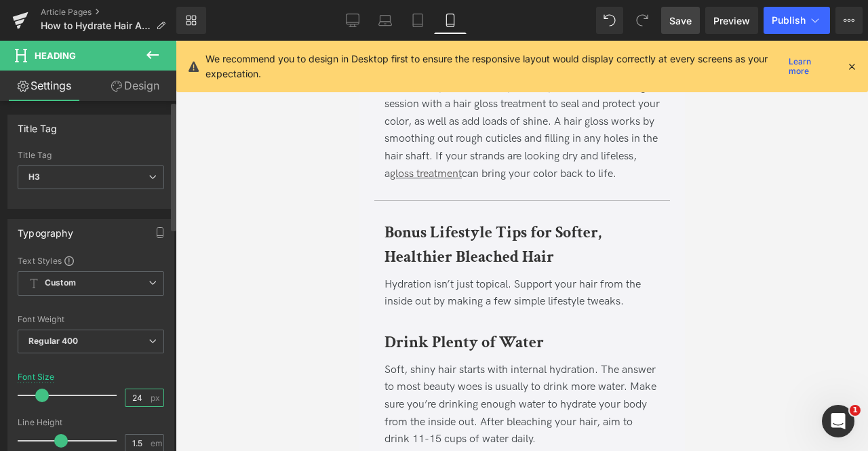
click at [140, 394] on input "24" at bounding box center [138, 397] width 24 height 17
type input "20"
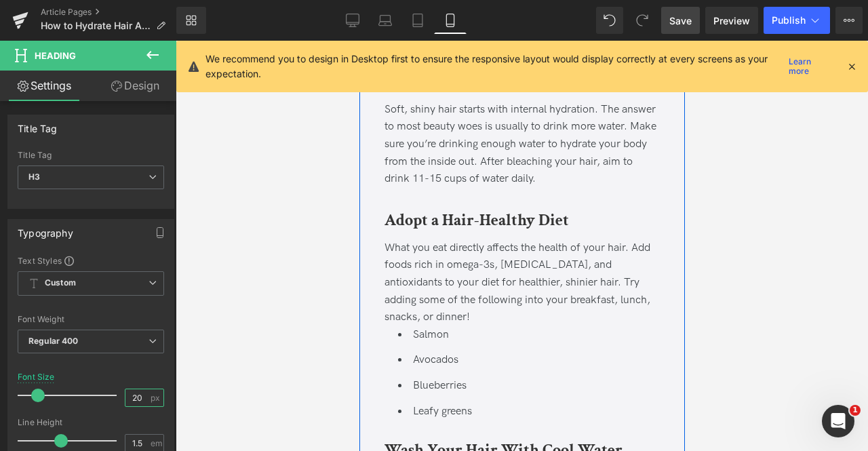
scroll to position [3958, 0]
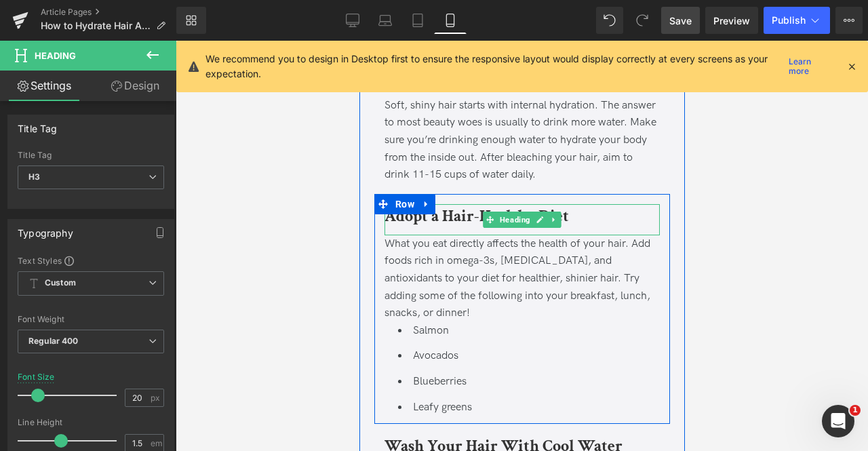
click at [456, 227] on b "Adopt a Hair-Healthy Diet" at bounding box center [476, 216] width 185 height 21
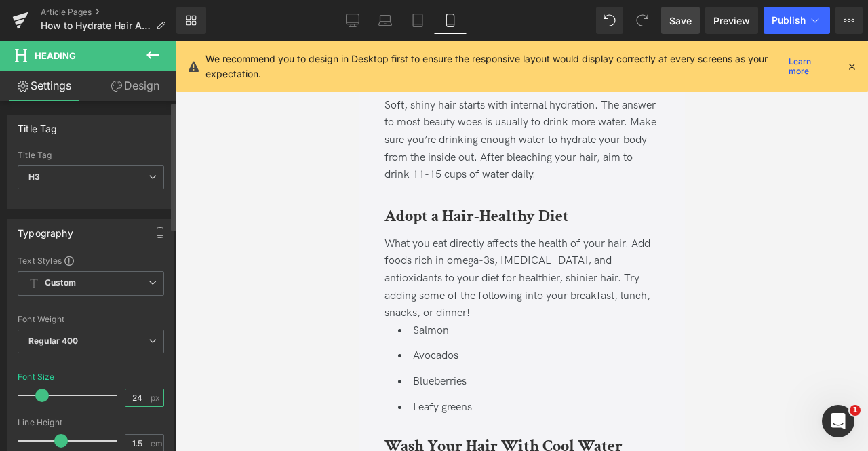
click at [140, 393] on input "24" at bounding box center [138, 397] width 24 height 17
type input "20"
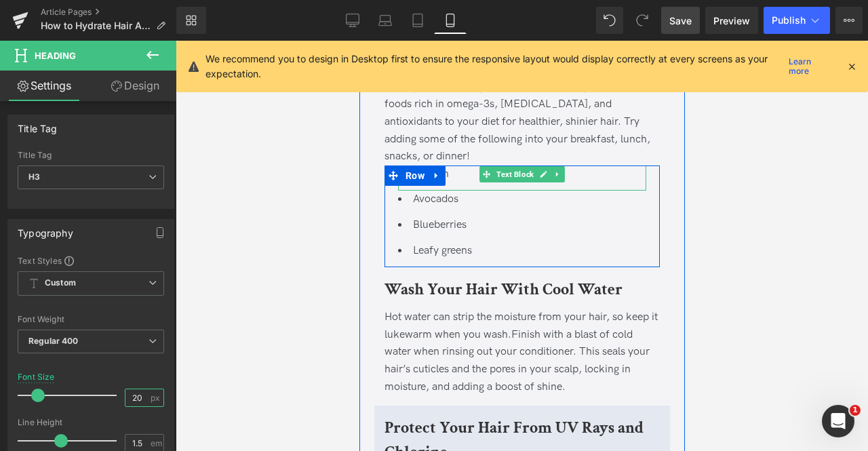
scroll to position [4111, 0]
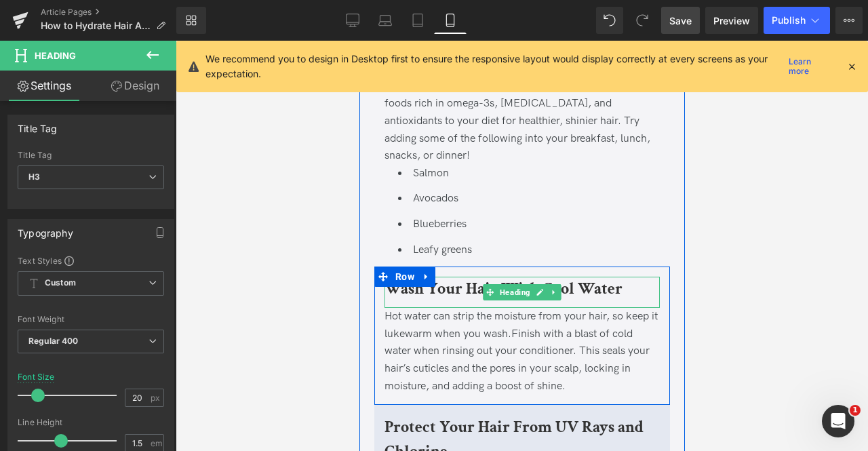
click at [468, 290] on b "Wash Your Hair With Cool Water" at bounding box center [503, 288] width 238 height 21
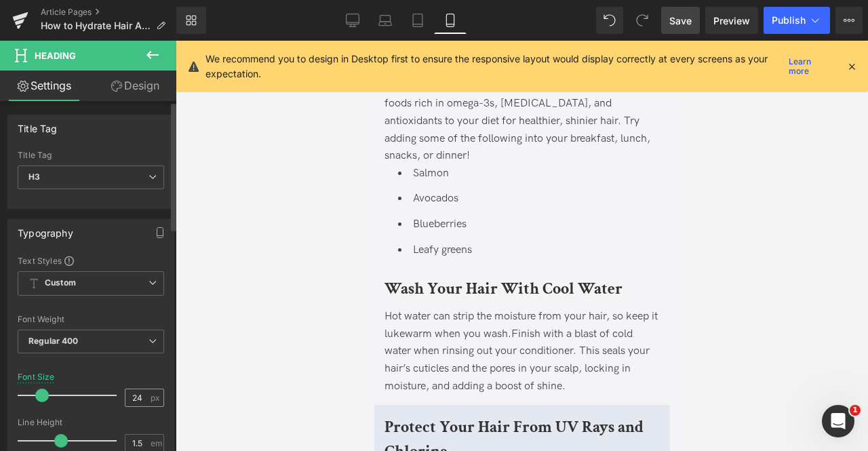
click at [136, 400] on input "24" at bounding box center [138, 397] width 24 height 17
type input "20"
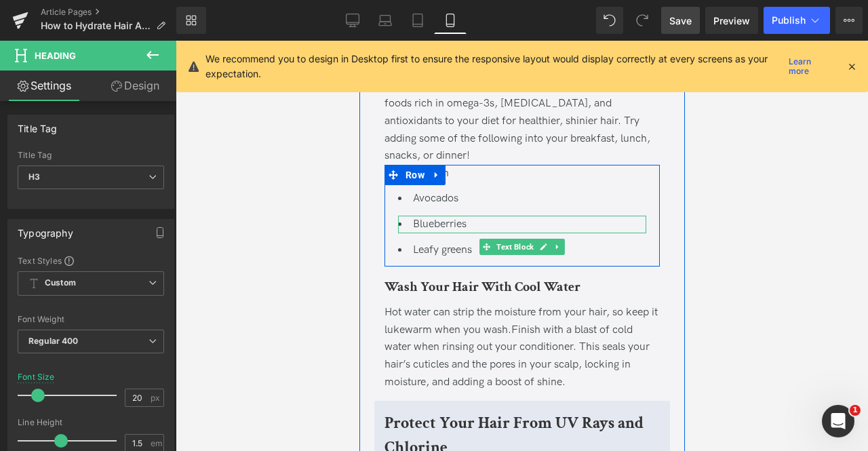
scroll to position [4318, 0]
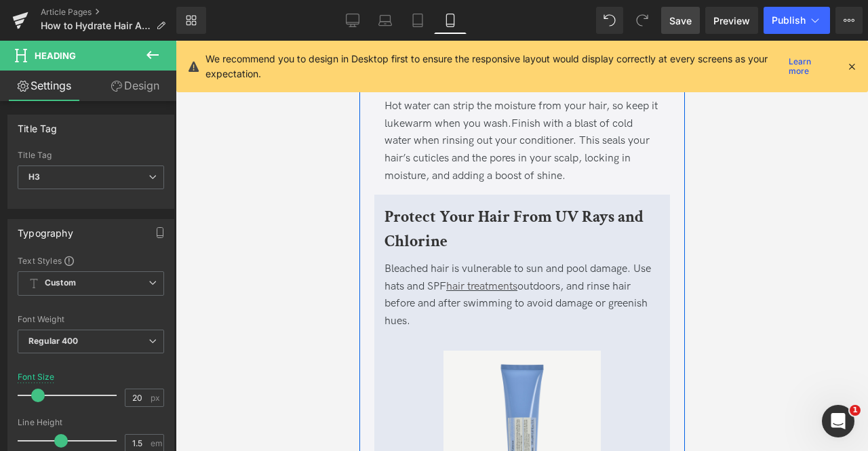
click at [479, 219] on b "Protect Your Hair From UV Rays and Chlorine" at bounding box center [513, 228] width 259 height 45
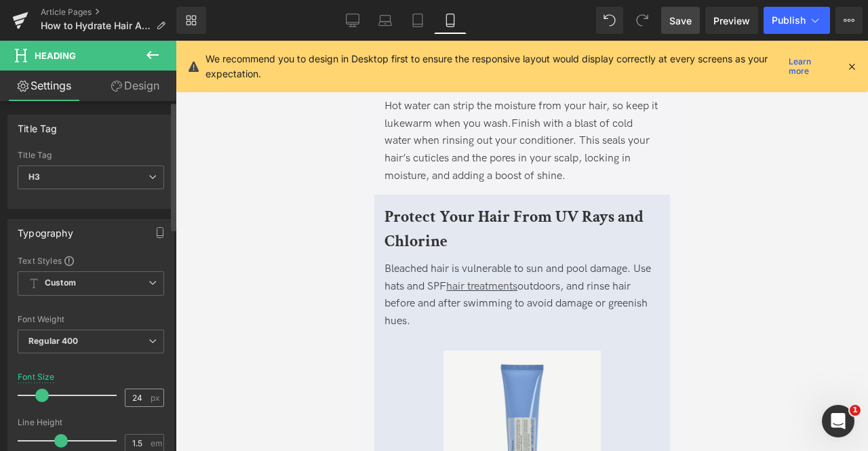
click at [139, 398] on input "24" at bounding box center [138, 397] width 24 height 17
type input "20"
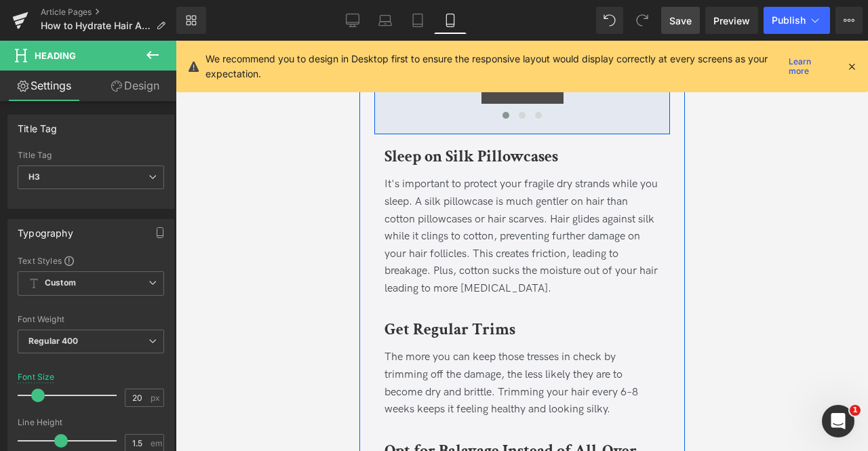
scroll to position [4770, 0]
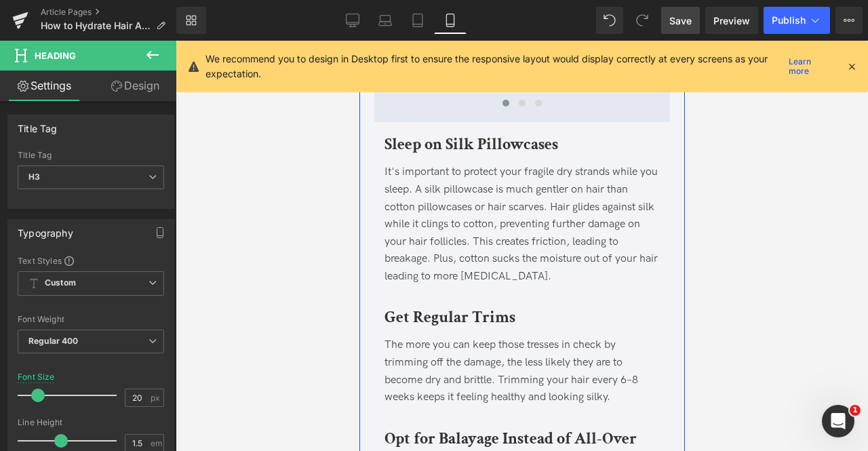
click at [465, 153] on b "Sleep on Silk Pillowcases" at bounding box center [471, 144] width 174 height 21
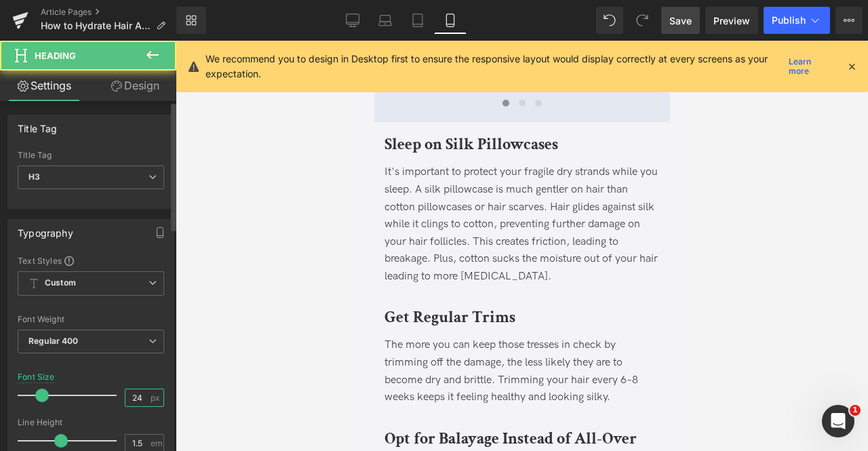
click at [141, 393] on input "24" at bounding box center [138, 397] width 24 height 17
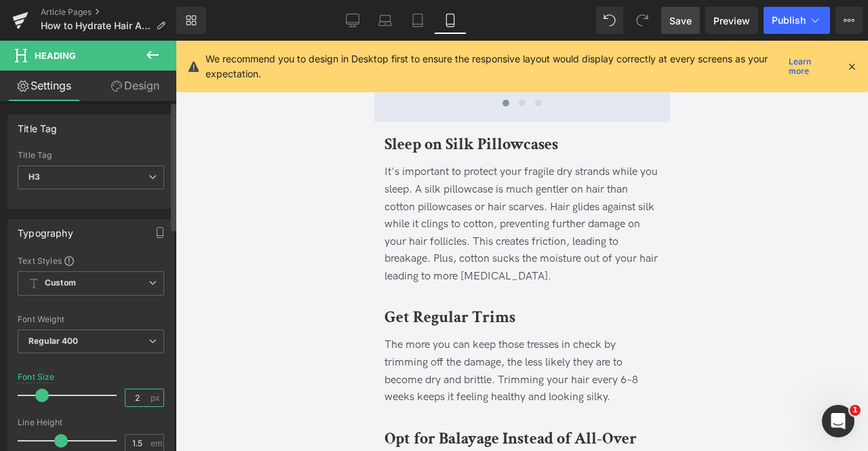
type input "20"
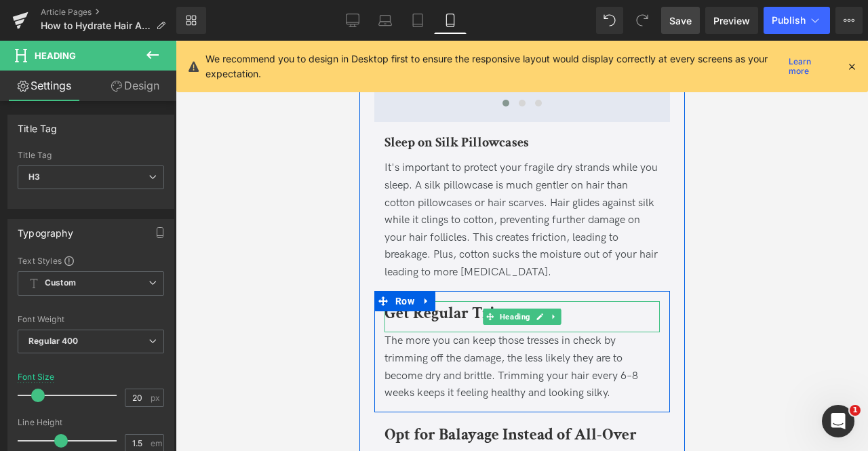
click at [444, 313] on b "Get Regular Trims" at bounding box center [449, 313] width 131 height 21
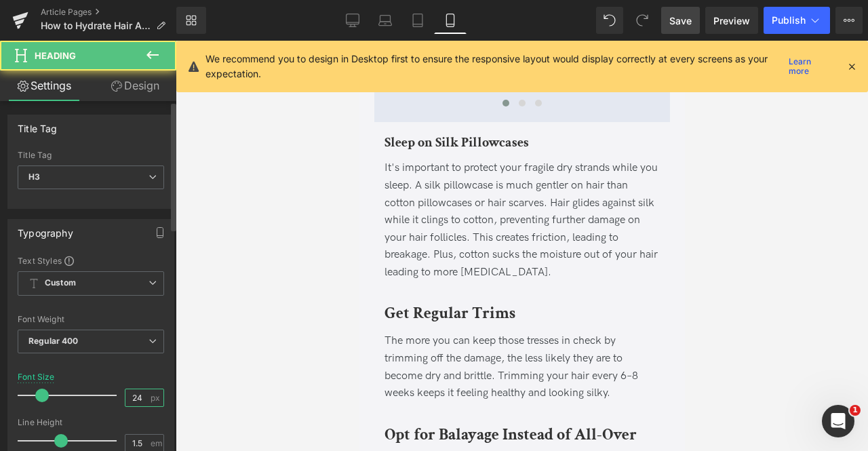
click at [134, 395] on input "24" at bounding box center [138, 397] width 24 height 17
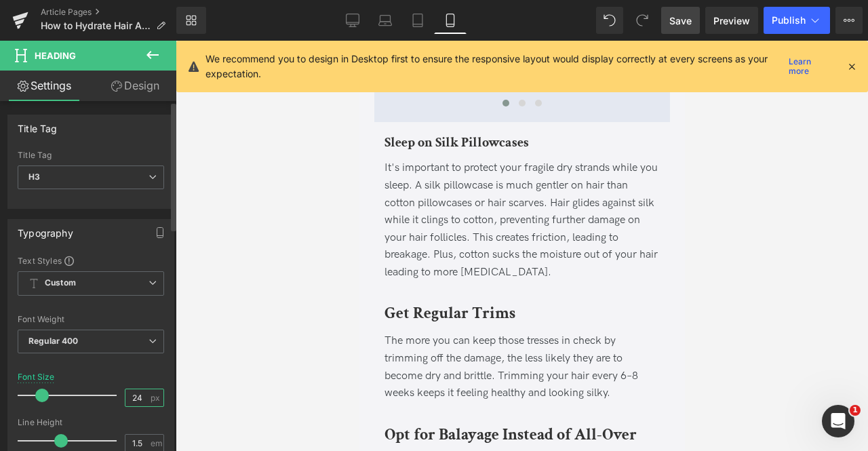
type input "20"
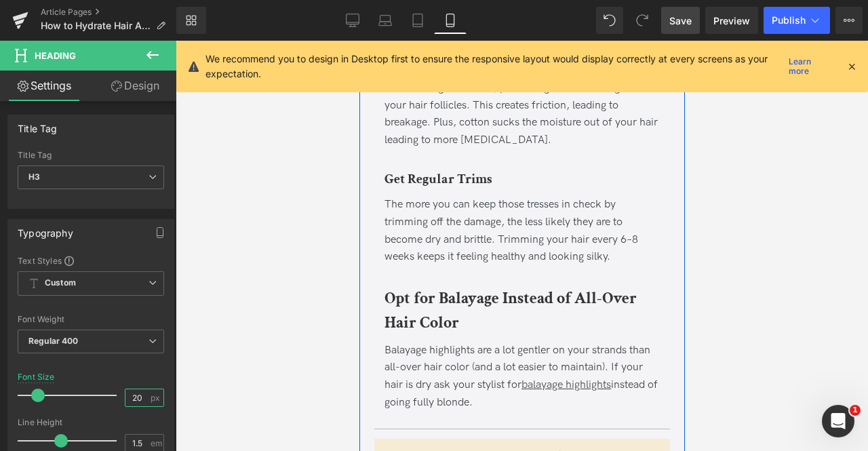
scroll to position [4903, 0]
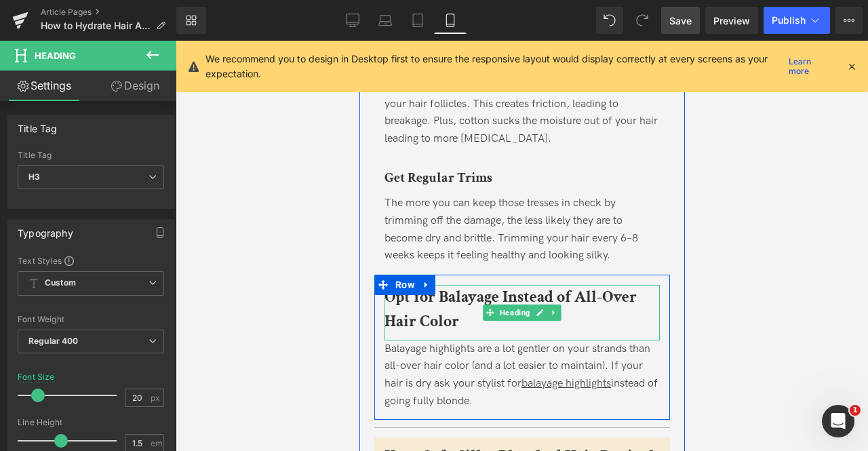
click at [410, 309] on h3 "Opt for Balayage Instead of All-Over Hair Color" at bounding box center [521, 309] width 275 height 49
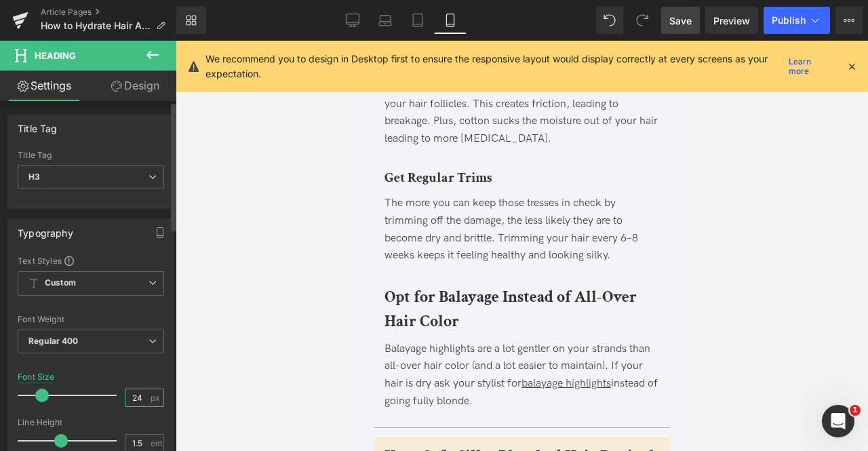
click at [140, 397] on input "24" at bounding box center [138, 397] width 24 height 17
type input "20"
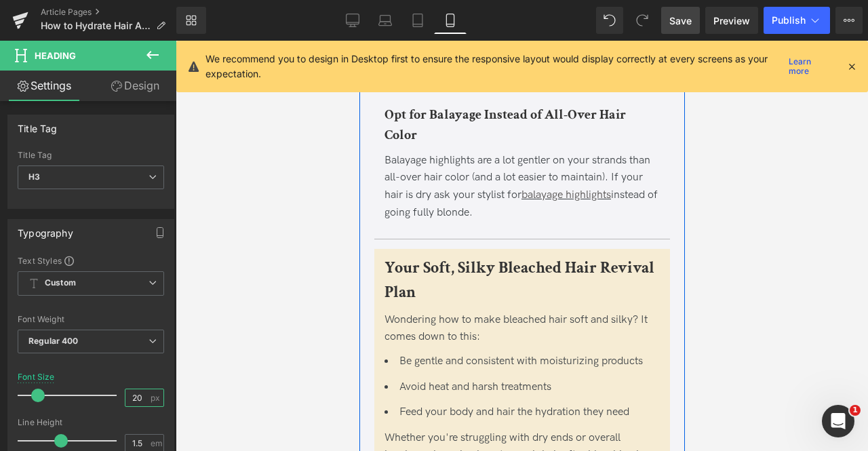
scroll to position [5091, 0]
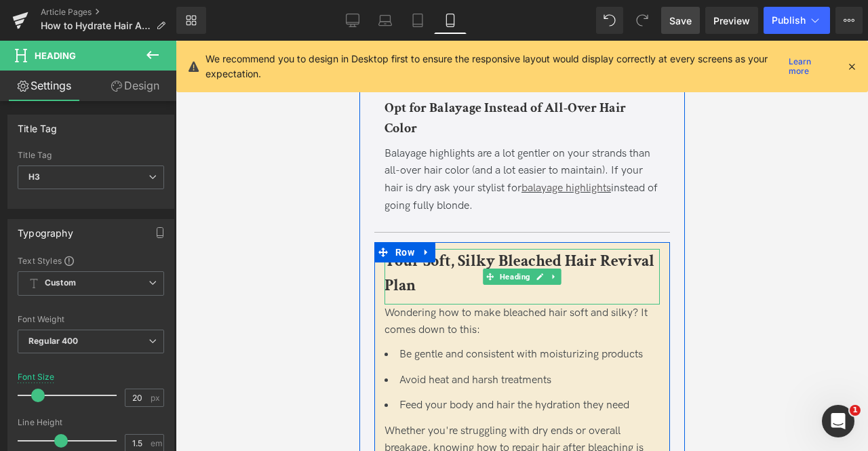
click at [475, 257] on b "Your Soft, Silky Bleached Hair Revival Plan" at bounding box center [519, 272] width 270 height 45
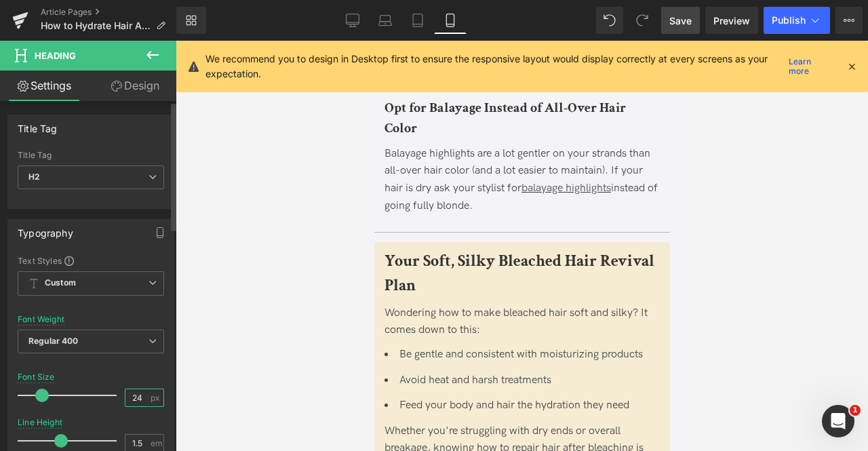
click at [141, 395] on input "24" at bounding box center [138, 397] width 24 height 17
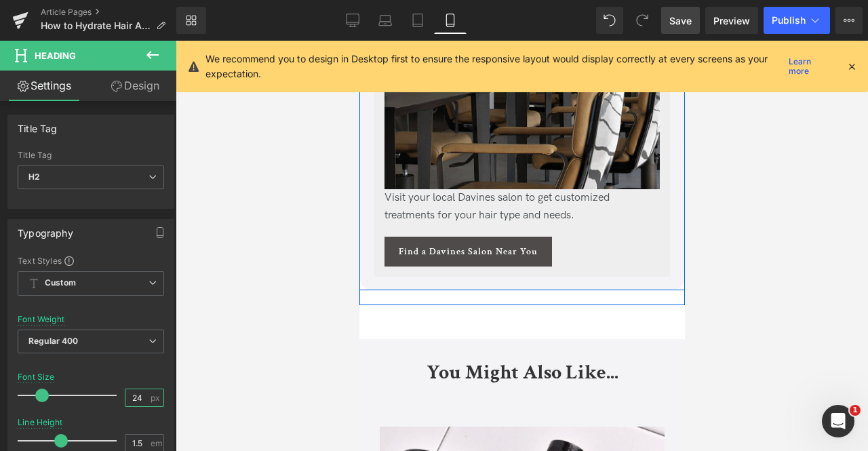
scroll to position [5732, 0]
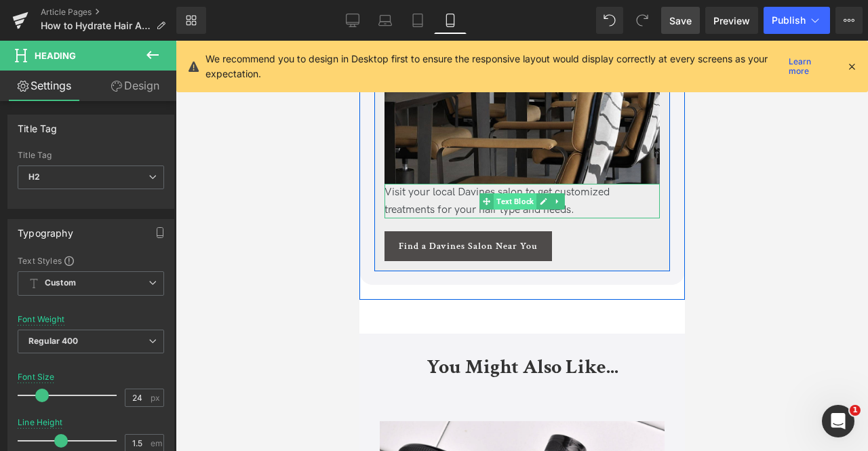
click at [522, 206] on span "Text Block" at bounding box center [514, 201] width 43 height 16
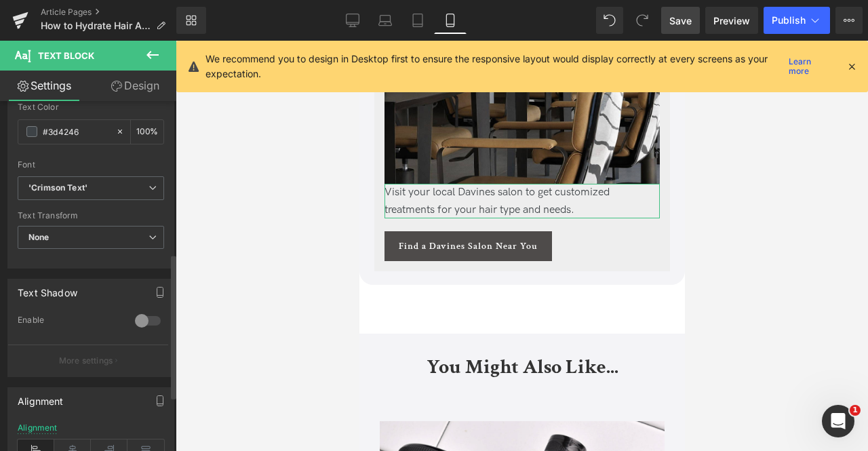
scroll to position [472, 0]
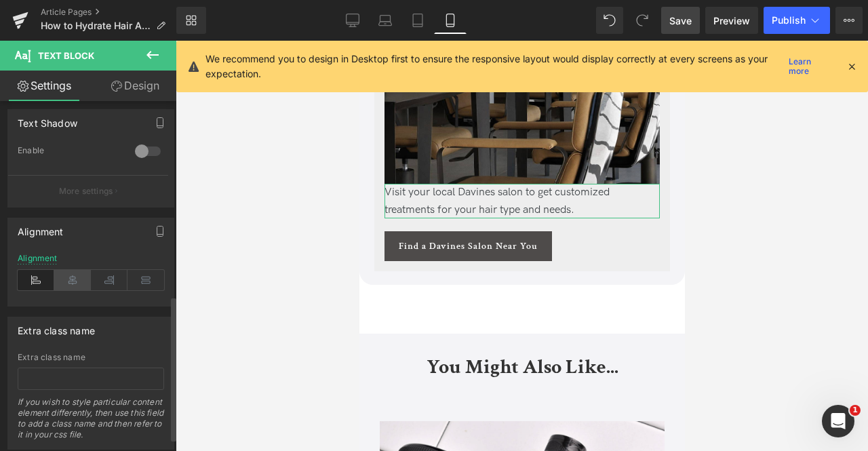
click at [68, 273] on icon at bounding box center [72, 280] width 37 height 20
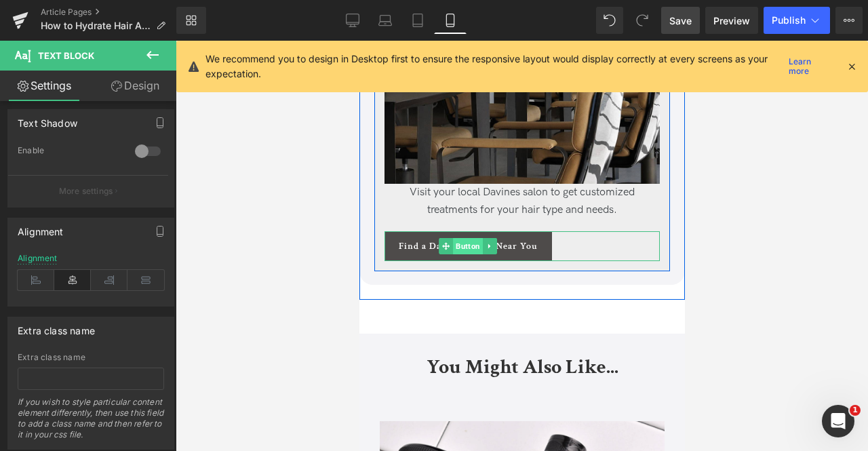
click at [460, 246] on span "Button" at bounding box center [468, 246] width 30 height 16
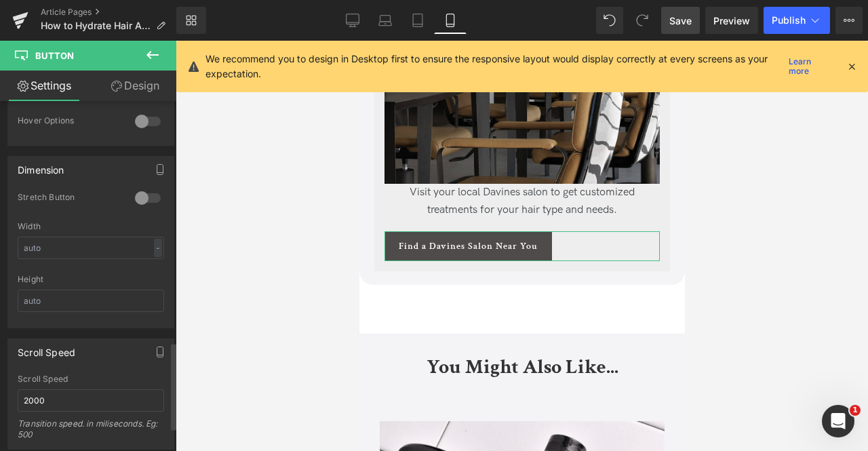
scroll to position [1065, 0]
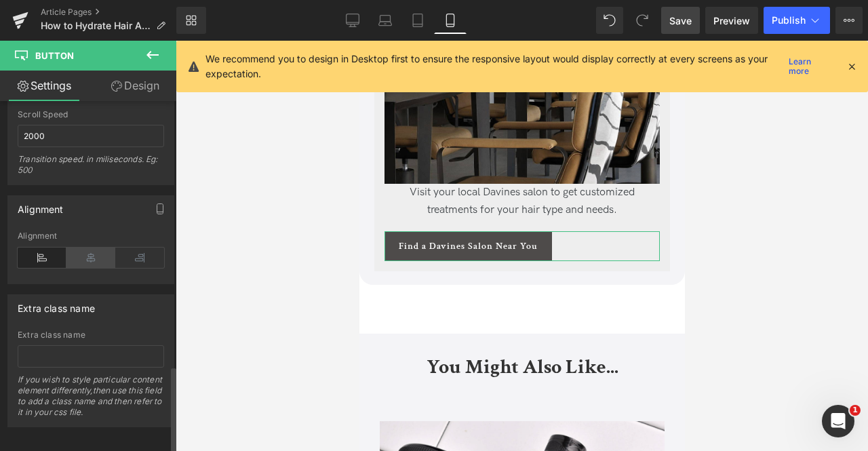
click at [87, 250] on icon at bounding box center [90, 258] width 49 height 20
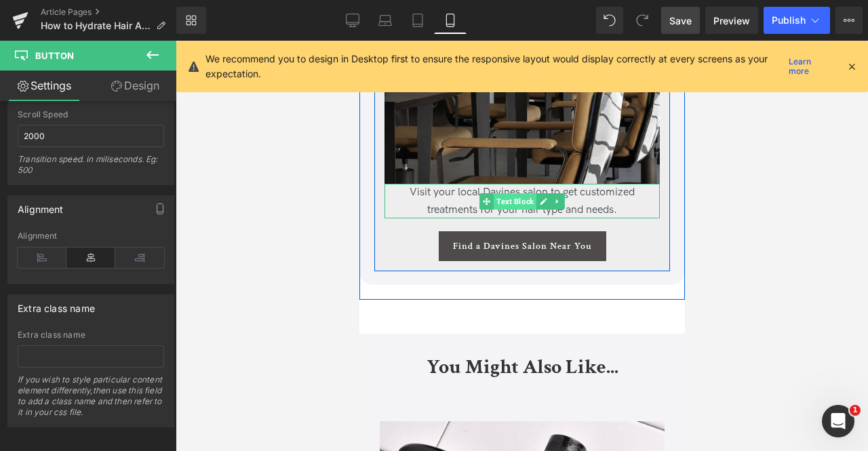
click at [503, 200] on span "Text Block" at bounding box center [514, 201] width 43 height 16
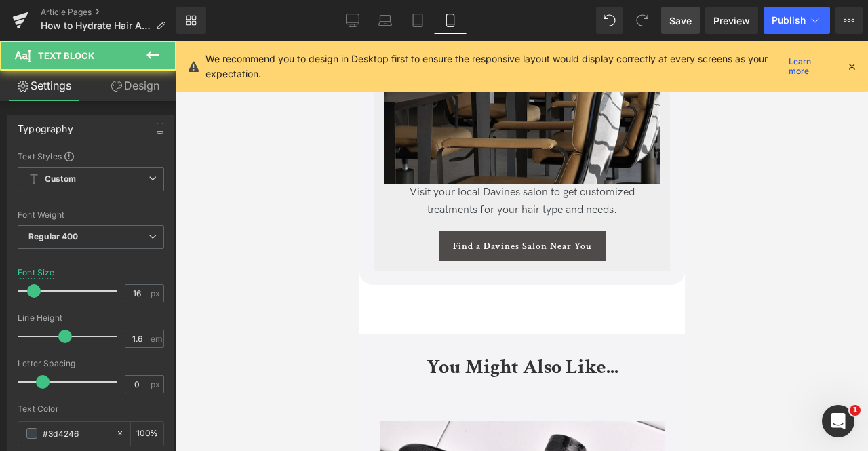
click at [123, 84] on link "Design" at bounding box center [135, 86] width 88 height 31
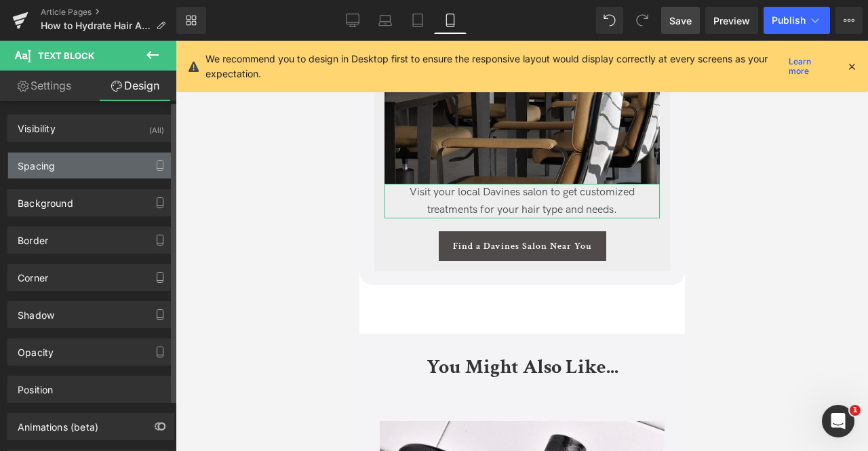
click at [113, 161] on div "Spacing" at bounding box center [91, 166] width 166 height 26
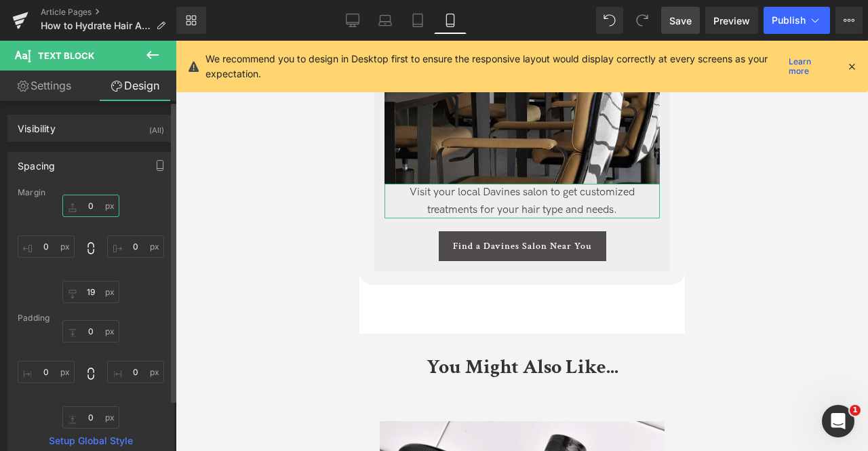
click at [103, 206] on input "0" at bounding box center [90, 206] width 57 height 22
type input "5"
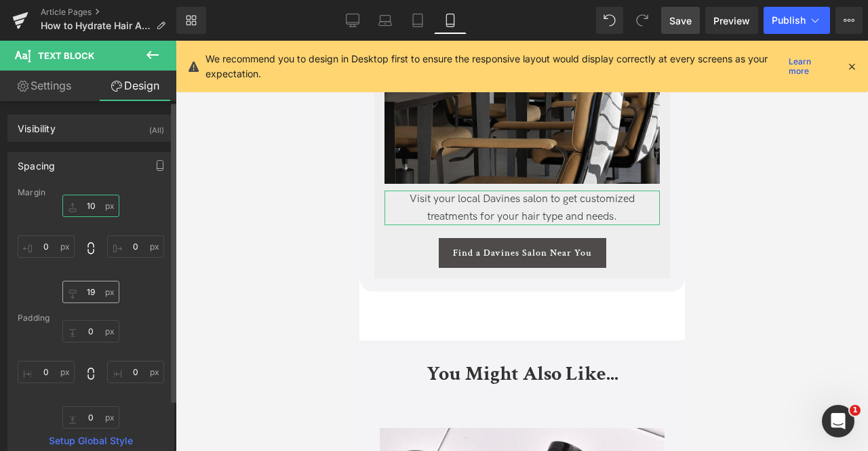
type input "10"
click at [90, 291] on input "19" at bounding box center [90, 292] width 57 height 22
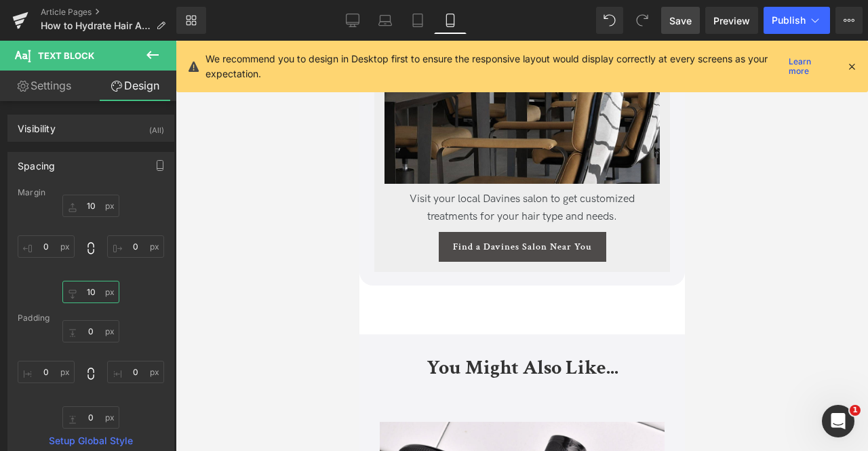
type input "10"
click at [680, 21] on span "Save" at bounding box center [681, 21] width 22 height 14
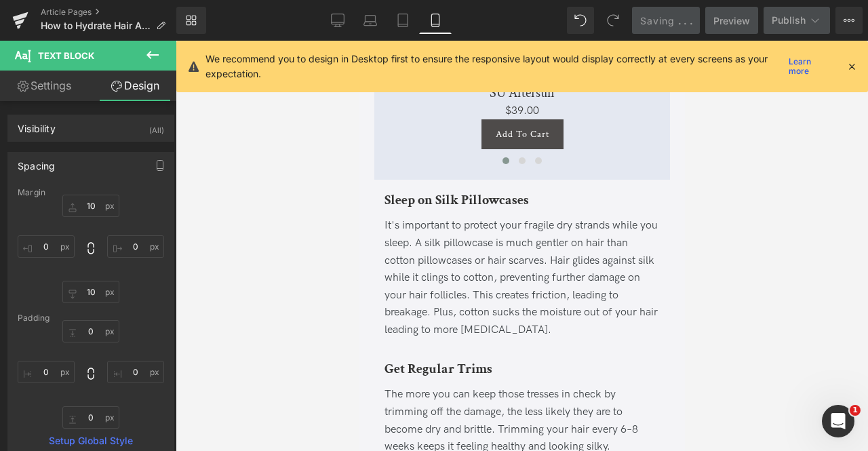
scroll to position [4710, 0]
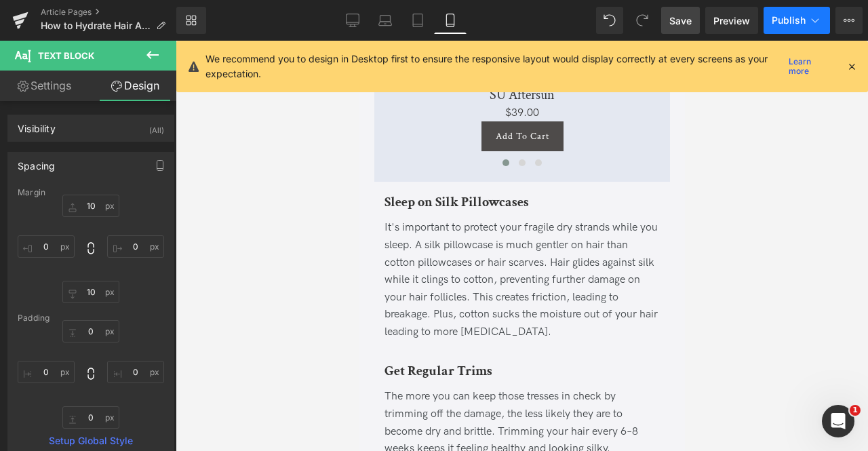
click at [811, 28] on button "Publish" at bounding box center [797, 20] width 66 height 27
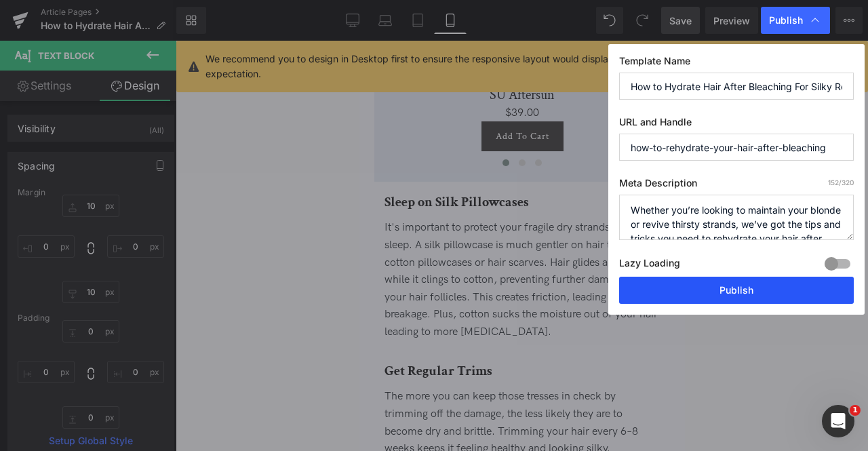
click at [700, 285] on button "Publish" at bounding box center [736, 290] width 235 height 27
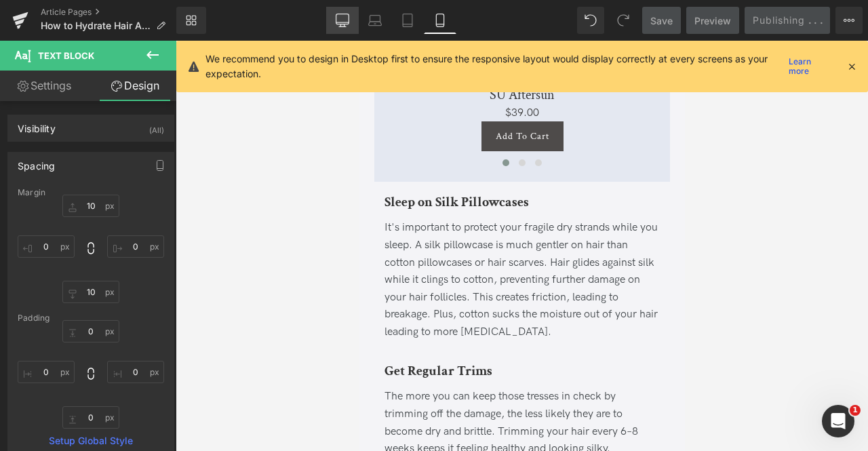
click at [350, 22] on link "Desktop" at bounding box center [342, 20] width 33 height 27
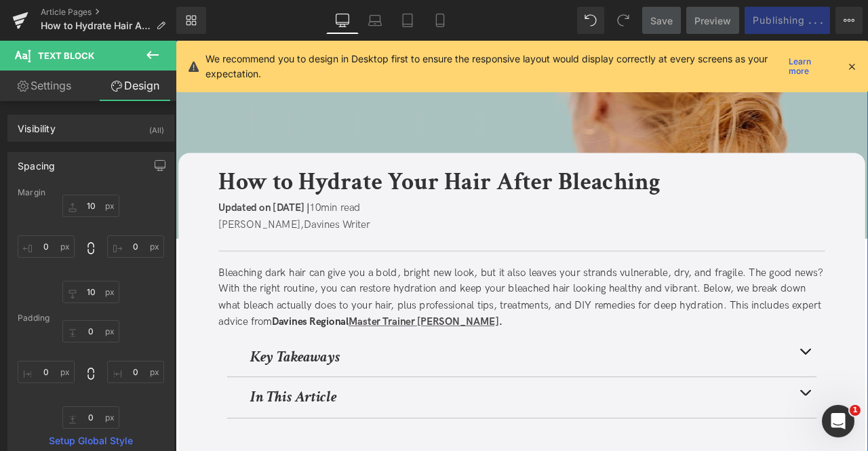
scroll to position [158, 0]
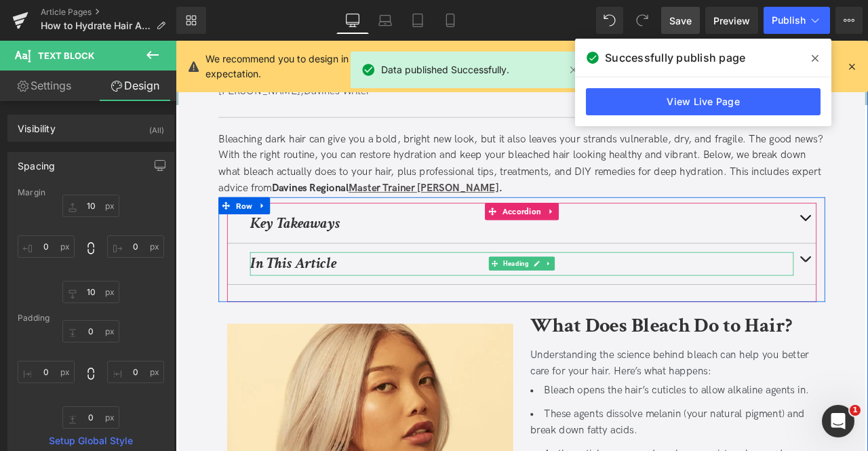
click at [351, 303] on strong "In This Article" at bounding box center [315, 305] width 102 height 24
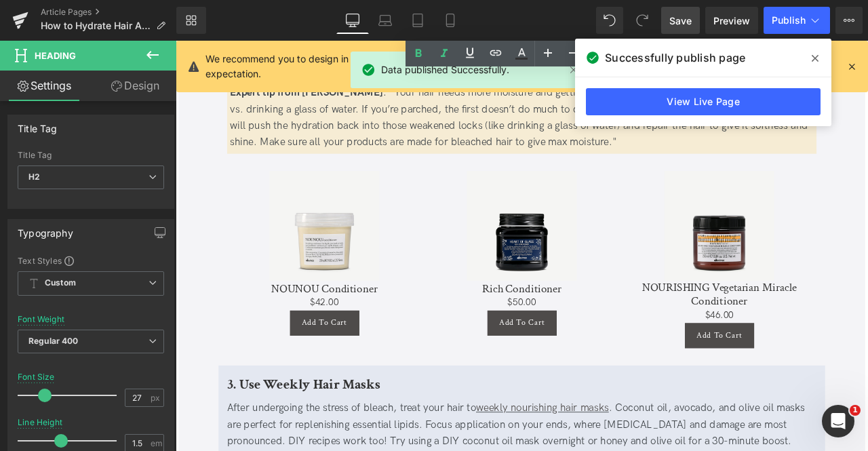
scroll to position [1029, 0]
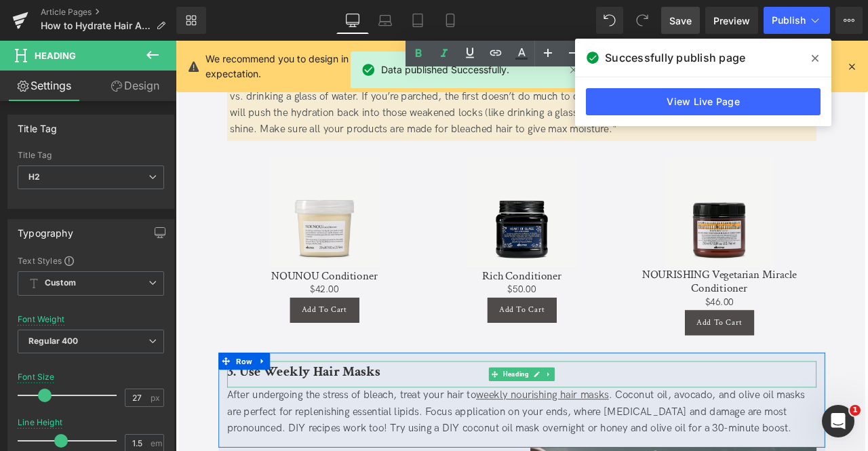
click at [326, 438] on b "3. Use Weekly Hair Masks" at bounding box center [327, 432] width 181 height 21
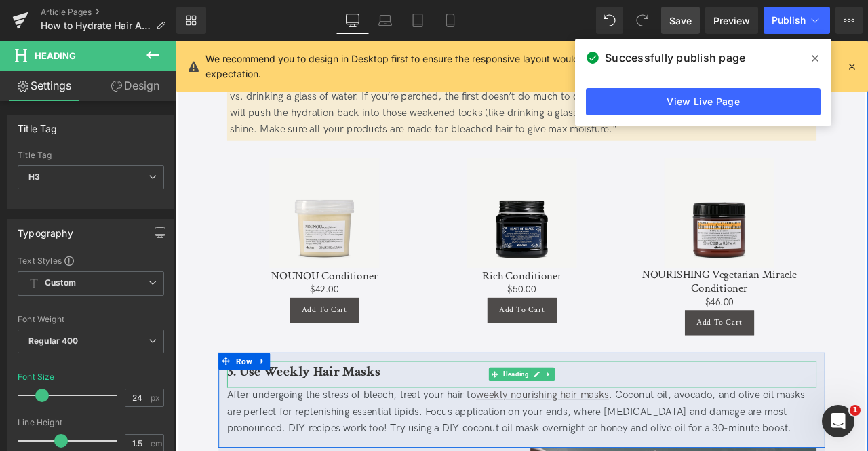
click at [289, 435] on b "3. Use Weekly Hair Masks" at bounding box center [327, 432] width 181 height 21
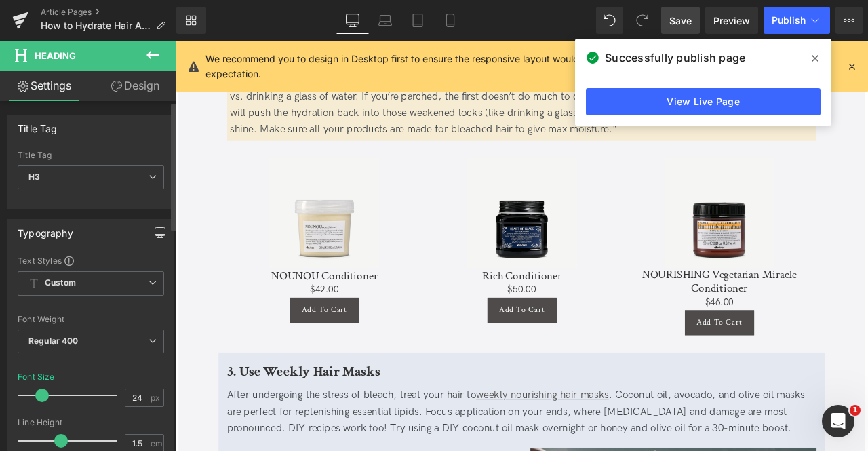
click at [155, 227] on icon "button" at bounding box center [160, 232] width 11 height 11
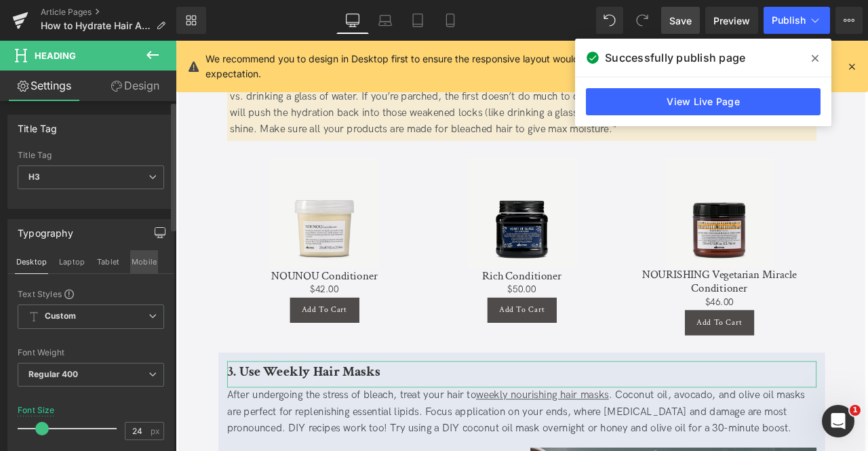
click at [148, 264] on button "Mobile" at bounding box center [144, 261] width 28 height 23
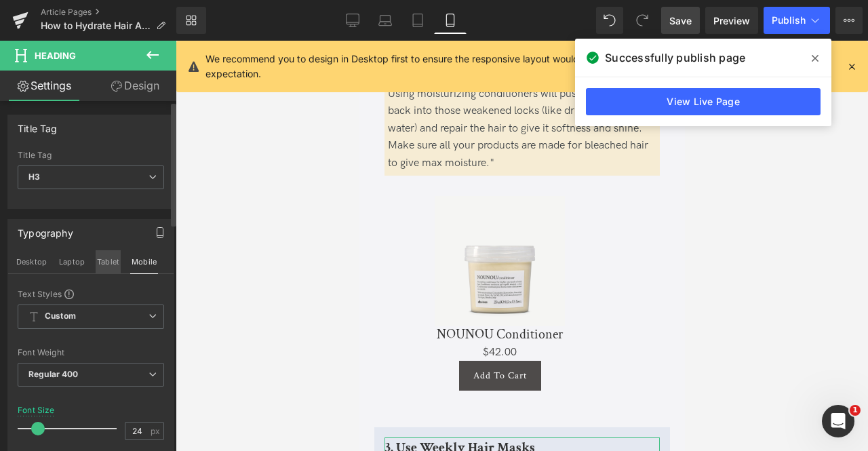
click at [96, 265] on button "Tablet" at bounding box center [108, 261] width 25 height 23
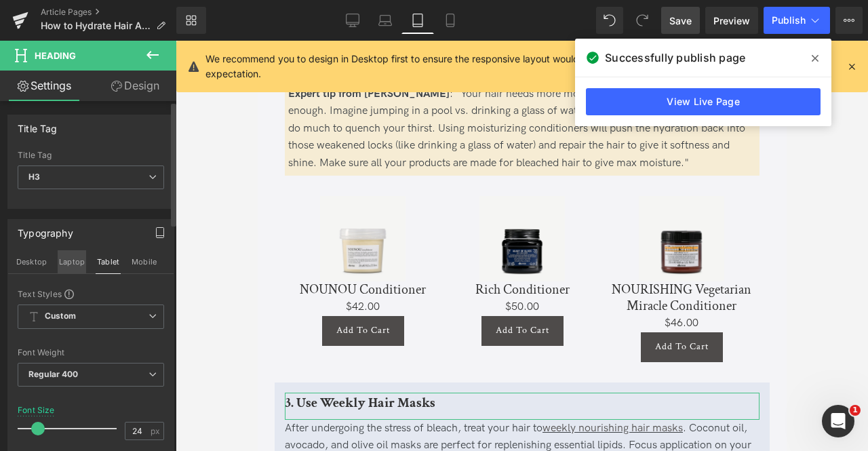
click at [61, 263] on button "Laptop" at bounding box center [72, 261] width 28 height 23
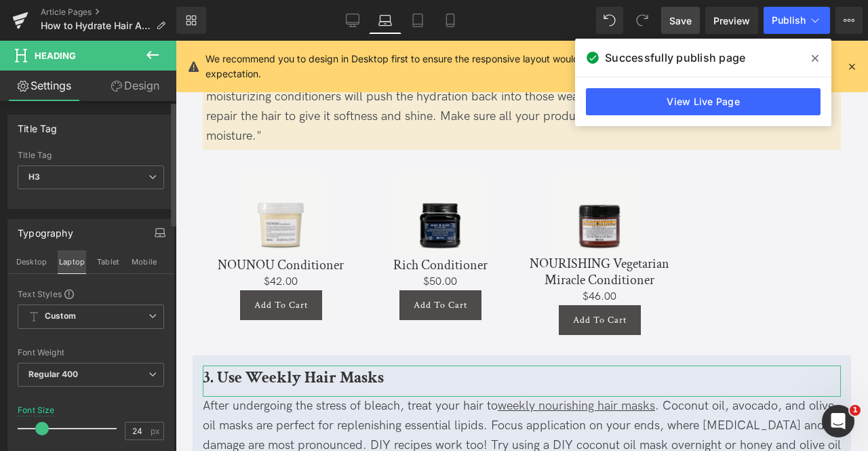
scroll to position [1079, 0]
